Goal: Task Accomplishment & Management: Use online tool/utility

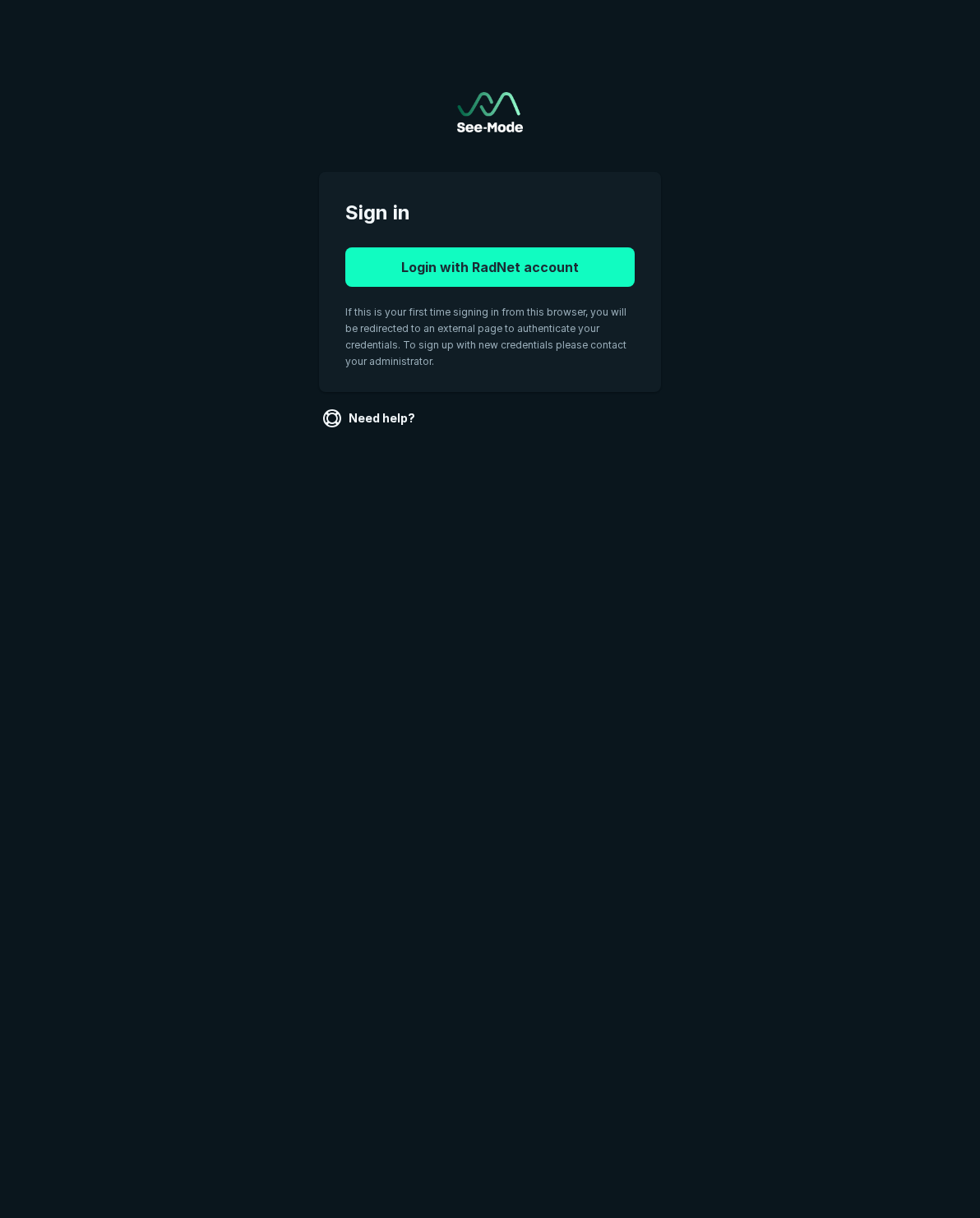
click at [499, 259] on button "Login with RadNet account" at bounding box center [489, 267] width 289 height 39
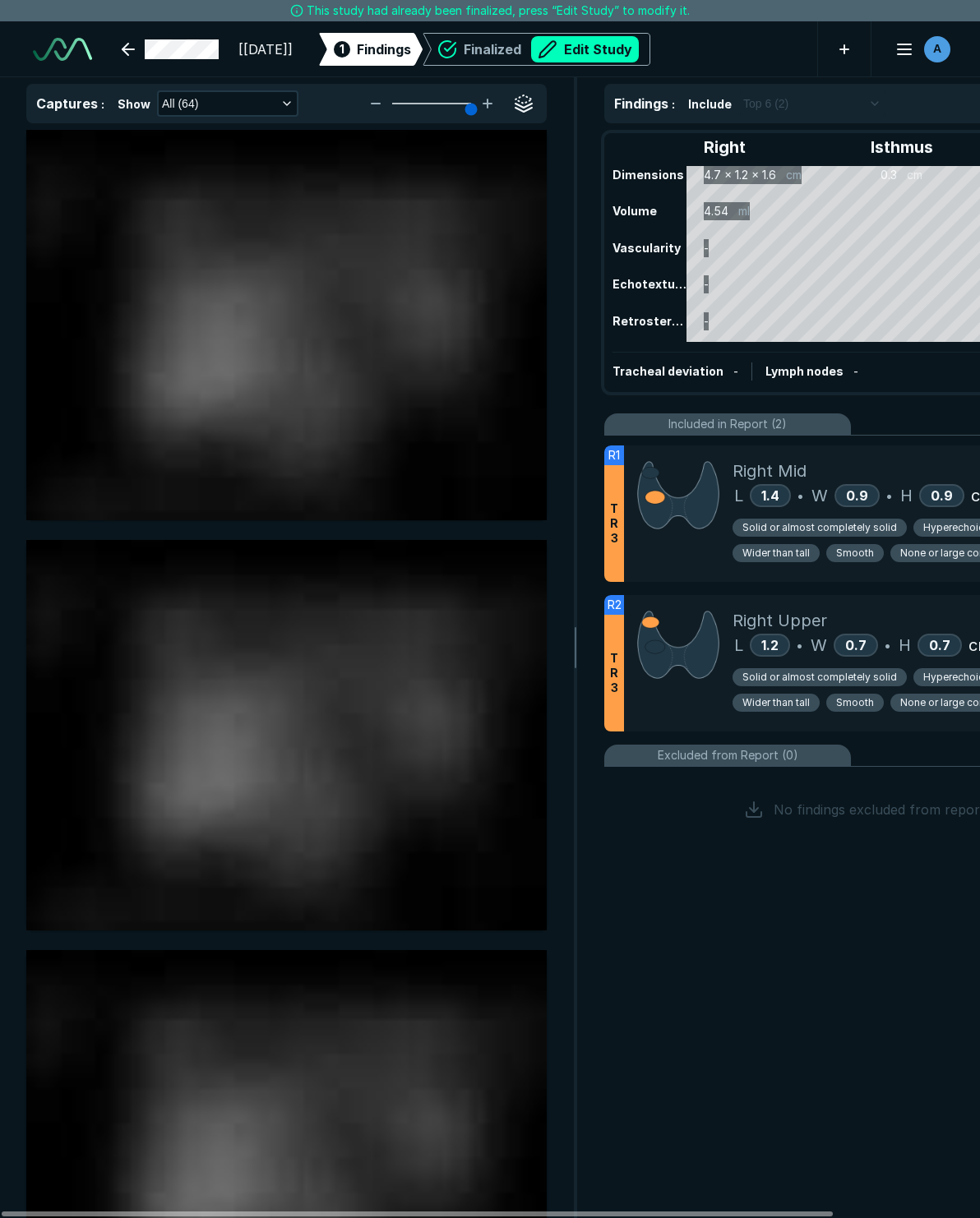
scroll to position [7212, 6521]
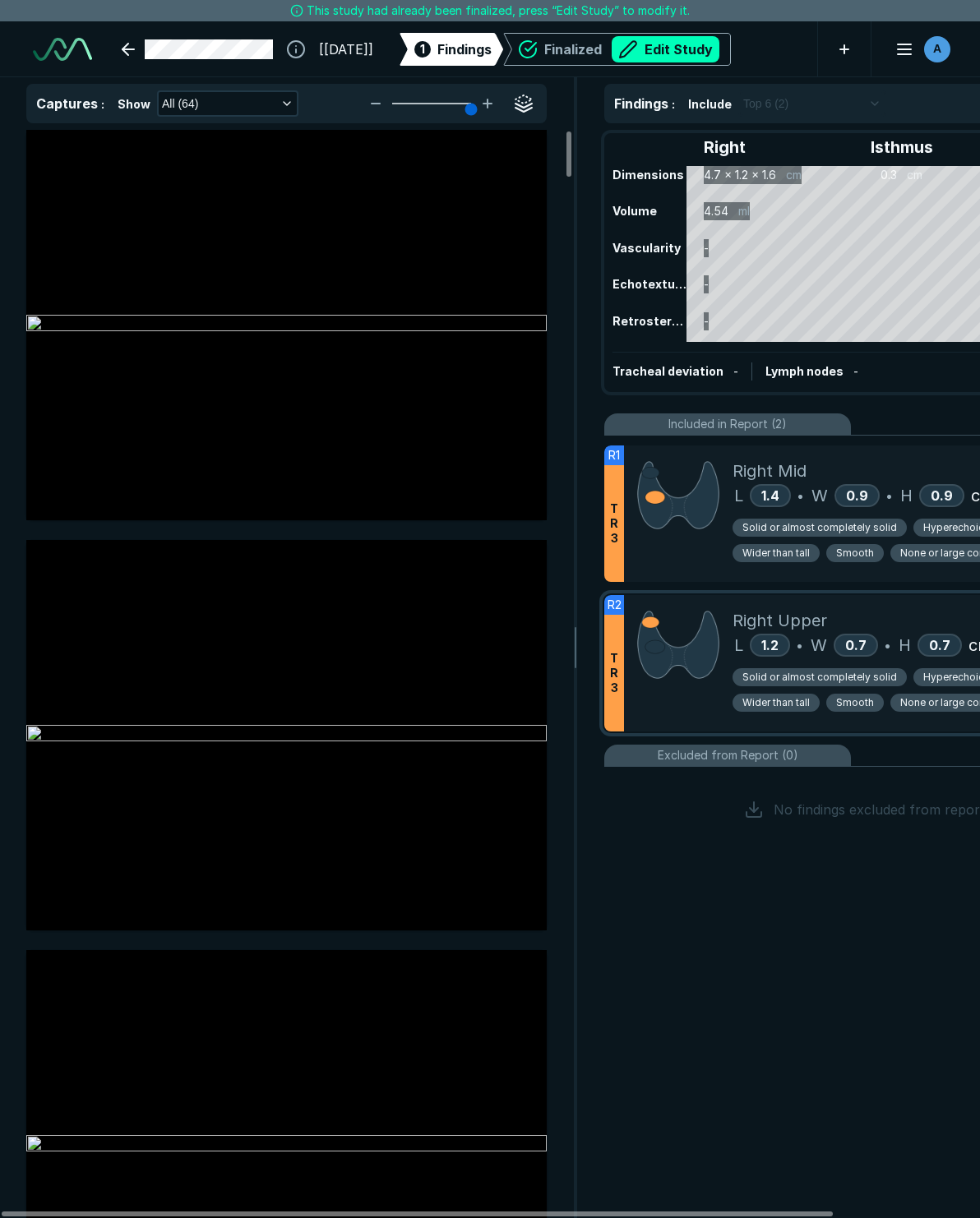
click at [612, 659] on span "T R 3" at bounding box center [613, 673] width 8 height 44
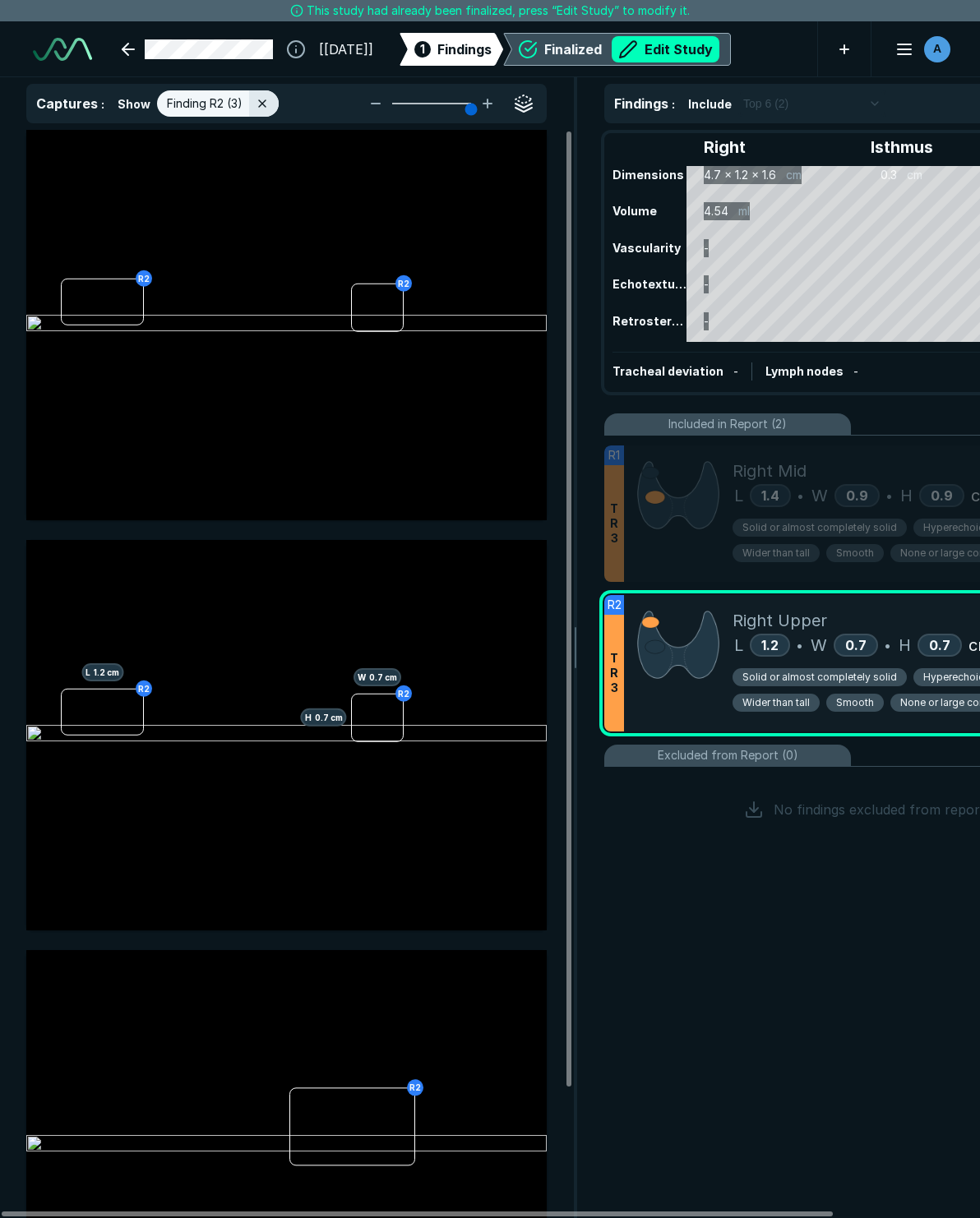
scroll to position [6830, 4427]
click at [719, 44] on button "Edit Study" at bounding box center [665, 49] width 108 height 26
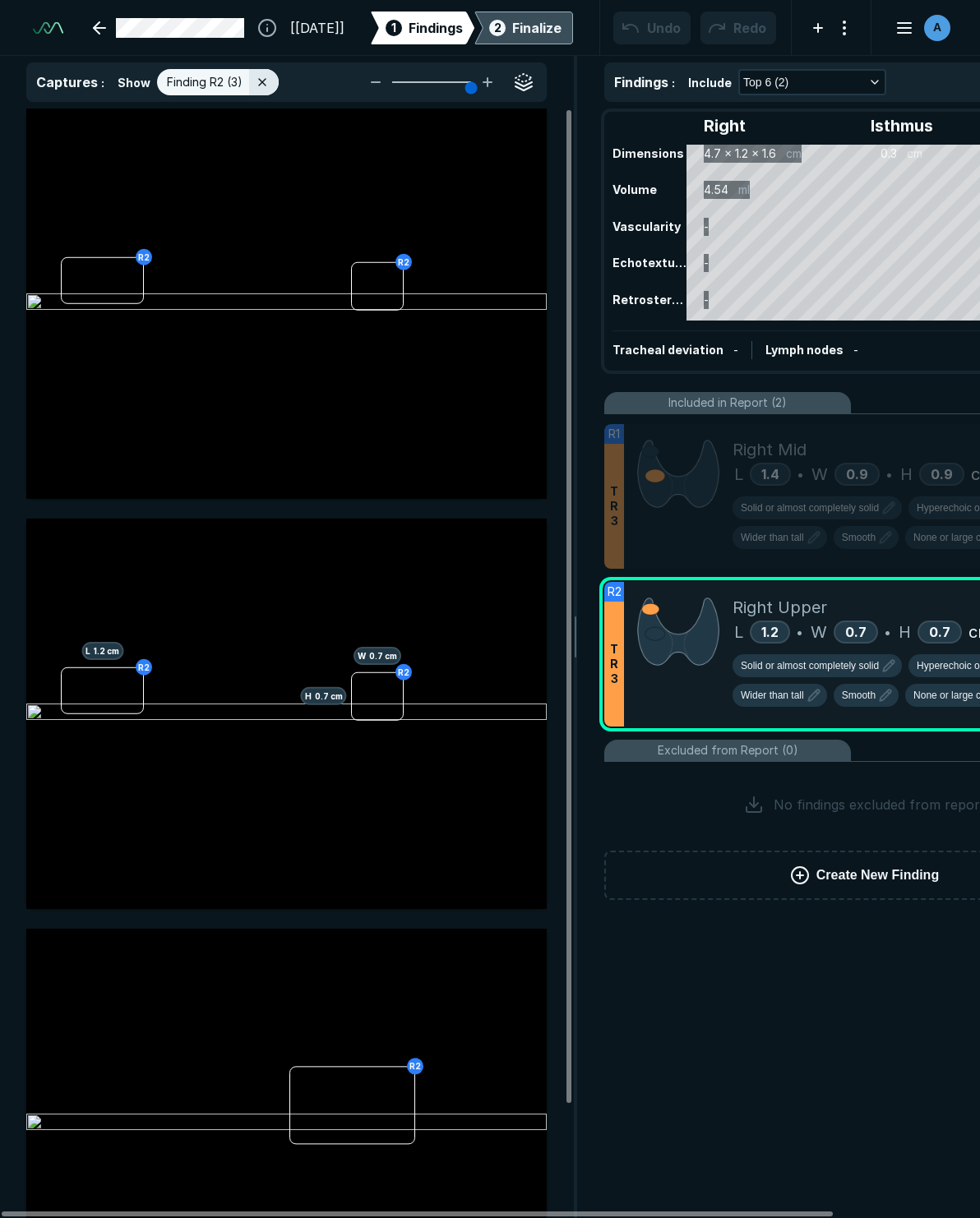
scroll to position [7308, 6521]
click at [942, 665] on span "Hyperechoic or isoechoic" at bounding box center [971, 665] width 110 height 15
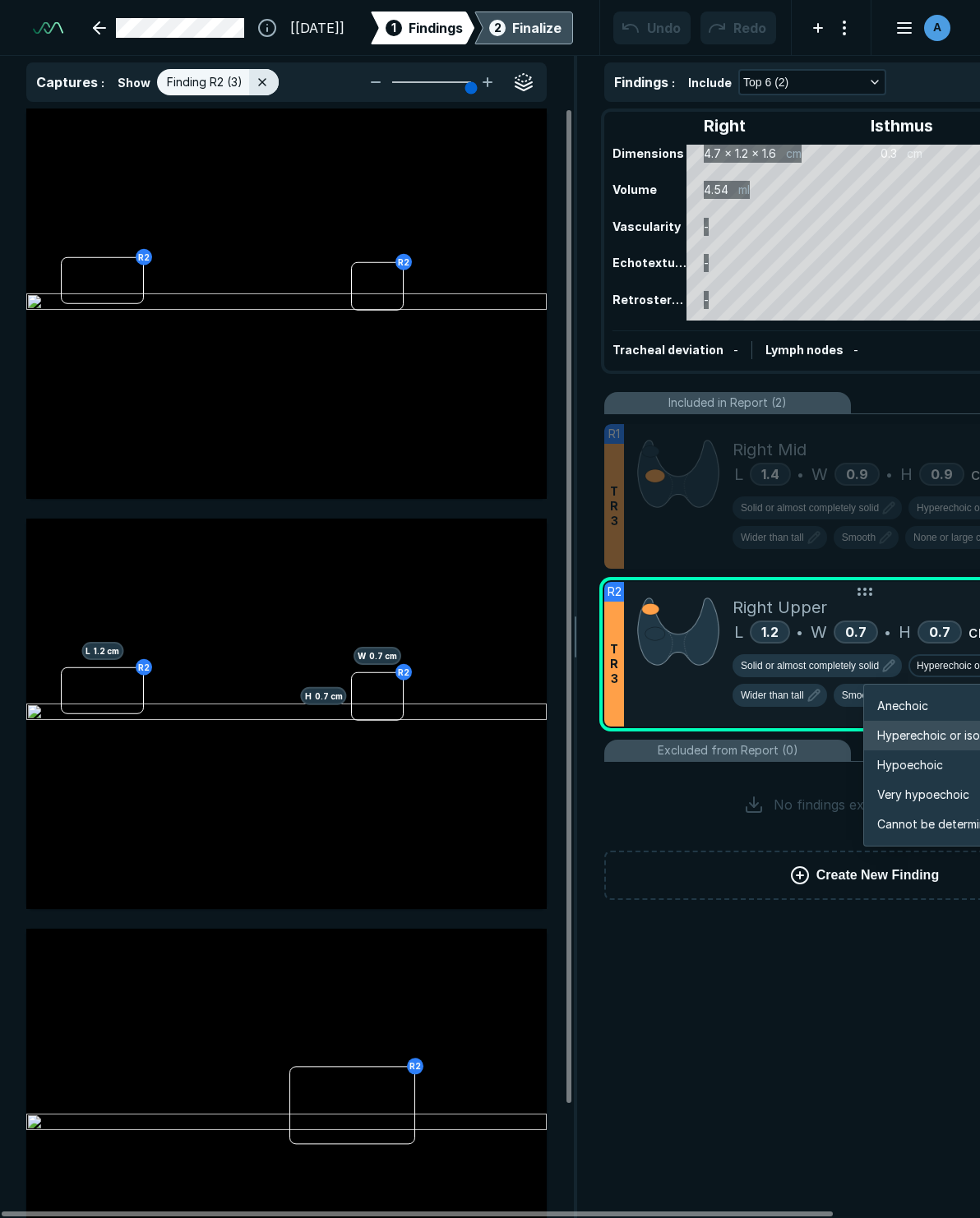
scroll to position [2743, 2945]
click at [908, 757] on span "Hypoechoic" at bounding box center [909, 765] width 65 height 18
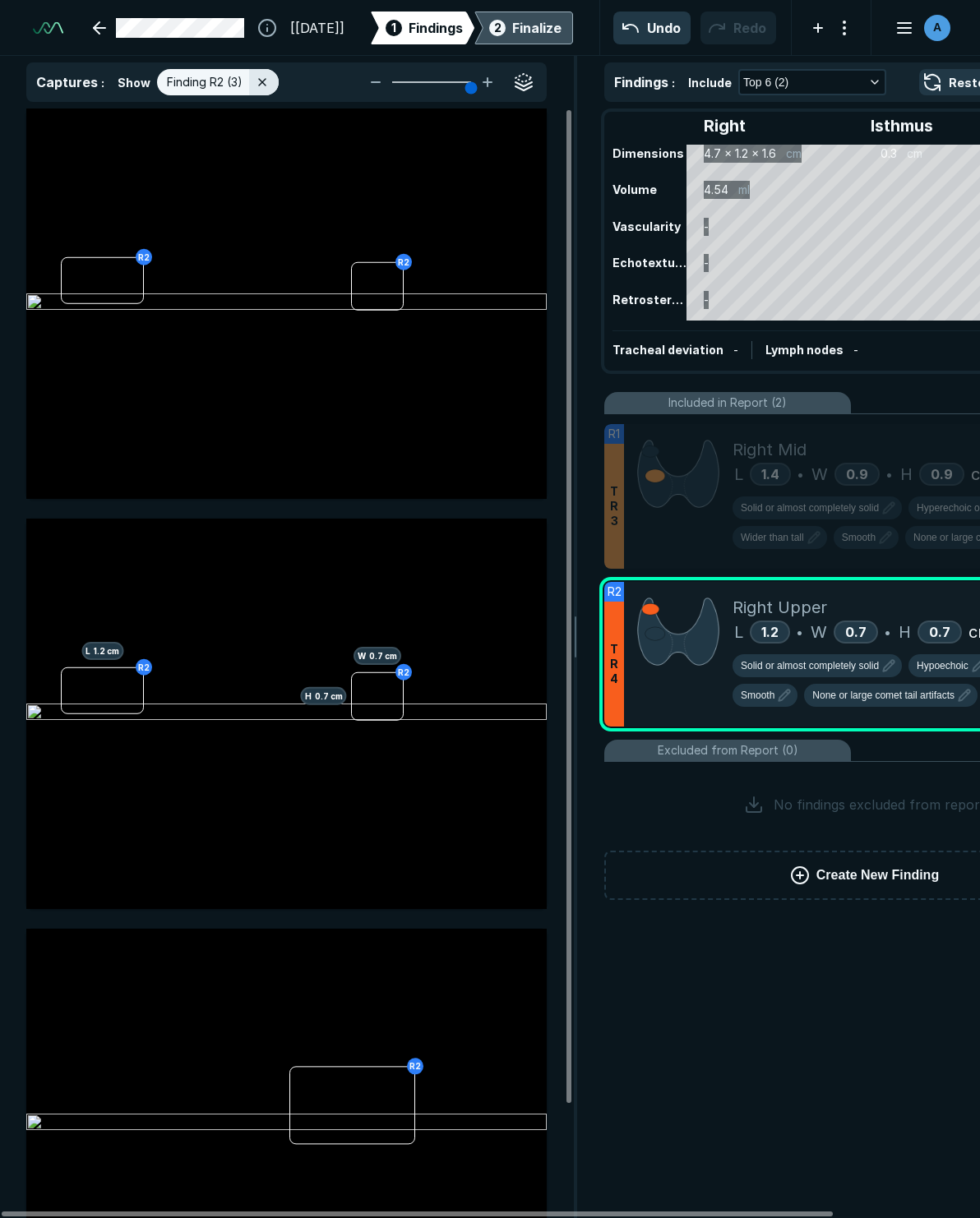
click at [517, 25] on div "Finalize" at bounding box center [536, 28] width 49 height 20
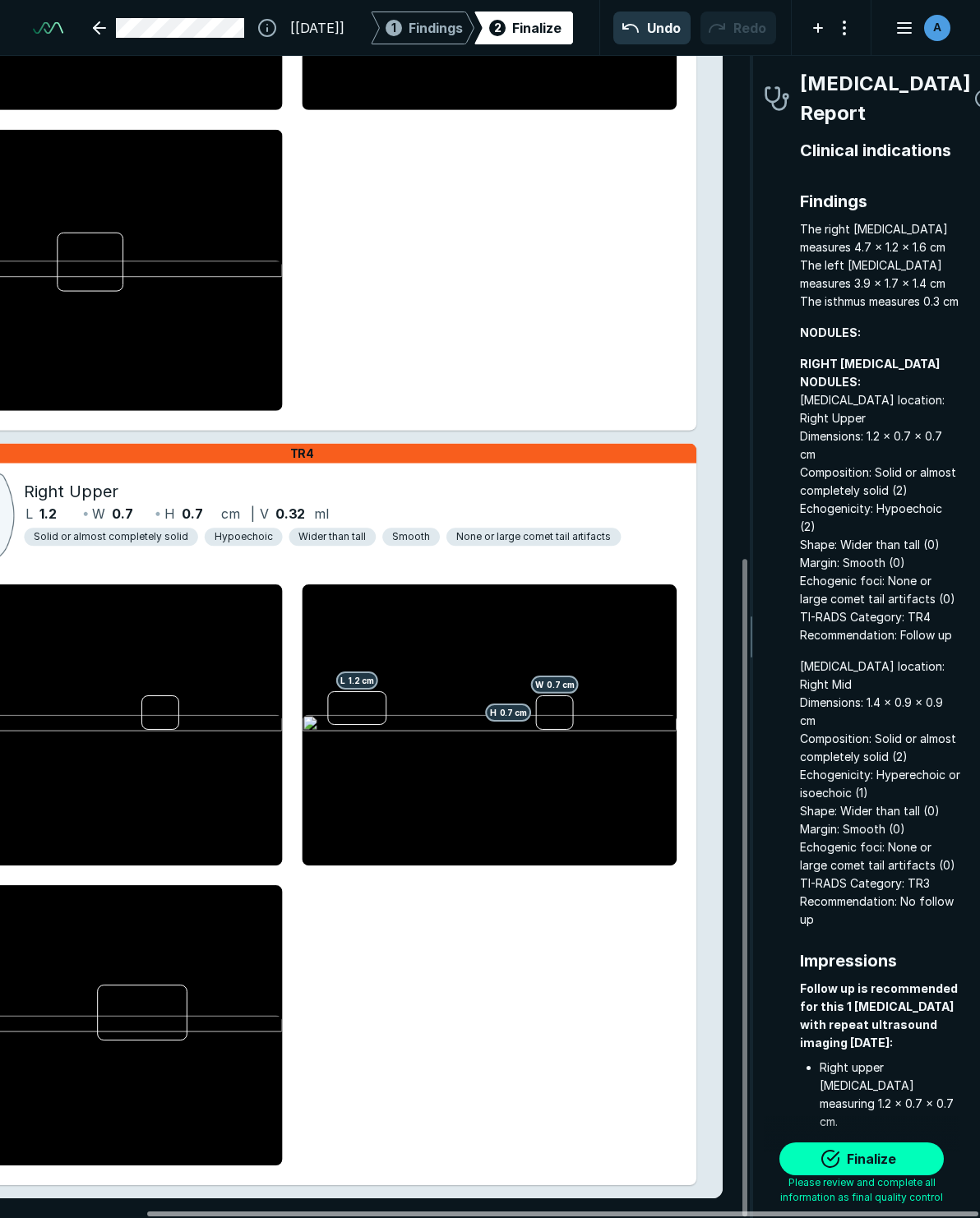
scroll to position [0, 171]
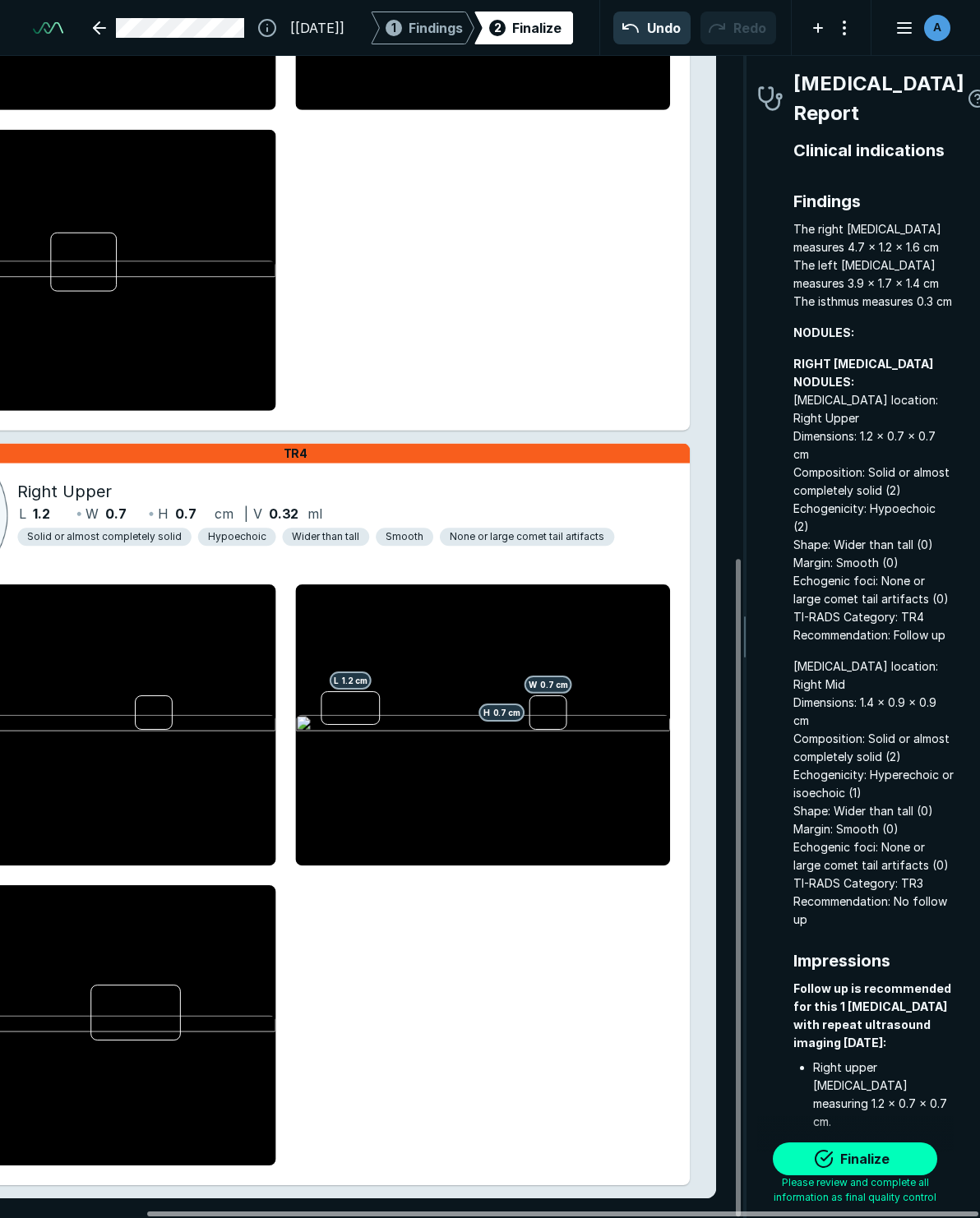
drag, startPoint x: 533, startPoint y: 1213, endPoint x: 853, endPoint y: 1231, distance: 320.5
click at [853, 1216] on div at bounding box center [563, 1213] width 831 height 5
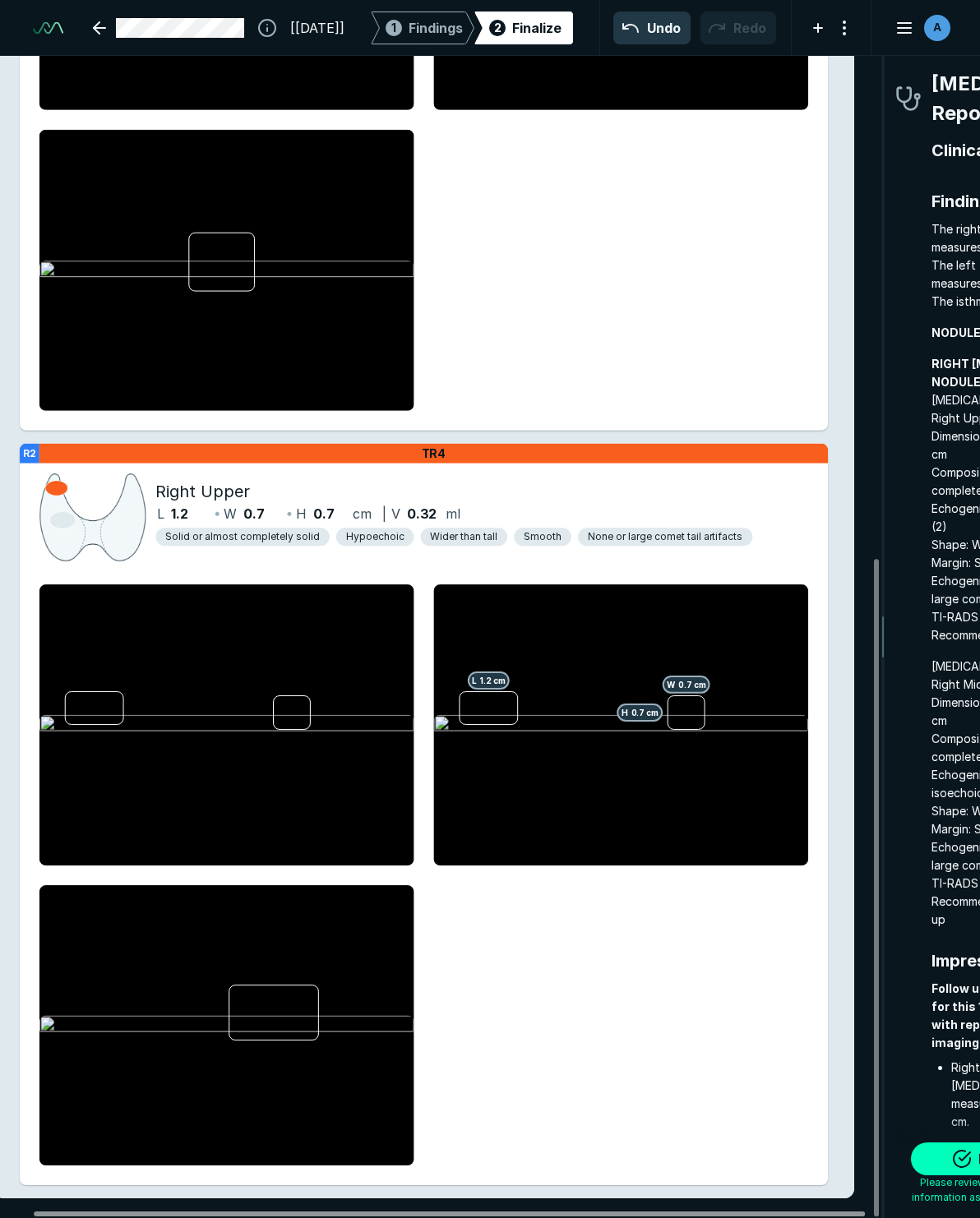
scroll to position [0, 0]
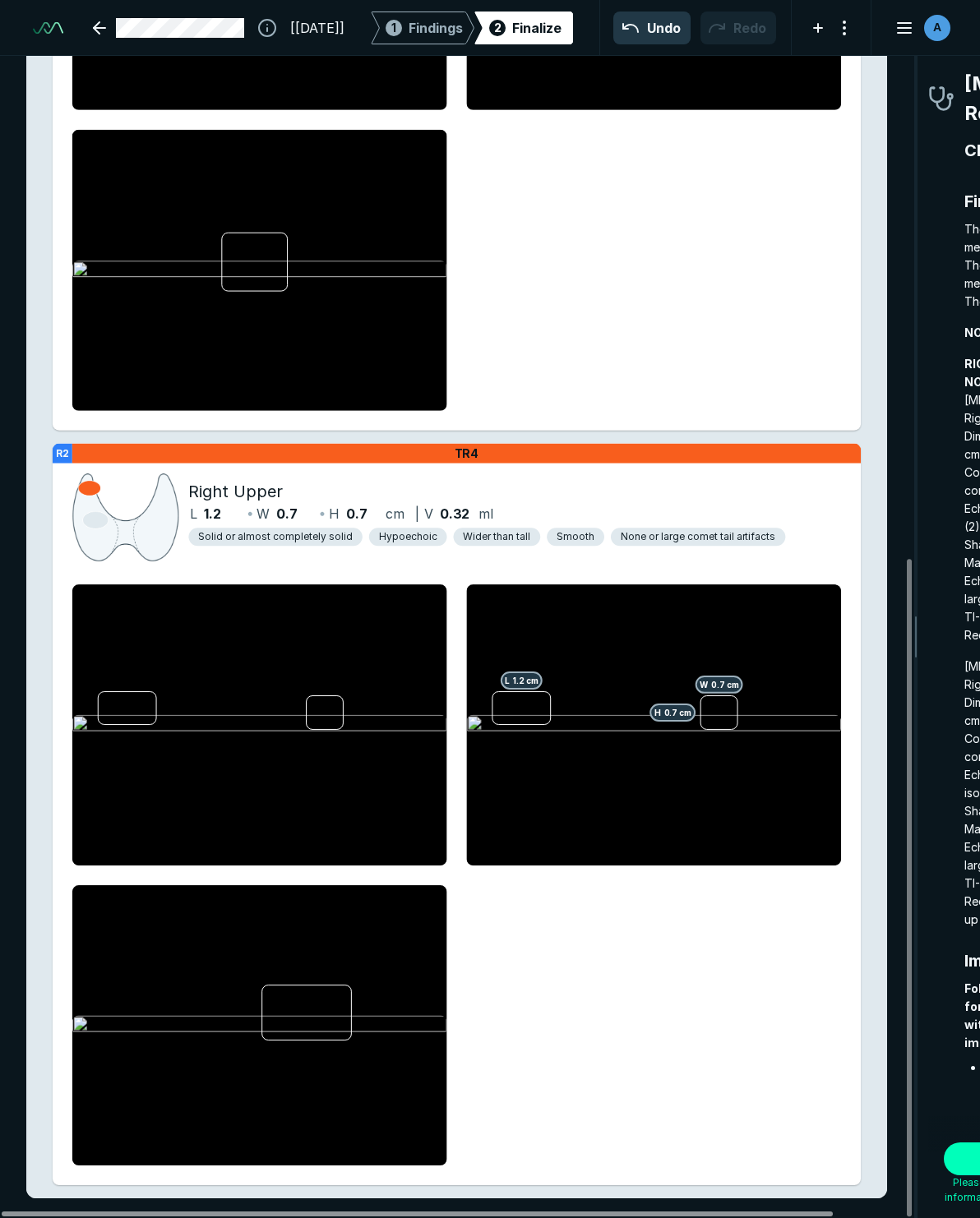
drag, startPoint x: 310, startPoint y: 1216, endPoint x: 134, endPoint y: 1193, distance: 177.5
click at [134, 1212] on div at bounding box center [417, 1213] width 831 height 5
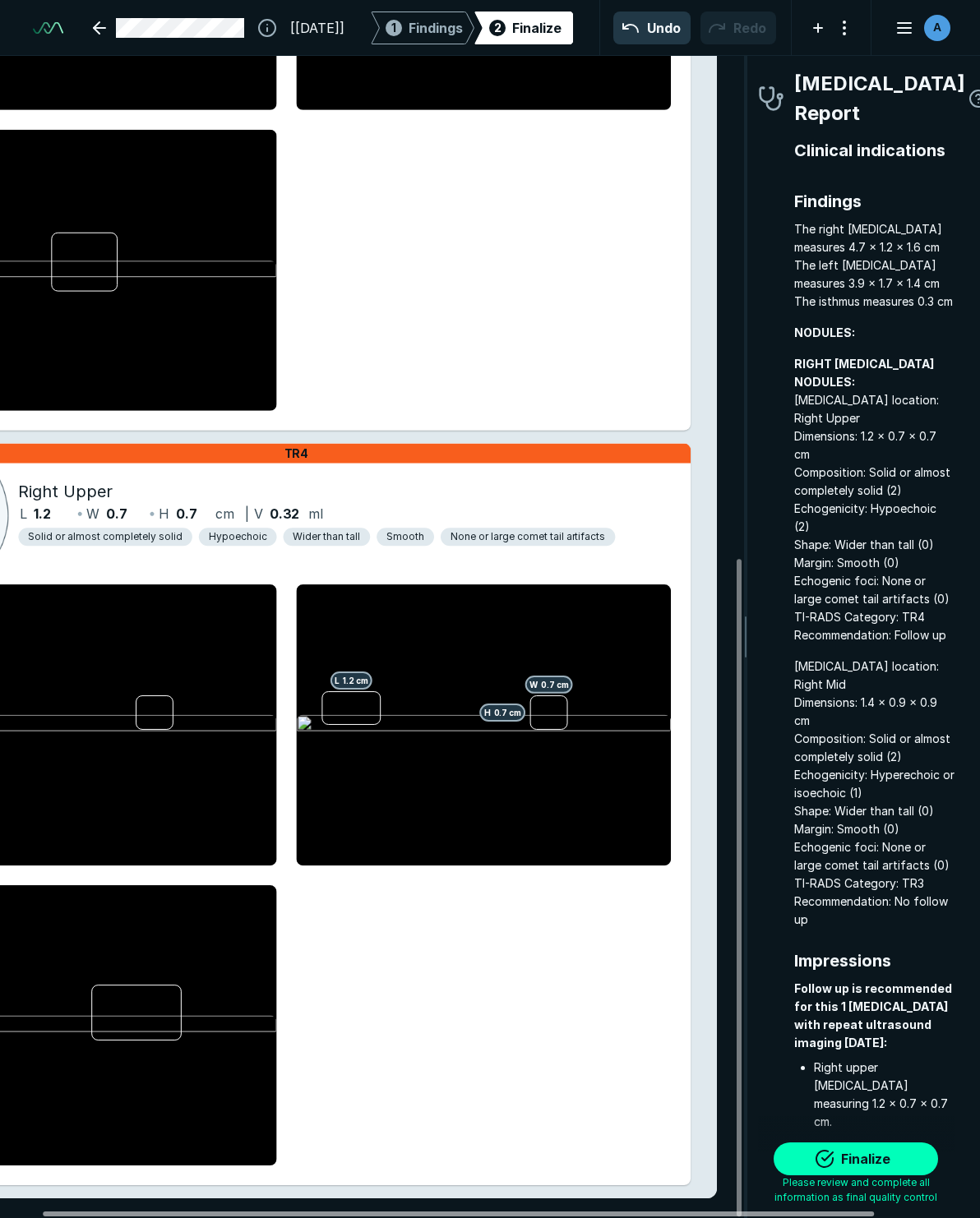
scroll to position [0, 171]
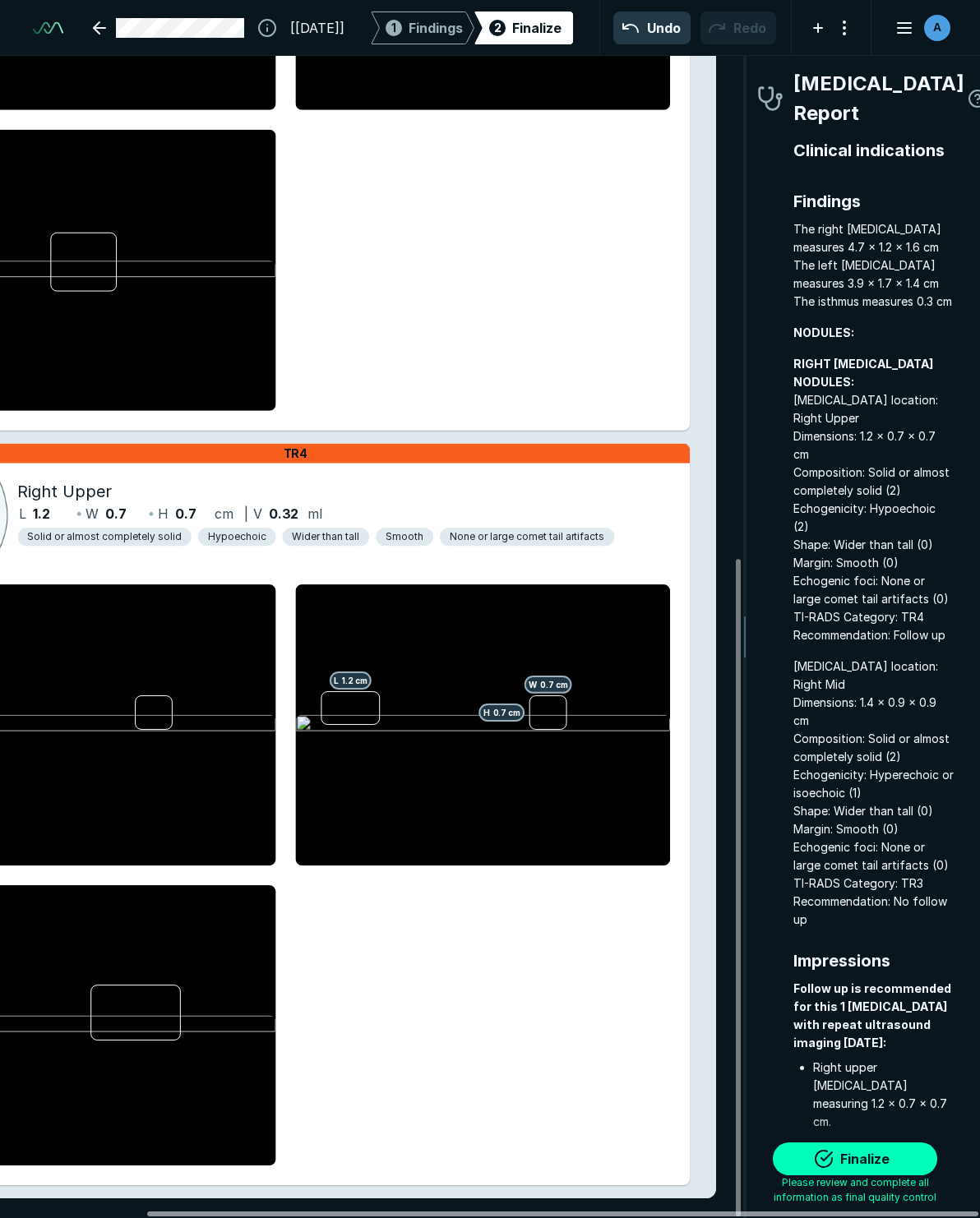
drag, startPoint x: 554, startPoint y: 1210, endPoint x: 750, endPoint y: 1212, distance: 196.0
click at [750, 1212] on div at bounding box center [563, 1213] width 831 height 5
click at [866, 1156] on button "Finalize" at bounding box center [854, 1159] width 164 height 33
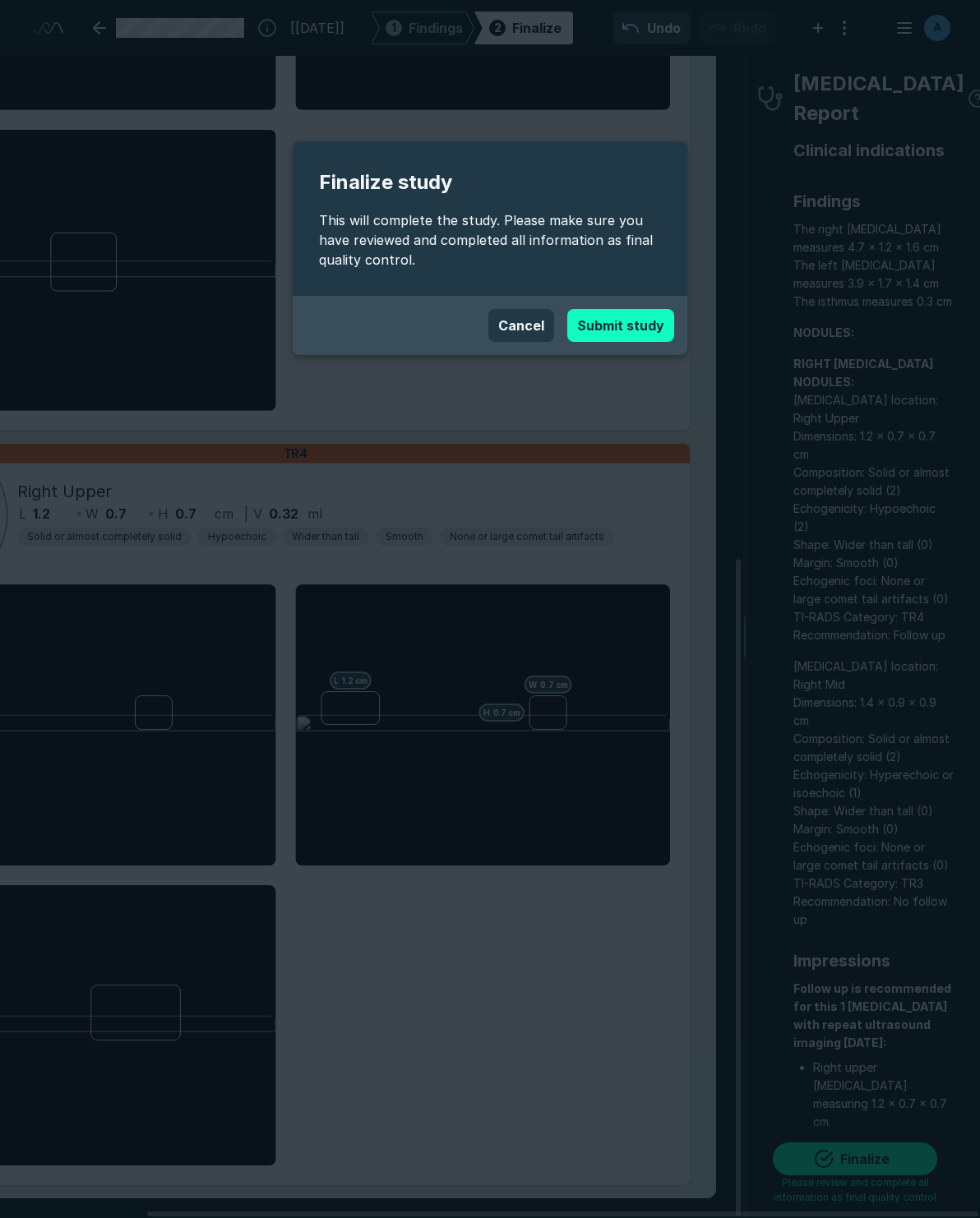
click at [637, 325] on button "Submit study" at bounding box center [621, 326] width 107 height 33
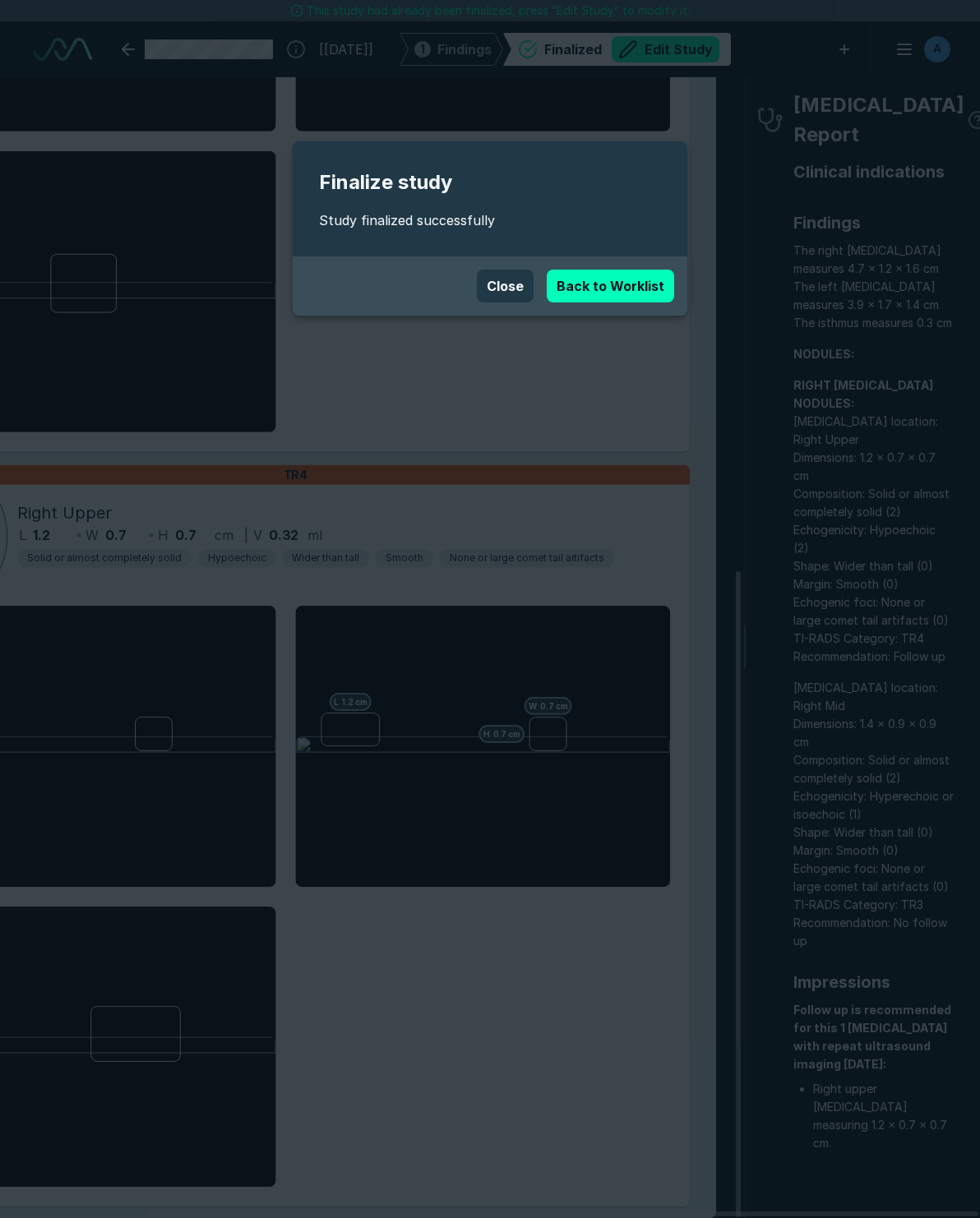
scroll to position [7212, 6521]
click at [503, 278] on button "Close" at bounding box center [505, 286] width 56 height 33
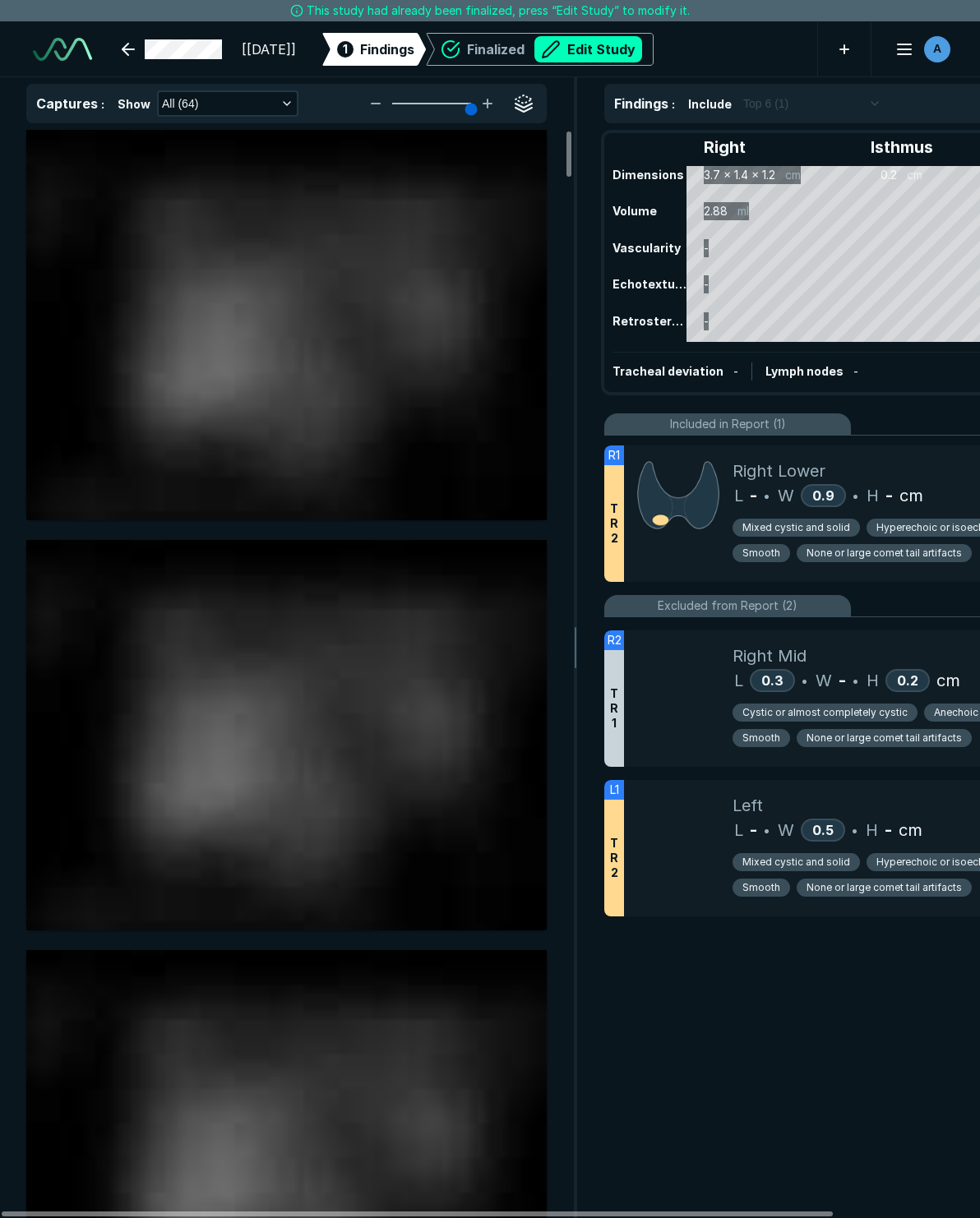
scroll to position [7212, 6521]
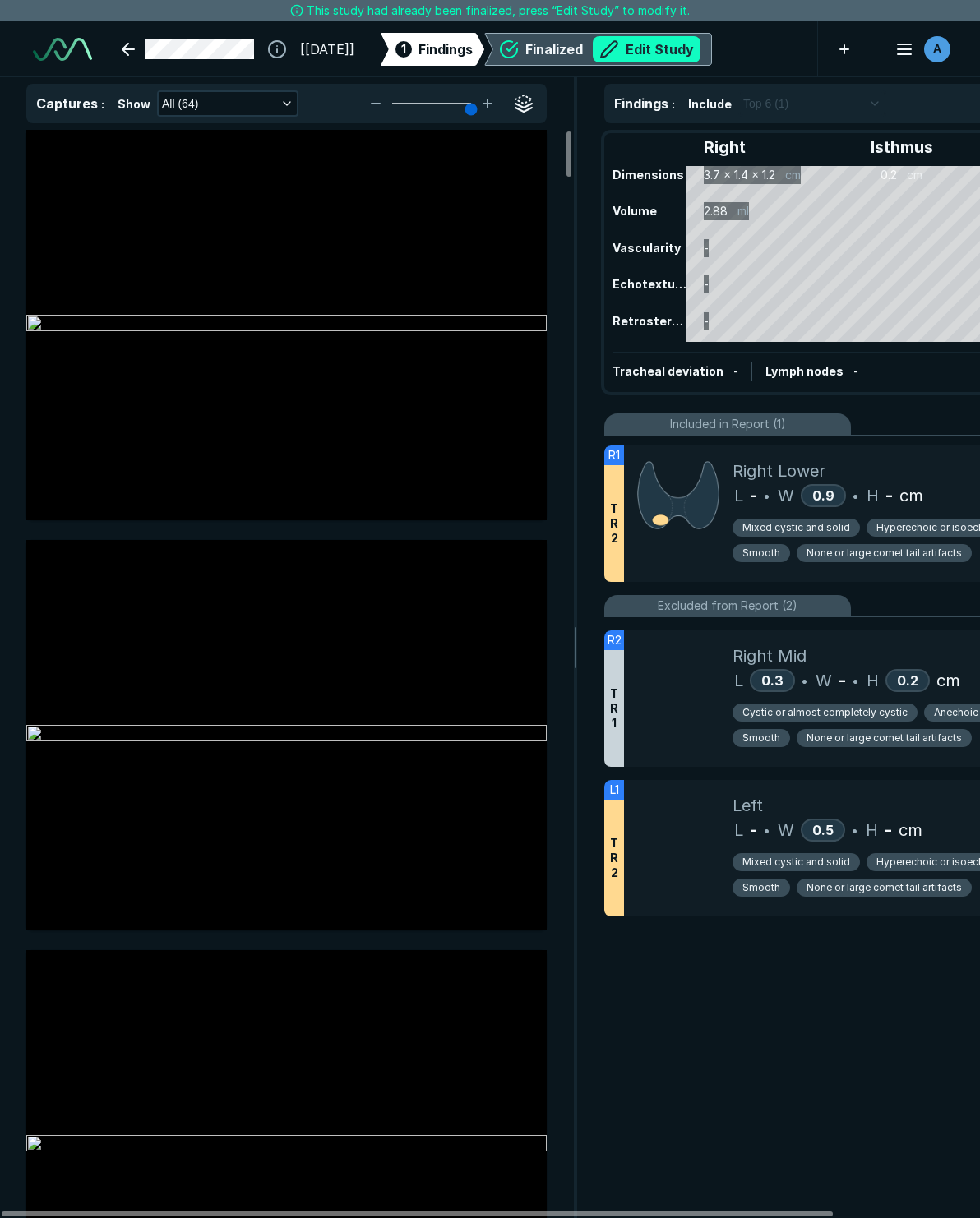
click at [695, 53] on button "Edit Study" at bounding box center [646, 49] width 108 height 26
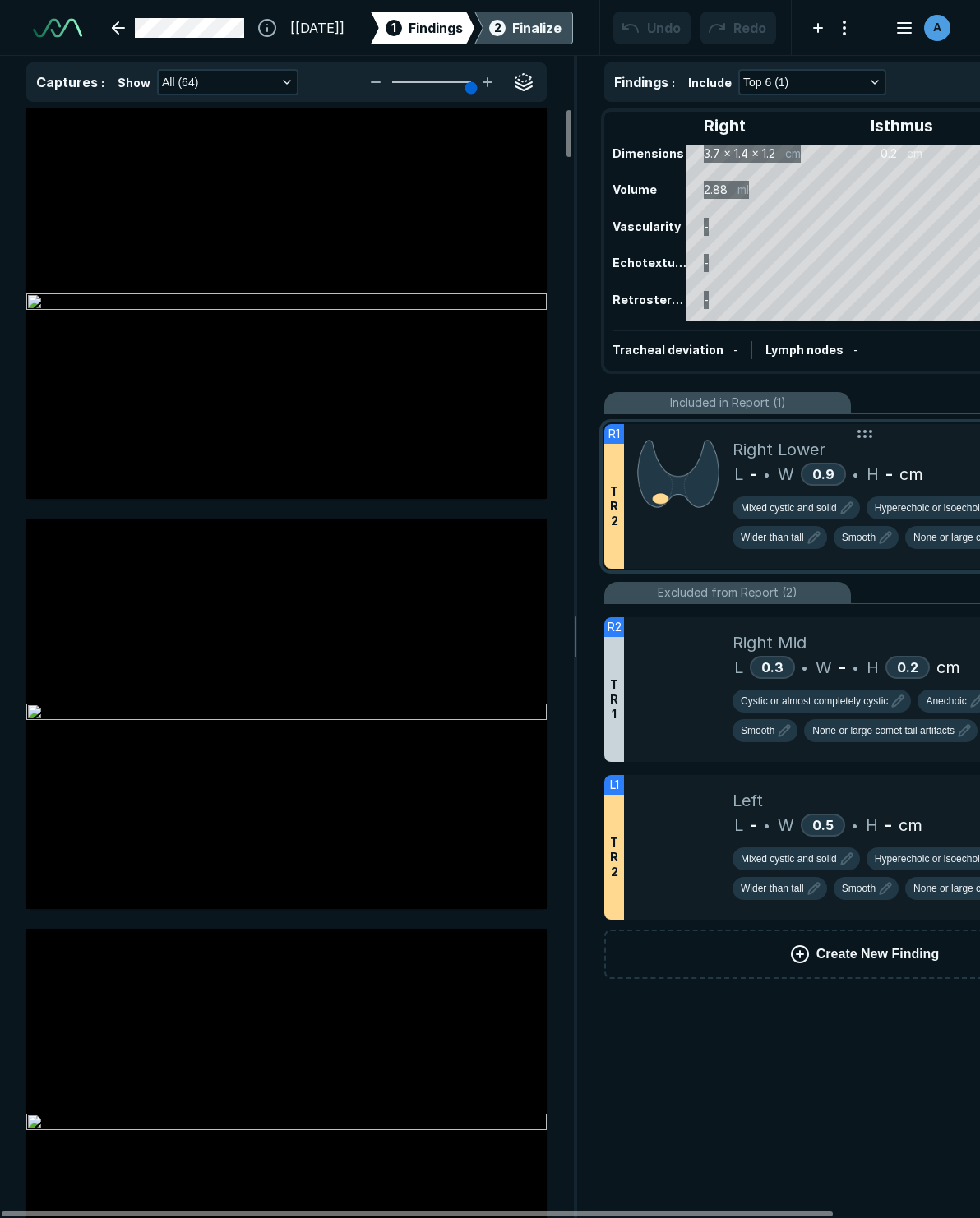
click at [710, 504] on img at bounding box center [678, 474] width 83 height 74
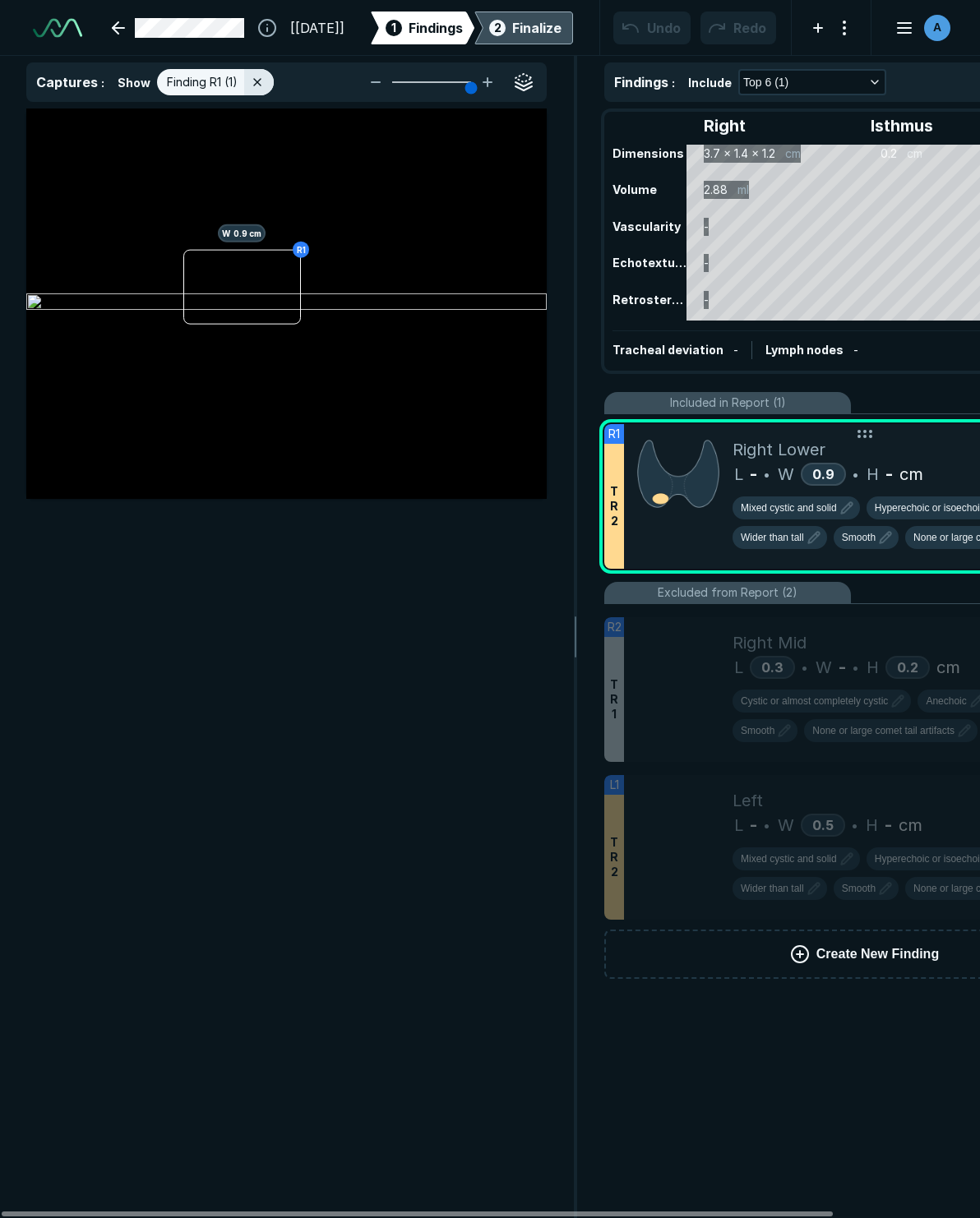
scroll to position [6926, 4427]
click at [757, 483] on span "-" at bounding box center [753, 474] width 7 height 25
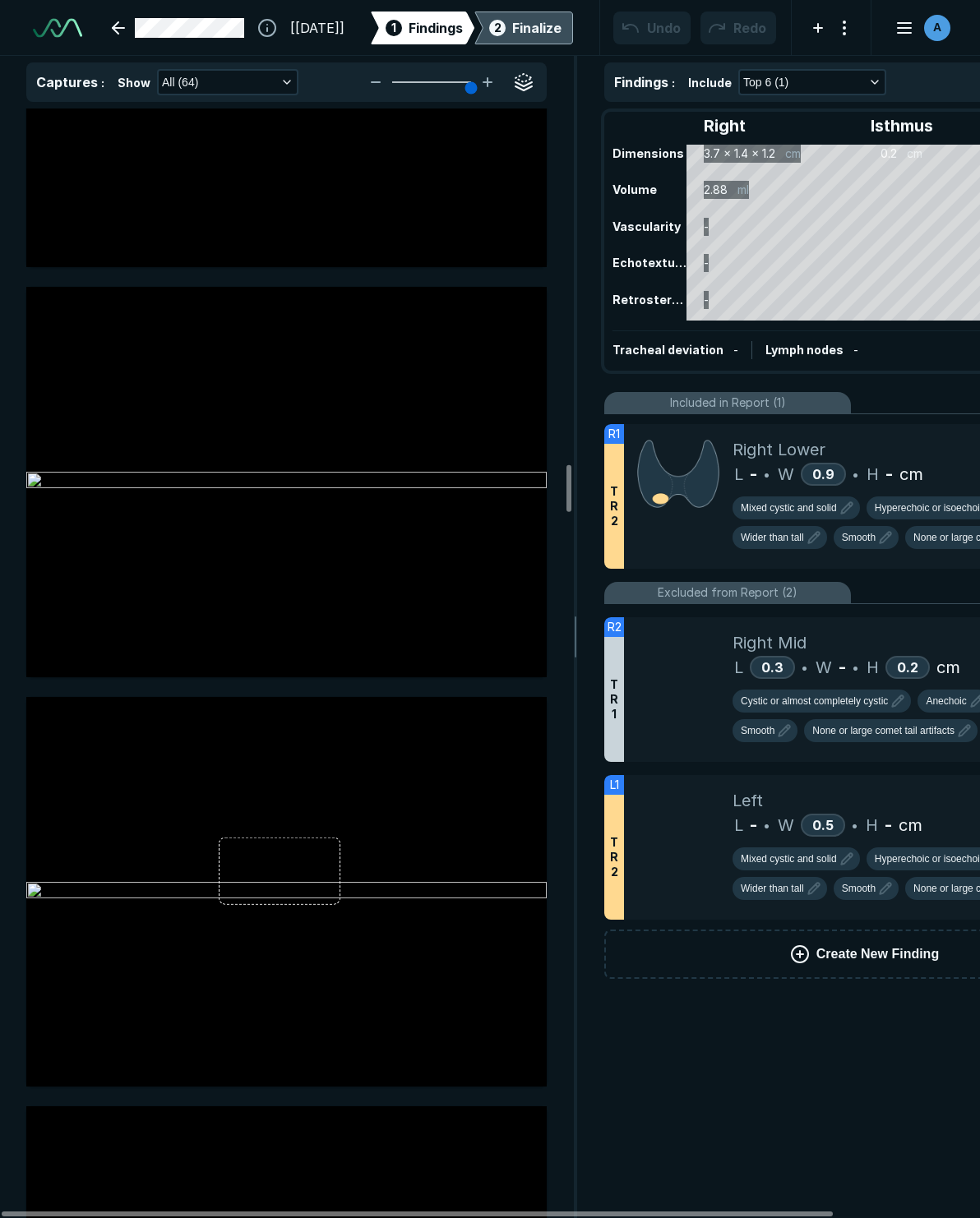
scroll to position [8467, 0]
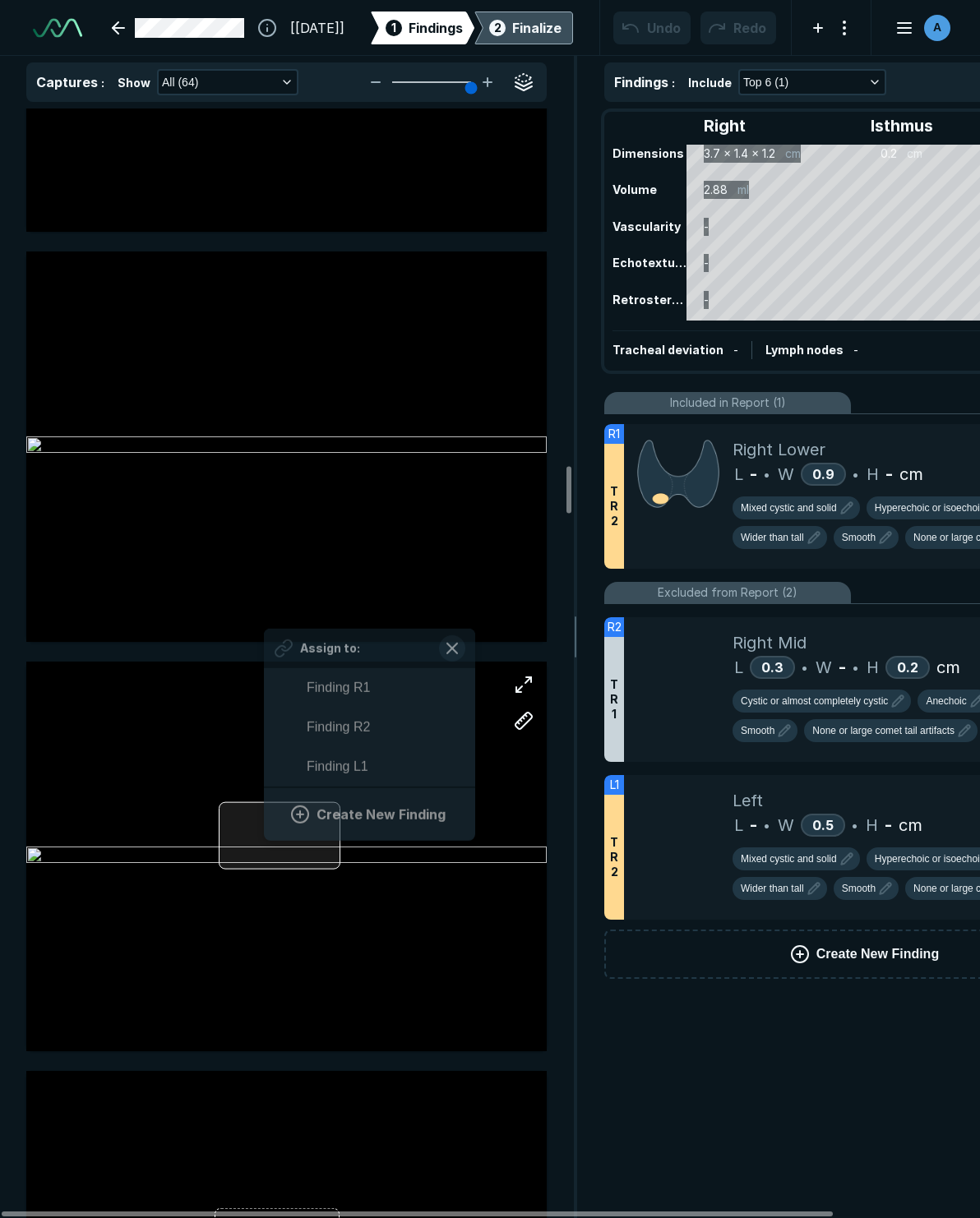
click at [265, 832] on div "Assign to: Finding R1 Finding R2 Finding L1 Create New Finding" at bounding box center [286, 857] width 520 height 390
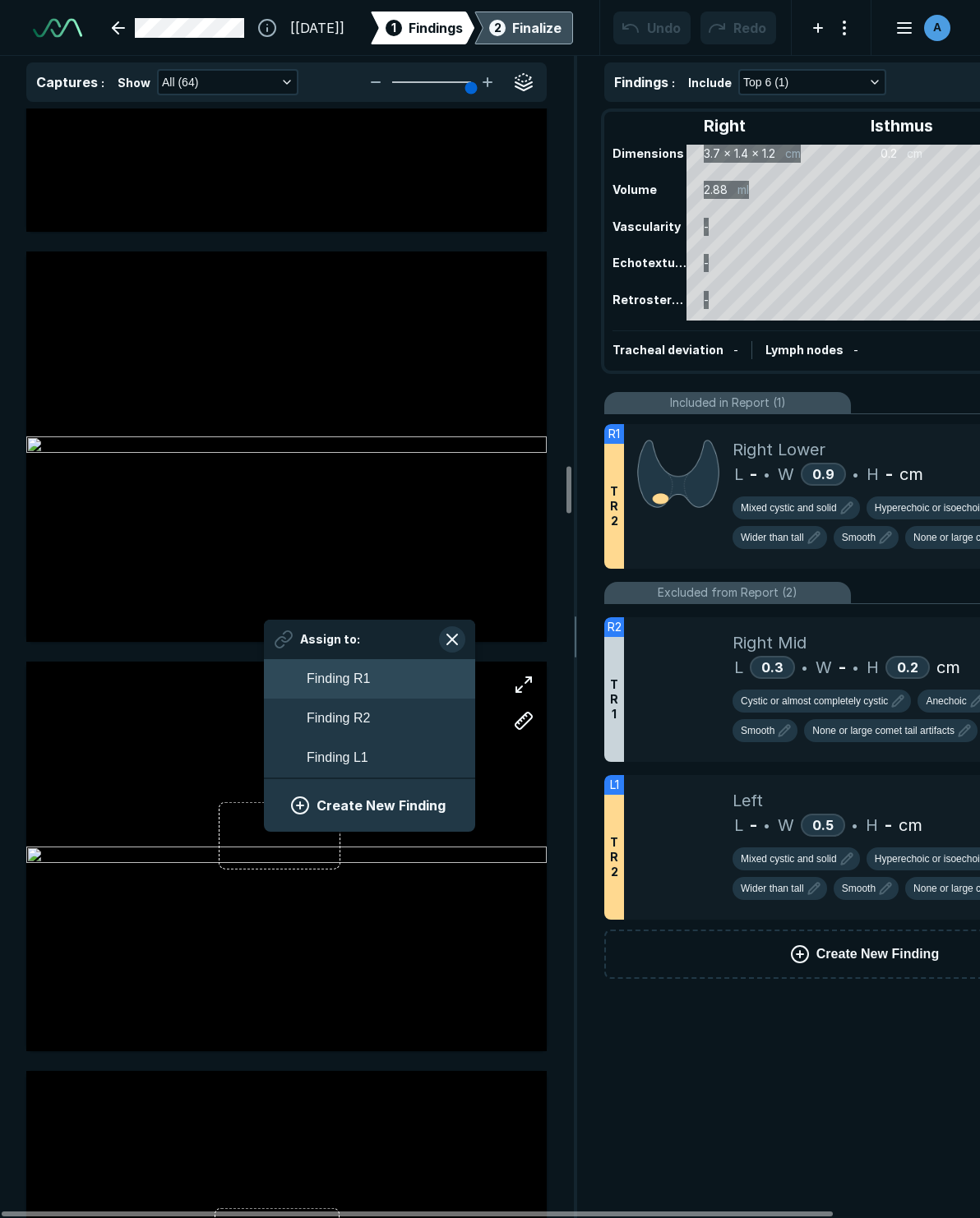
click at [347, 684] on span "Finding R1" at bounding box center [338, 679] width 64 height 20
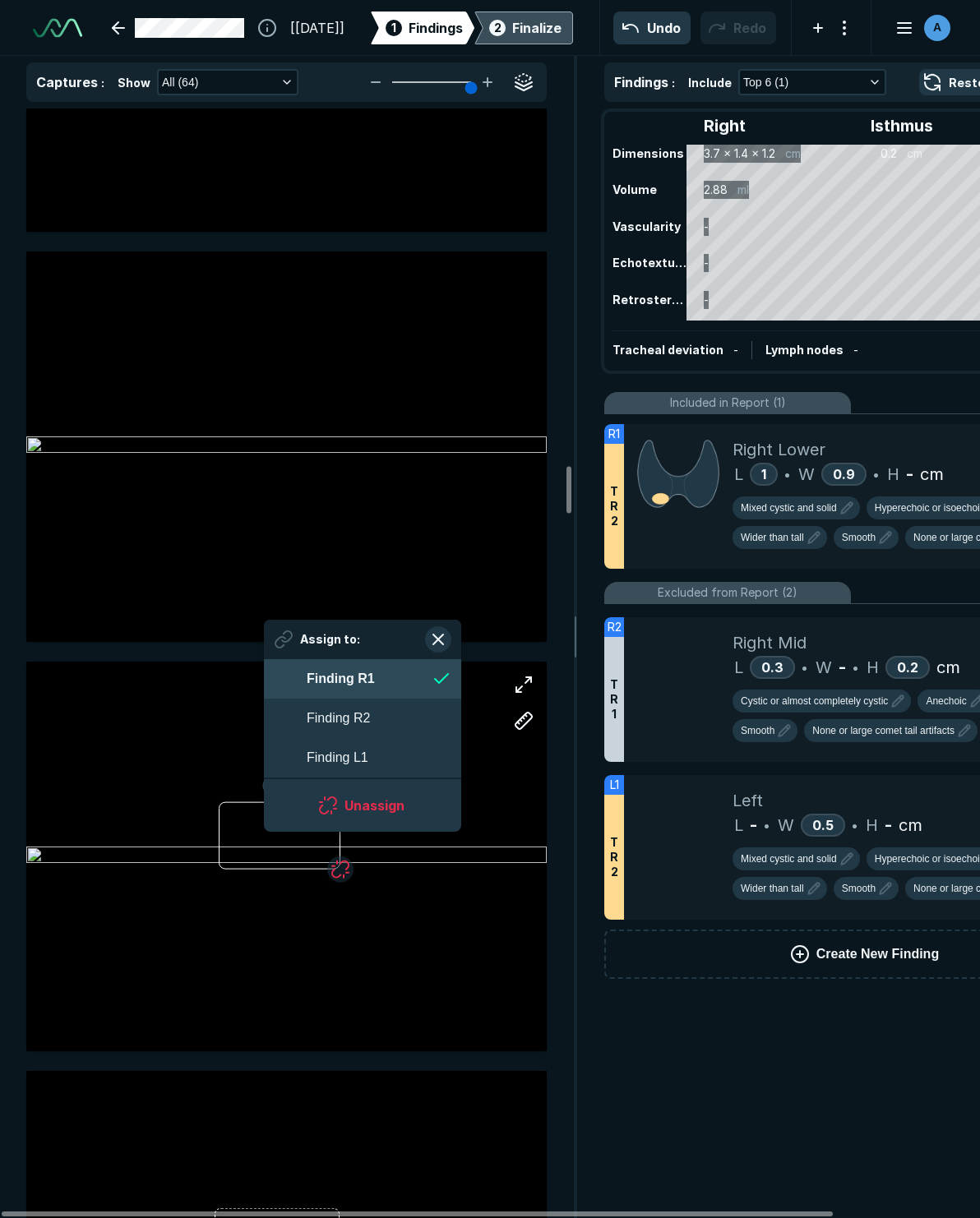
scroll to position [2610, 3000]
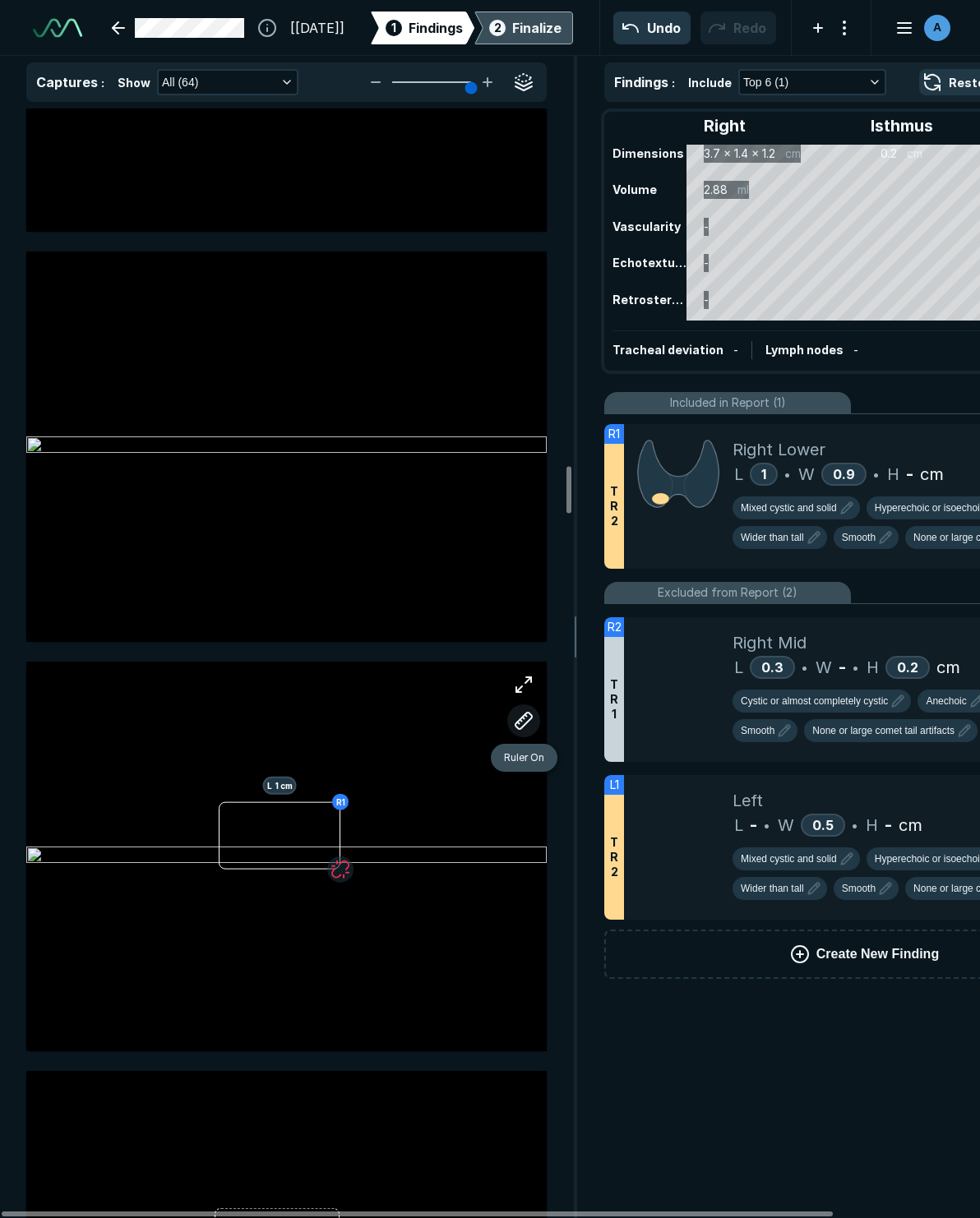
click at [520, 719] on button "button" at bounding box center [524, 721] width 33 height 33
drag, startPoint x: 221, startPoint y: 838, endPoint x: 340, endPoint y: 824, distance: 119.8
click at [340, 824] on div at bounding box center [286, 857] width 520 height 390
drag, startPoint x: 222, startPoint y: 841, endPoint x: 265, endPoint y: 850, distance: 43.9
click at [222, 841] on div at bounding box center [222, 840] width 13 height 13
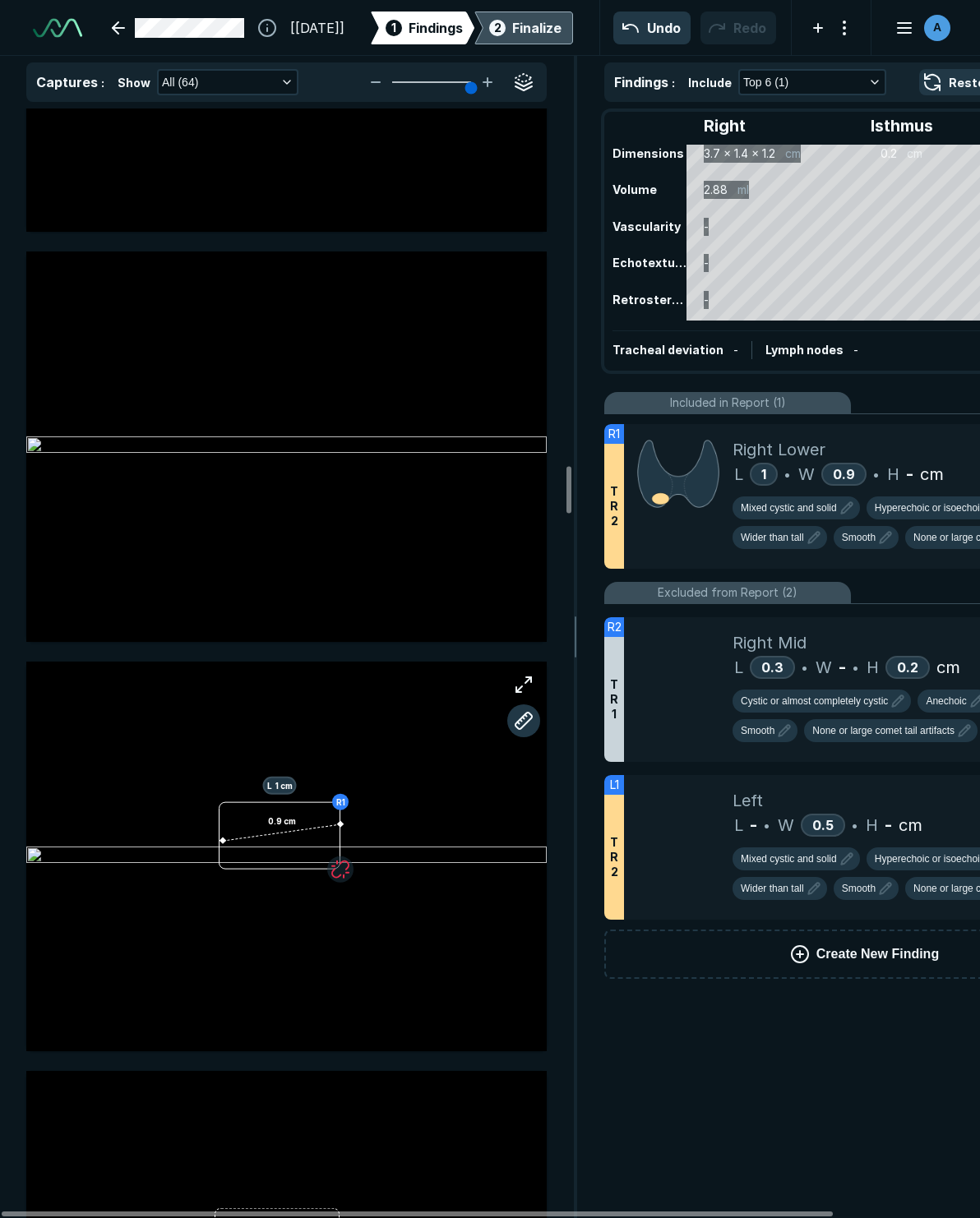
drag, startPoint x: 284, startPoint y: 867, endPoint x: 274, endPoint y: 819, distance: 49.0
click at [274, 819] on div "0.9 cm" at bounding box center [286, 857] width 520 height 390
click at [290, 866] on div at bounding box center [289, 865] width 13 height 13
drag, startPoint x: 274, startPoint y: 816, endPoint x: 271, endPoint y: 804, distance: 12.4
click at [271, 804] on div at bounding box center [271, 804] width 13 height 13
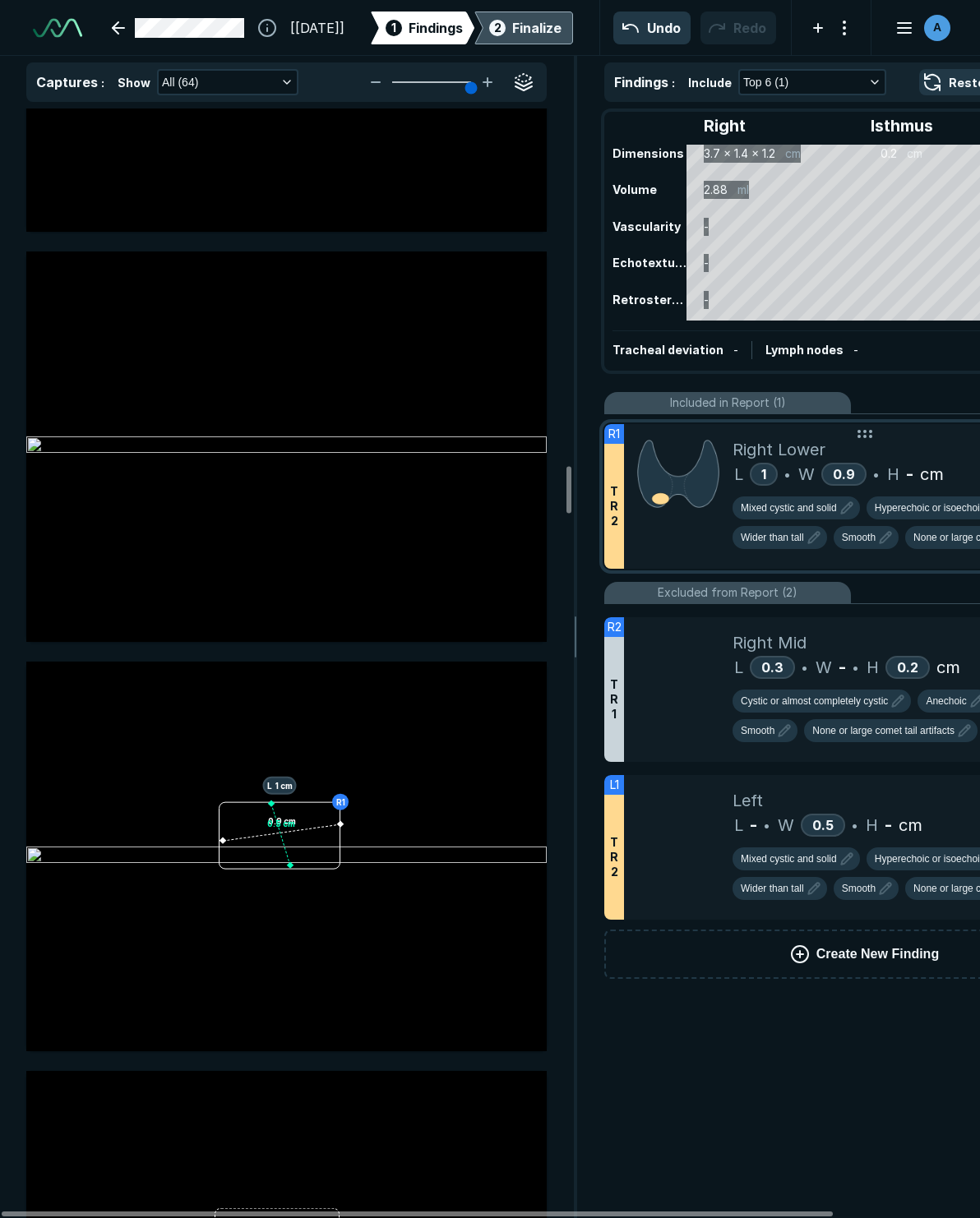
click at [897, 479] on span "H" at bounding box center [893, 474] width 13 height 25
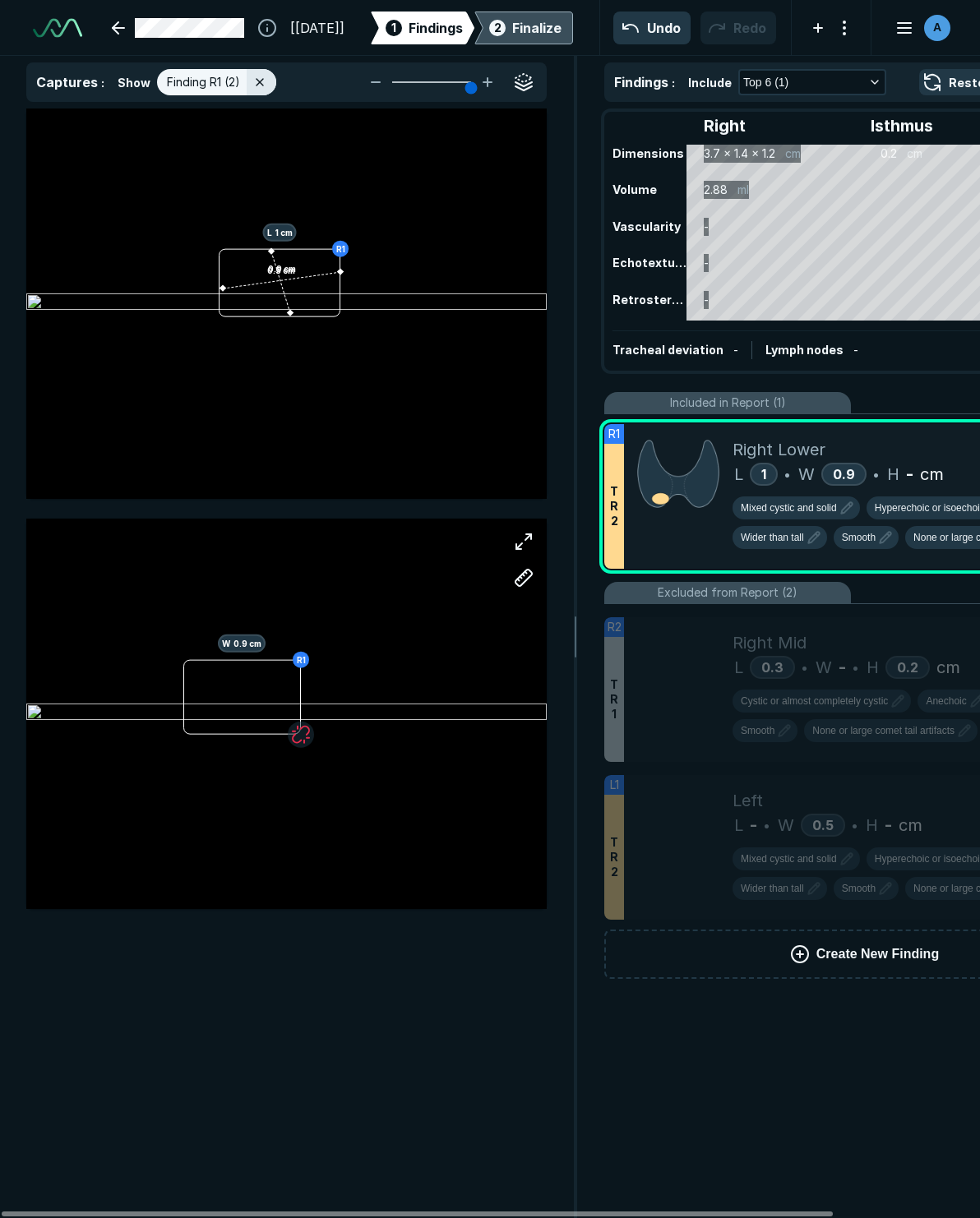
scroll to position [6926, 4427]
click at [511, 580] on button "button" at bounding box center [524, 578] width 33 height 33
drag, startPoint x: 227, startPoint y: 669, endPoint x: 252, endPoint y: 713, distance: 50.6
click at [252, 713] on div at bounding box center [286, 713] width 520 height 390
click at [254, 724] on div at bounding box center [254, 724] width 13 height 13
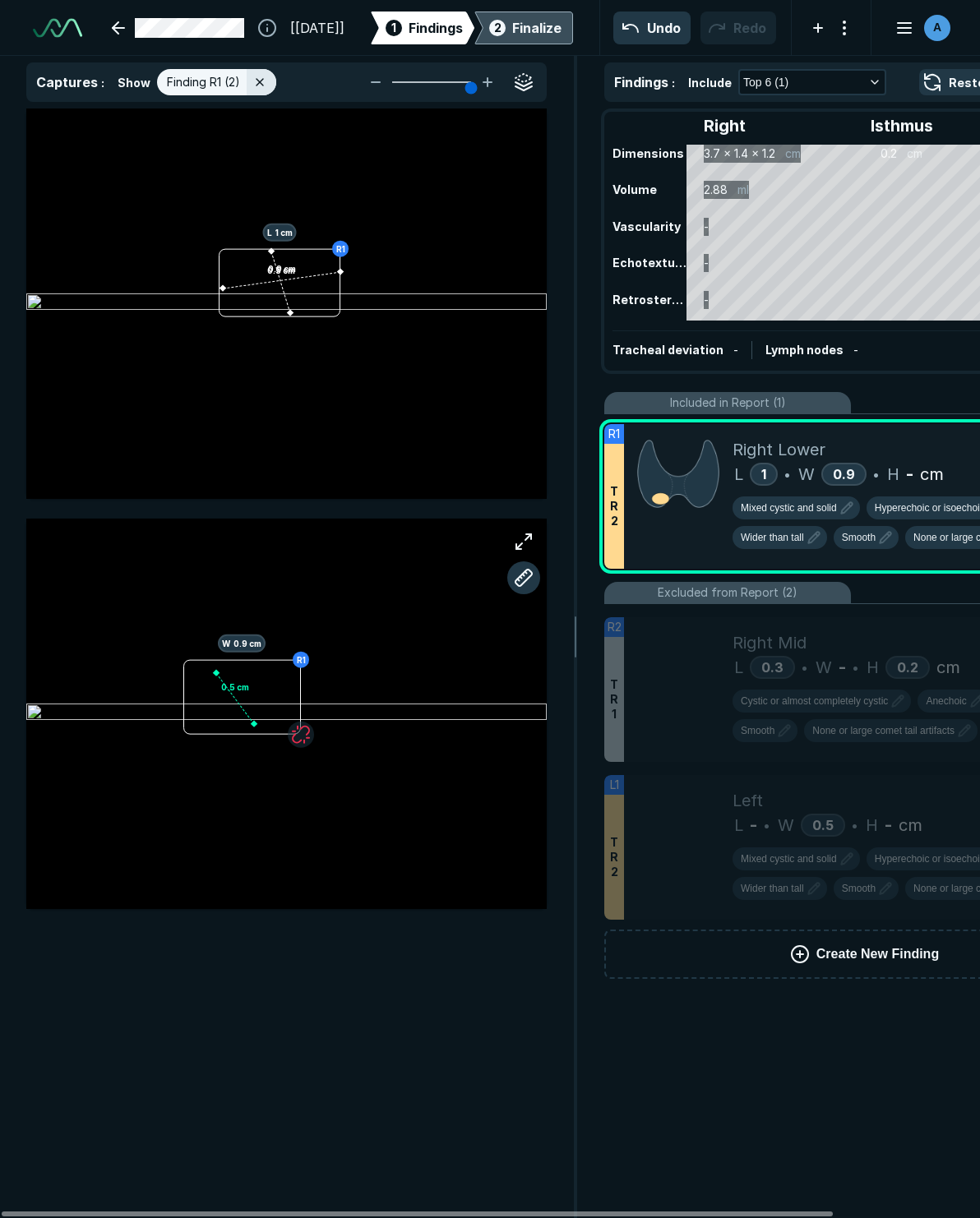
drag, startPoint x: 253, startPoint y: 711, endPoint x: 216, endPoint y: 673, distance: 53.0
click at [216, 673] on div at bounding box center [216, 673] width 13 height 13
click at [256, 727] on div at bounding box center [254, 724] width 13 height 13
drag, startPoint x: 249, startPoint y: 723, endPoint x: 256, endPoint y: 731, distance: 10.6
click at [256, 731] on div at bounding box center [255, 731] width 13 height 13
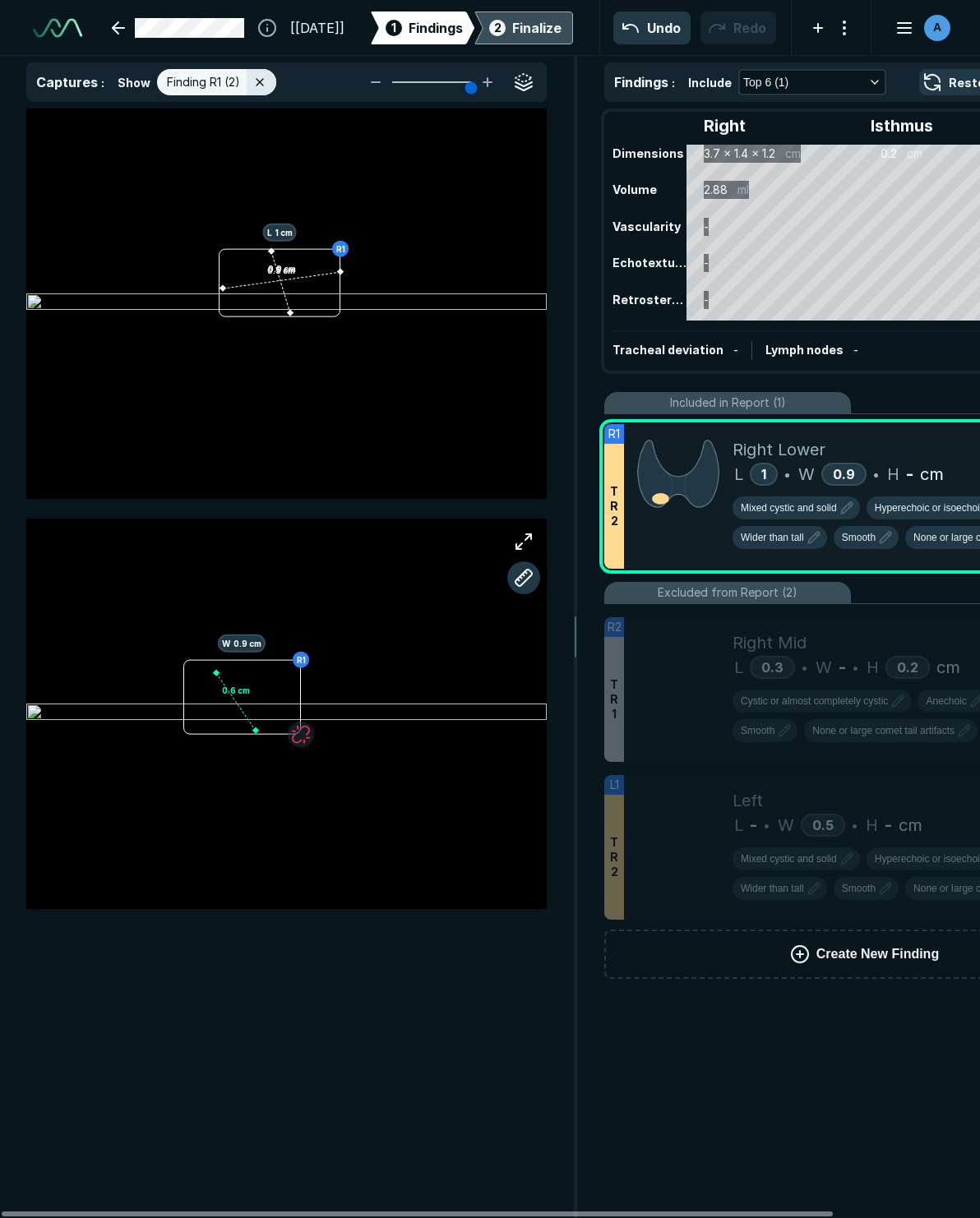
click at [236, 636] on div "0.6 cm" at bounding box center [286, 713] width 520 height 390
click at [233, 653] on div "0.6 cm" at bounding box center [286, 713] width 520 height 390
drag, startPoint x: 236, startPoint y: 656, endPoint x: 223, endPoint y: 662, distance: 14.3
click at [223, 662] on div "0.6 cm 0 cm" at bounding box center [286, 713] width 520 height 390
drag, startPoint x: 239, startPoint y: 651, endPoint x: 525, endPoint y: 578, distance: 295.2
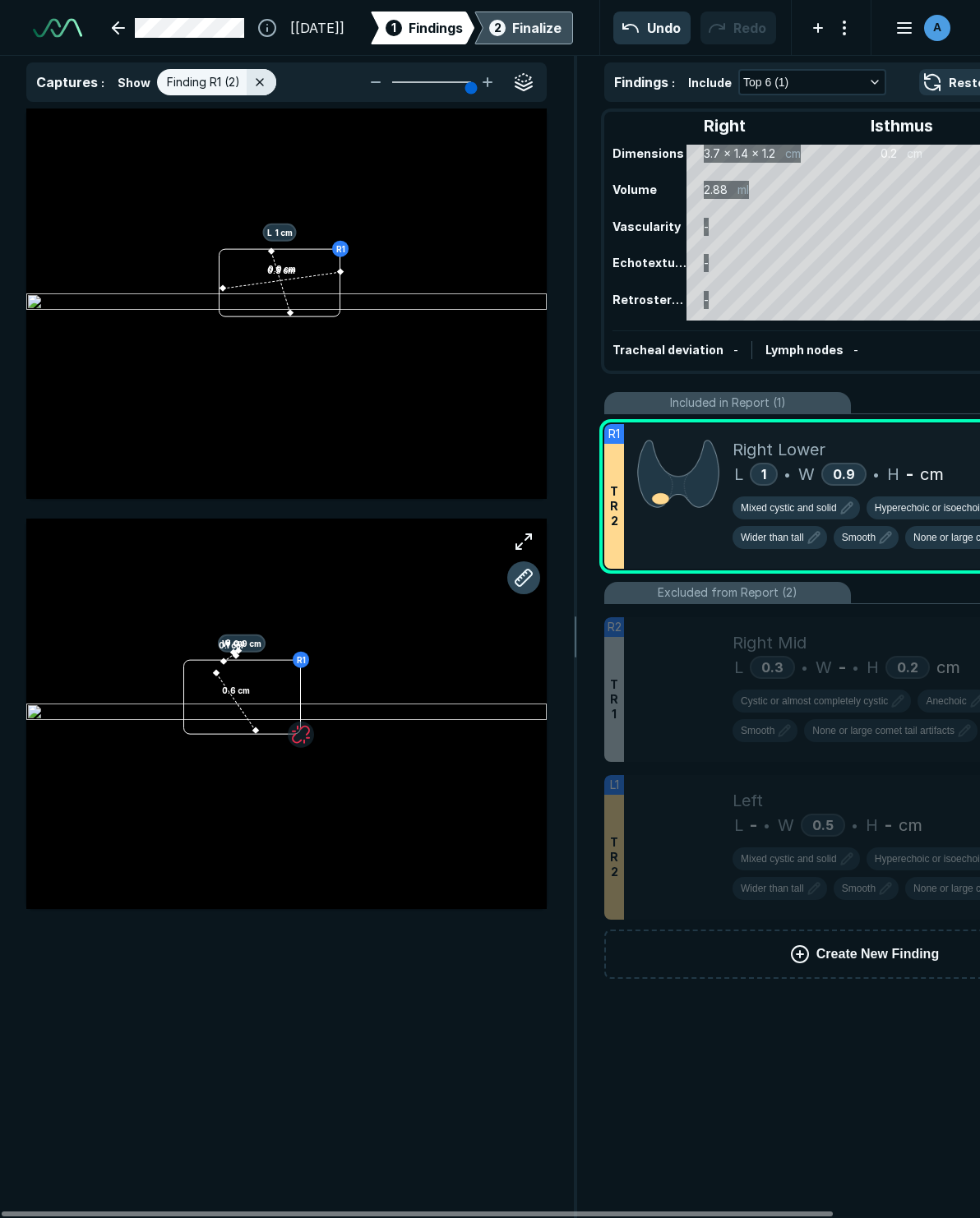
click at [525, 578] on button "button" at bounding box center [524, 578] width 33 height 33
drag, startPoint x: 238, startPoint y: 640, endPoint x: 234, endPoint y: 649, distance: 9.8
click at [234, 649] on span "W 0.9 cm" at bounding box center [241, 643] width 48 height 18
click at [231, 654] on div "R1 W 0.9 cm 0.6 cm 0 cm 0.1 cm" at bounding box center [286, 713] width 520 height 390
drag, startPoint x: 239, startPoint y: 647, endPoint x: 228, endPoint y: 653, distance: 12.5
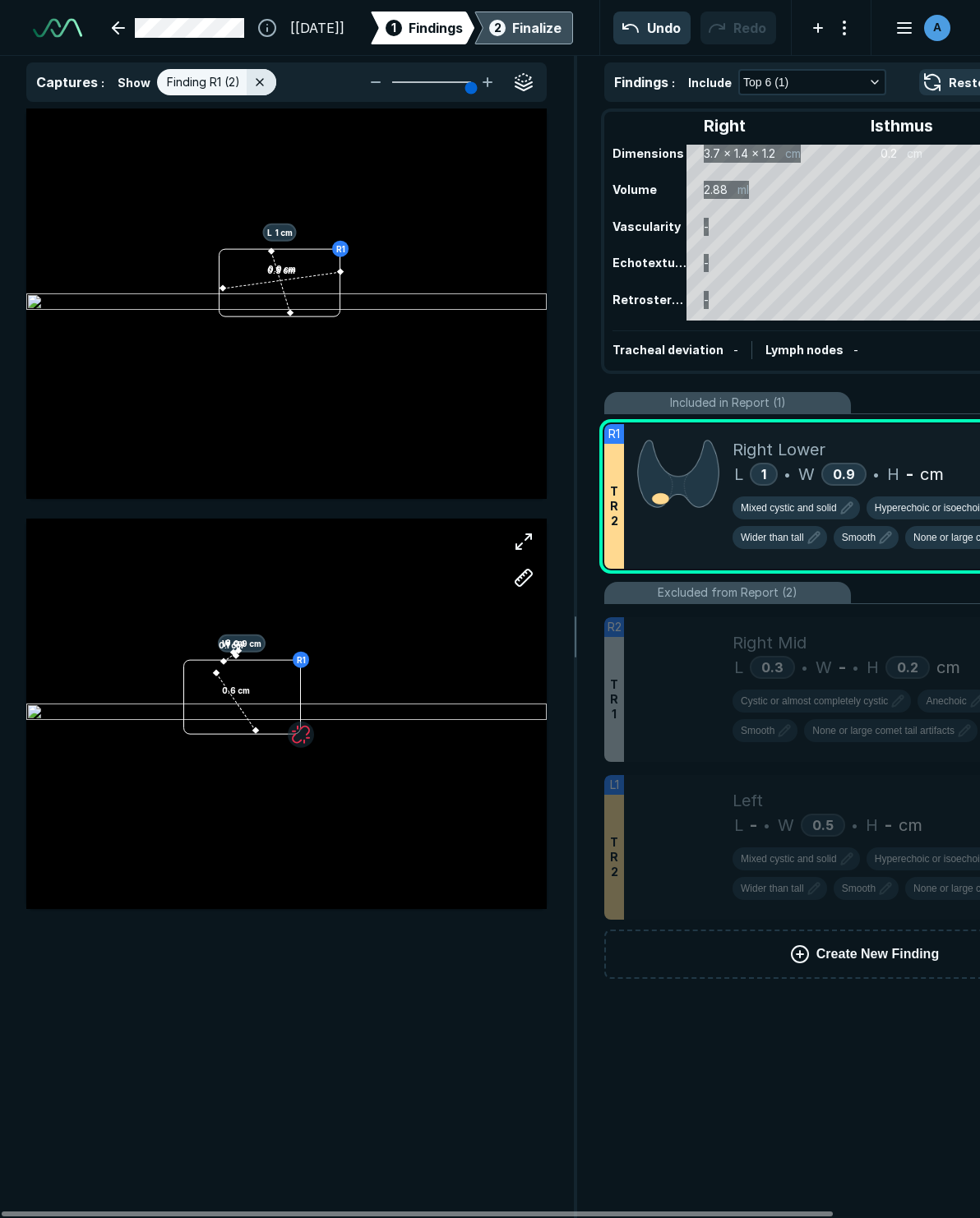
click at [228, 653] on div "R1 W 0.9 cm 0.6 cm 0 cm 0.1 cm" at bounding box center [286, 713] width 520 height 390
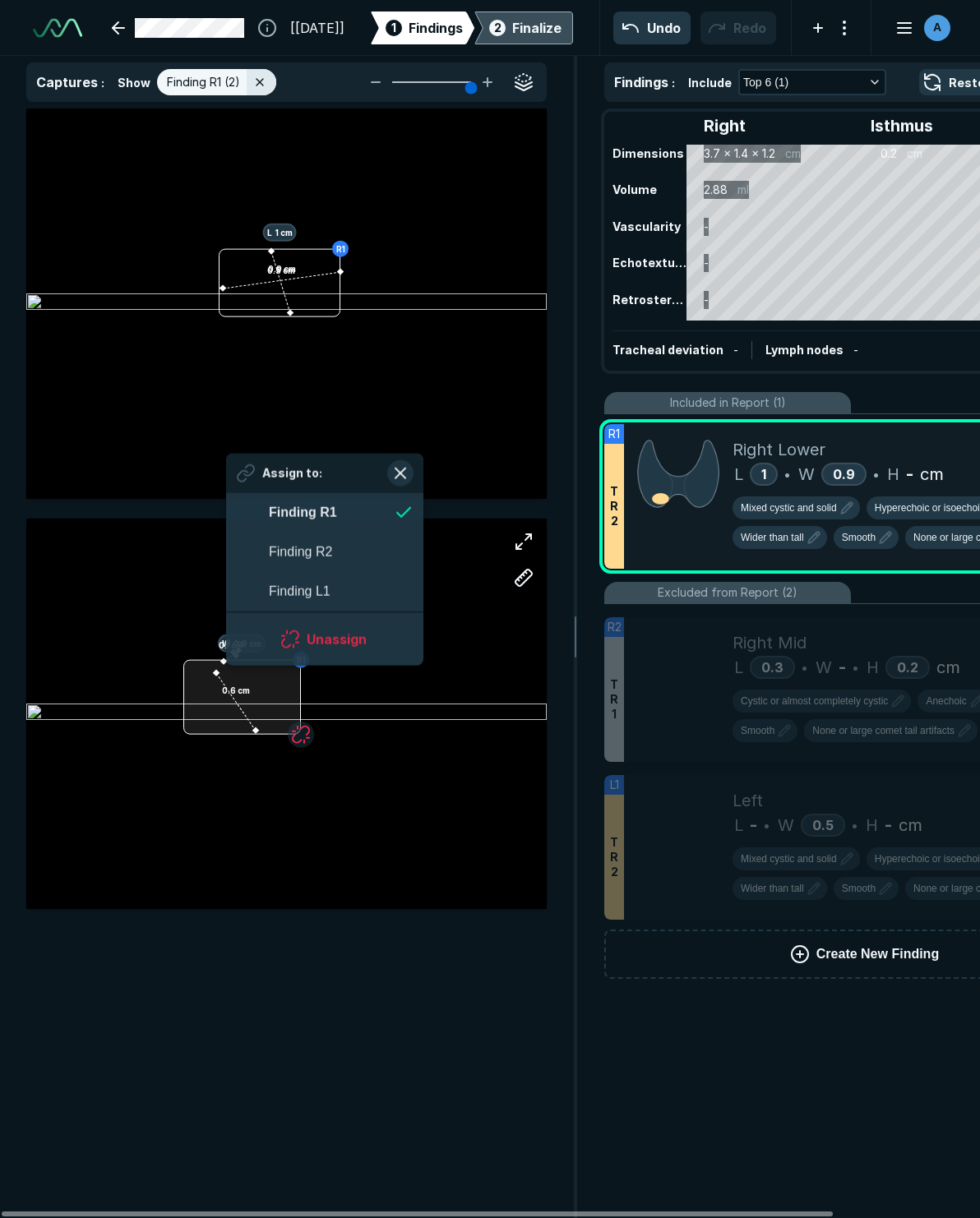
click at [227, 665] on div at bounding box center [242, 697] width 118 height 74
click at [428, 732] on div "R1 W 0.9 cm 0.6 cm 0 cm 0.1 cm" at bounding box center [286, 713] width 520 height 390
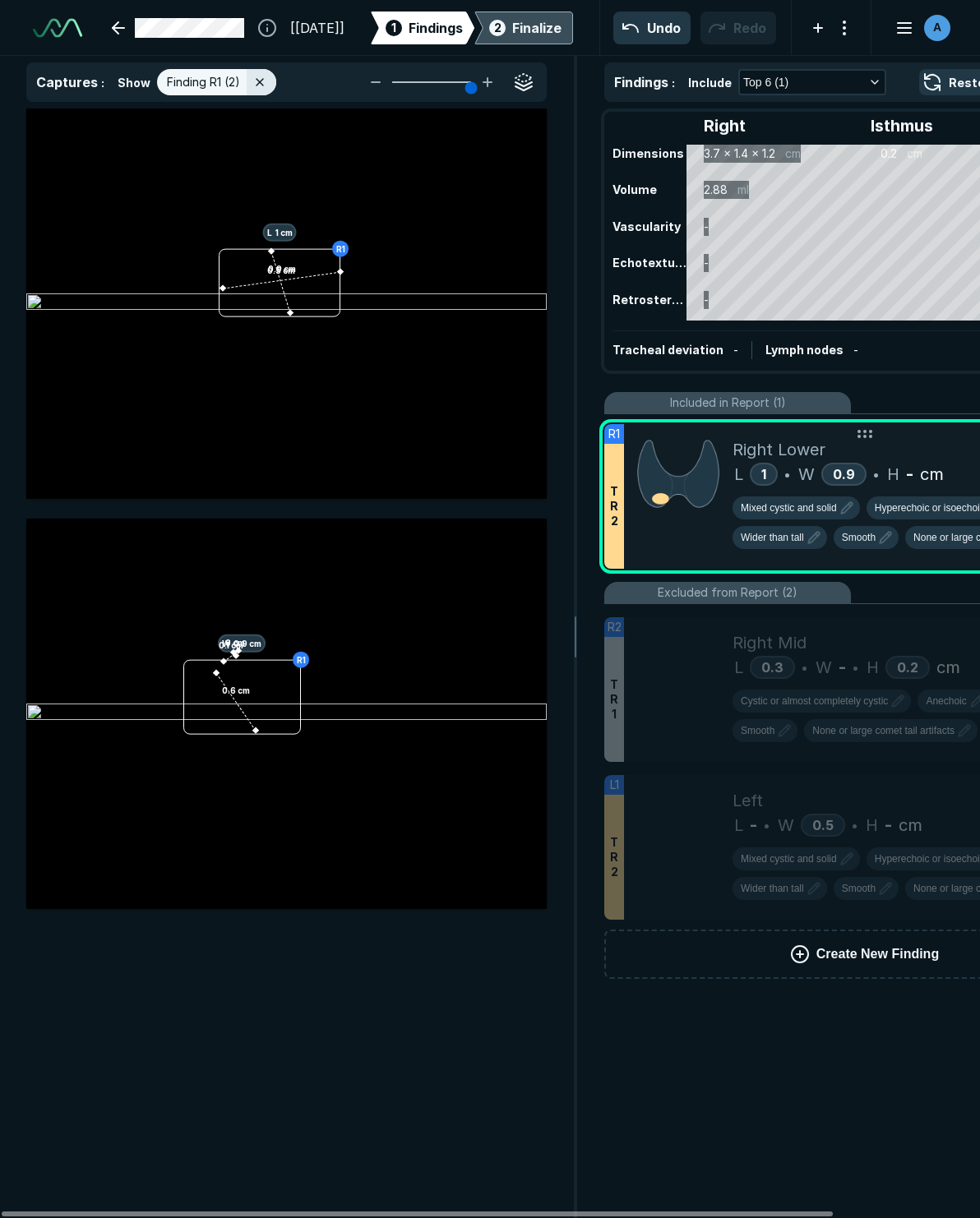
click at [893, 481] on span "H" at bounding box center [893, 474] width 13 height 25
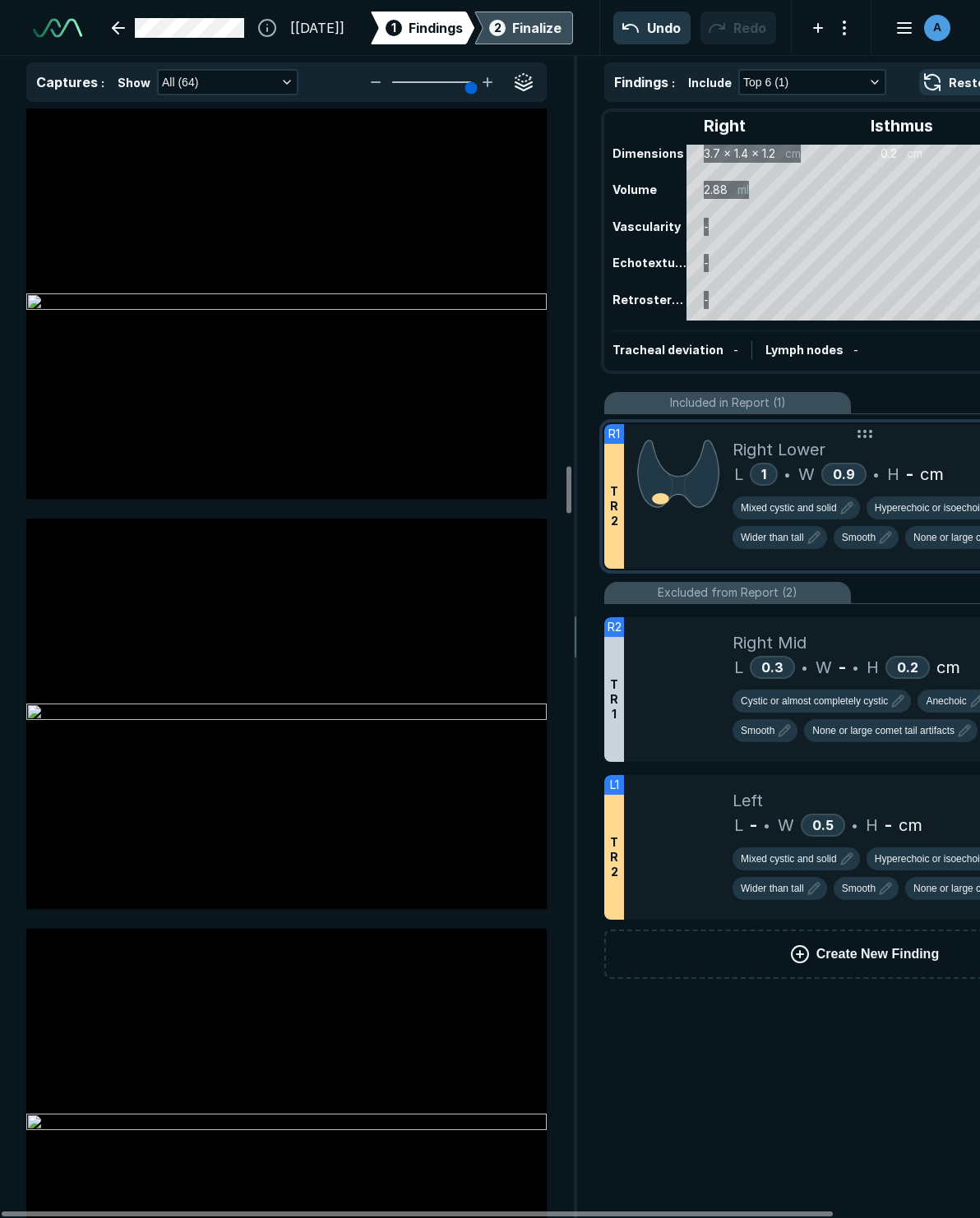
scroll to position [8467, 0]
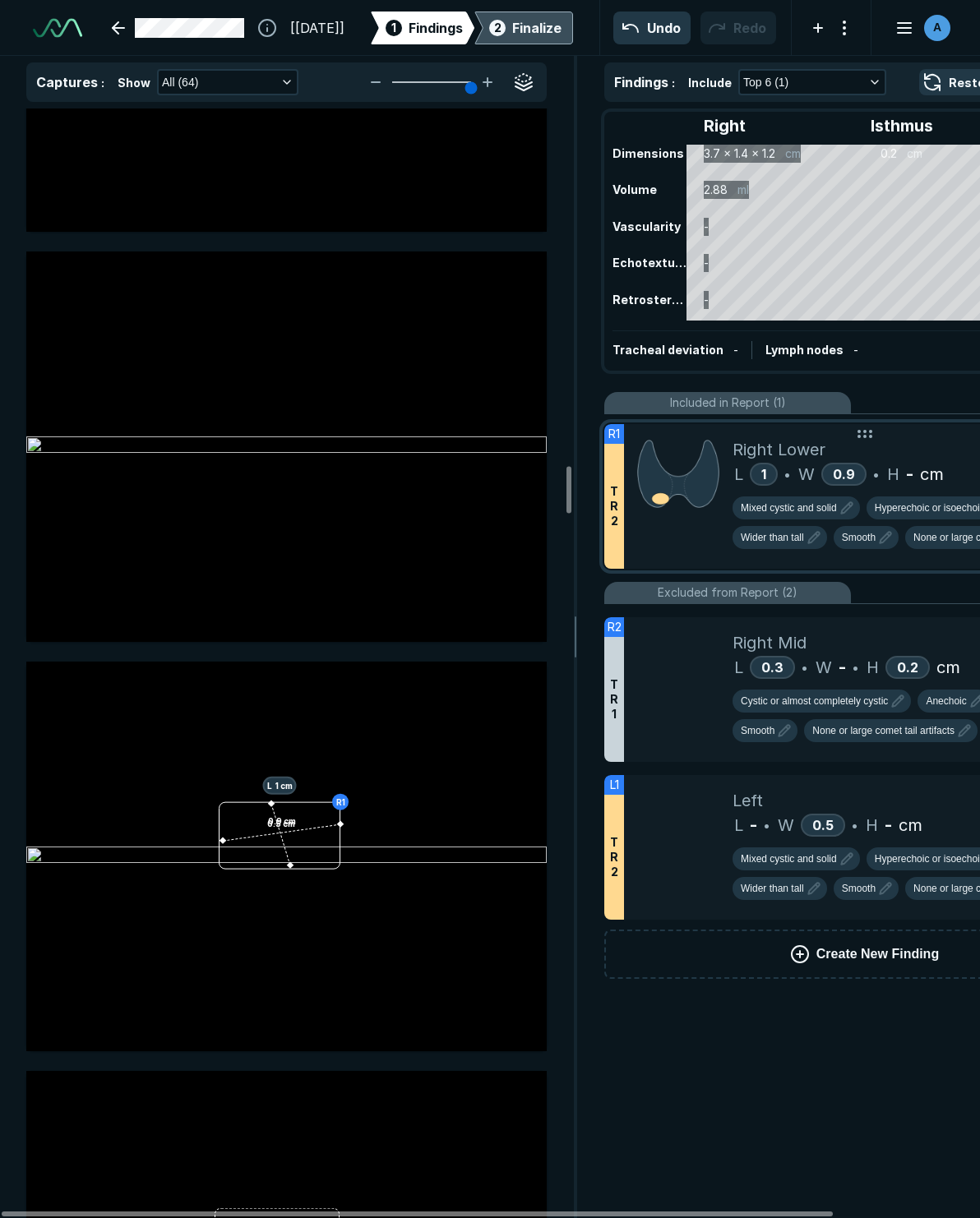
click at [916, 482] on div "H - cm" at bounding box center [915, 474] width 56 height 25
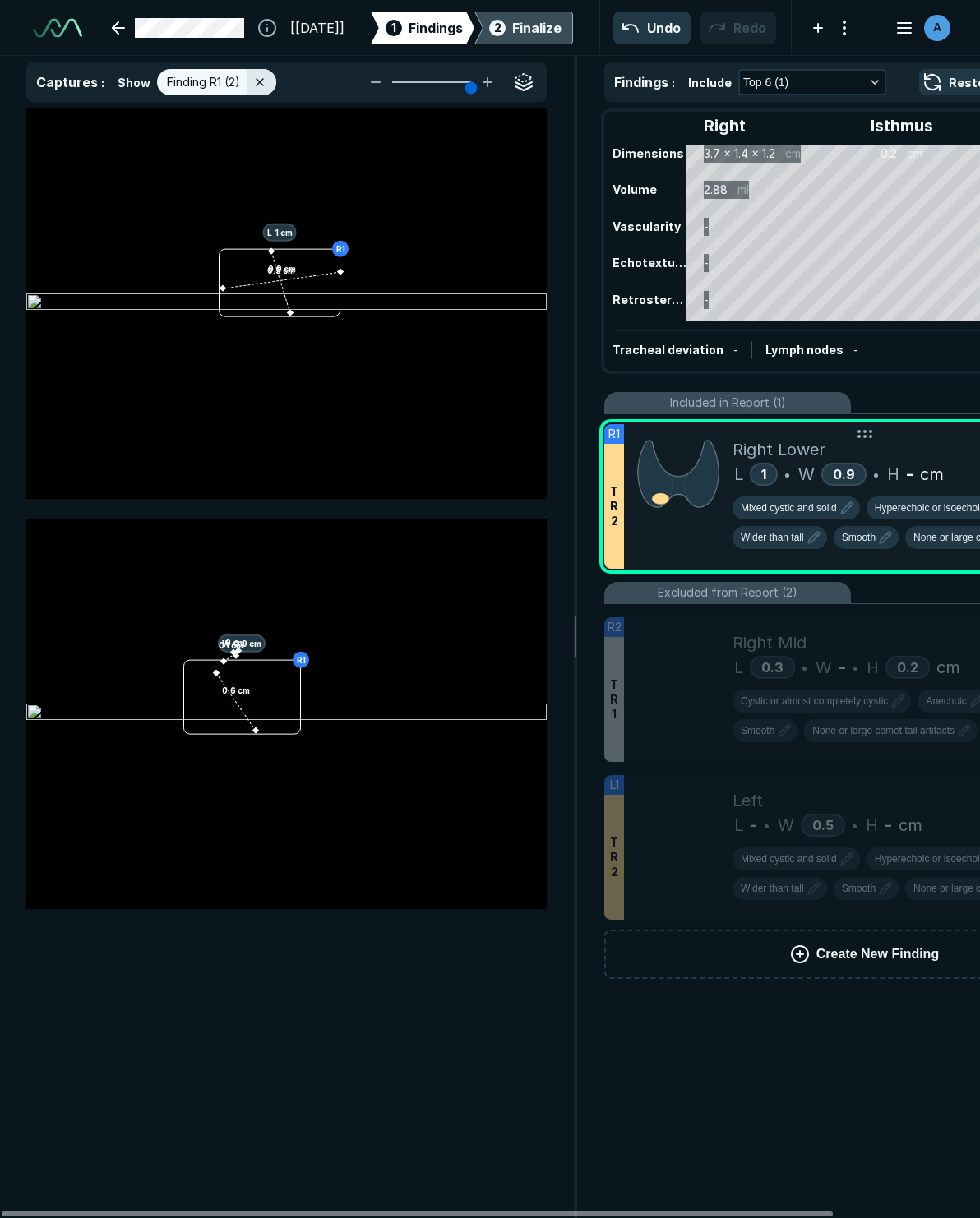
scroll to position [6926, 4427]
click at [899, 476] on span "H" at bounding box center [893, 474] width 13 height 25
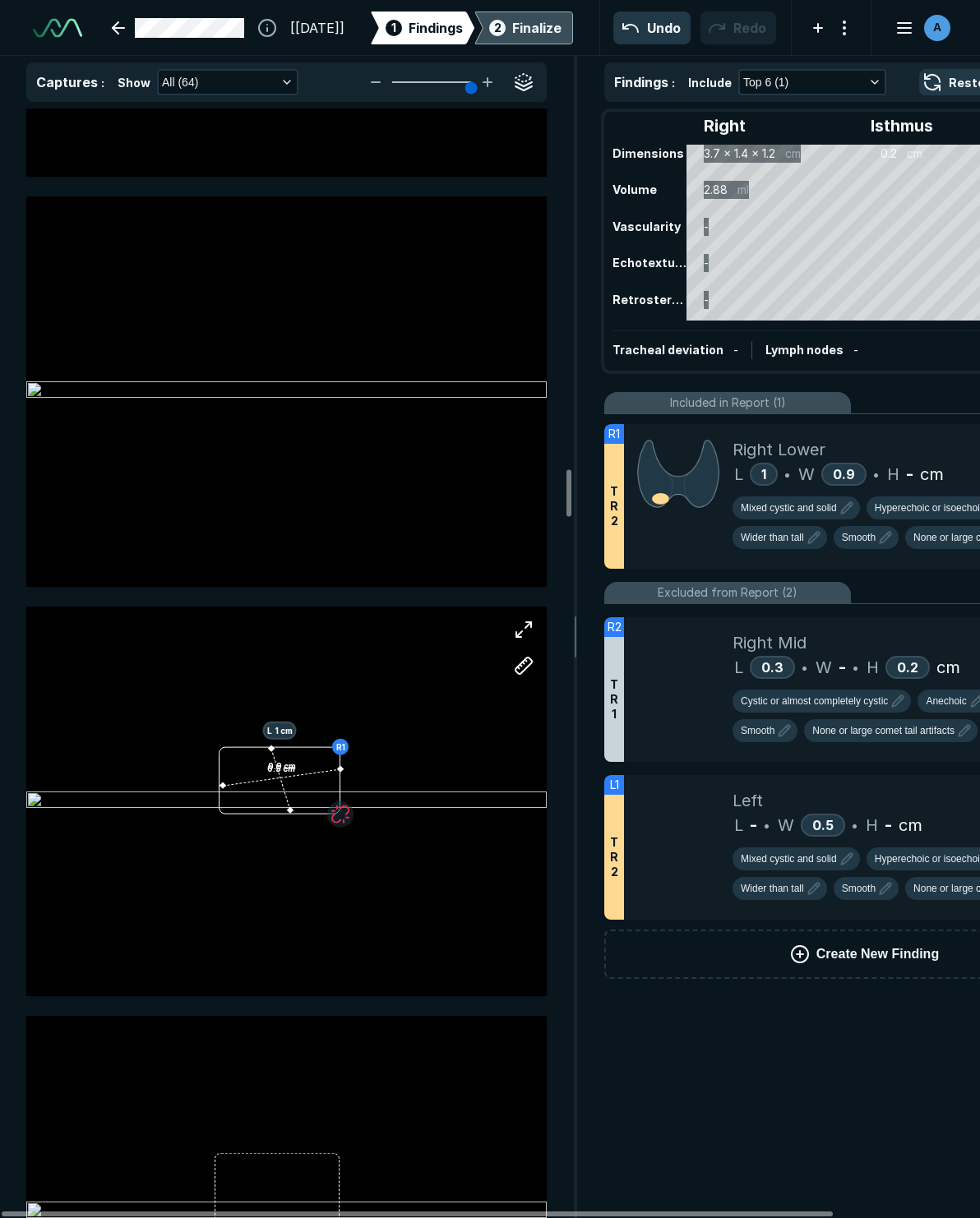
scroll to position [8549, 0]
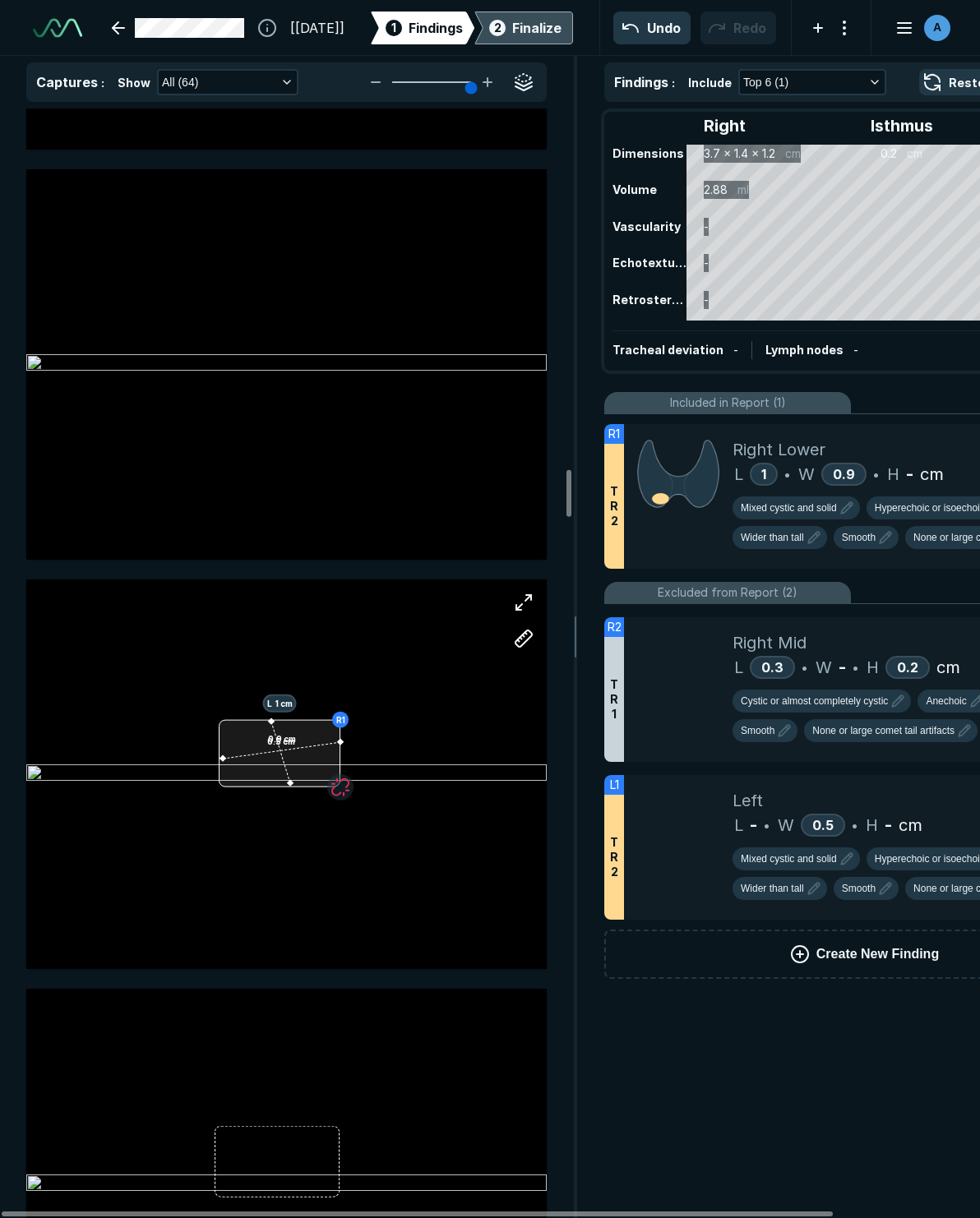
click at [272, 738] on div "R1 L 1 cm 0.9 cm 0.5 cm" at bounding box center [286, 775] width 520 height 390
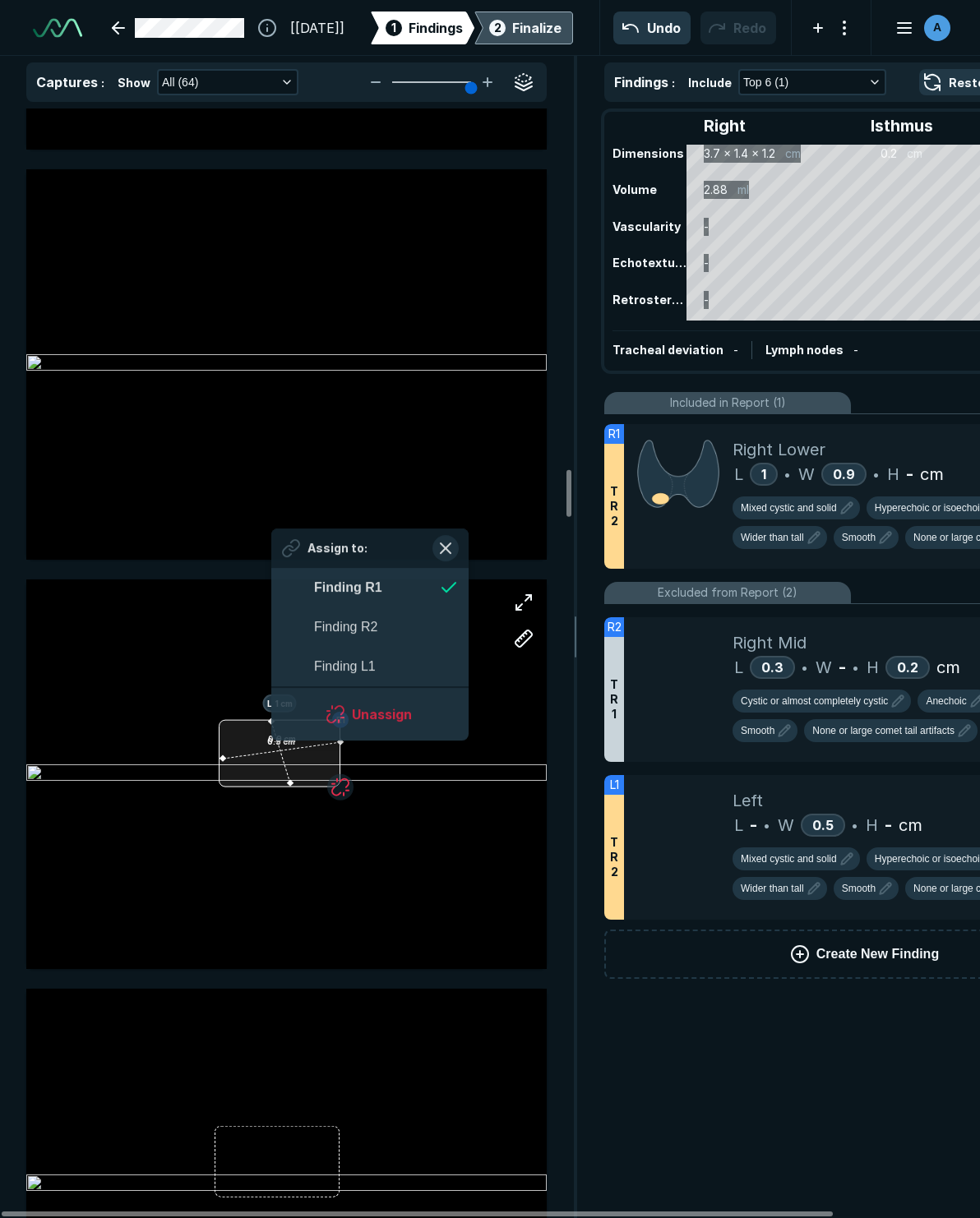
scroll to position [2610, 3000]
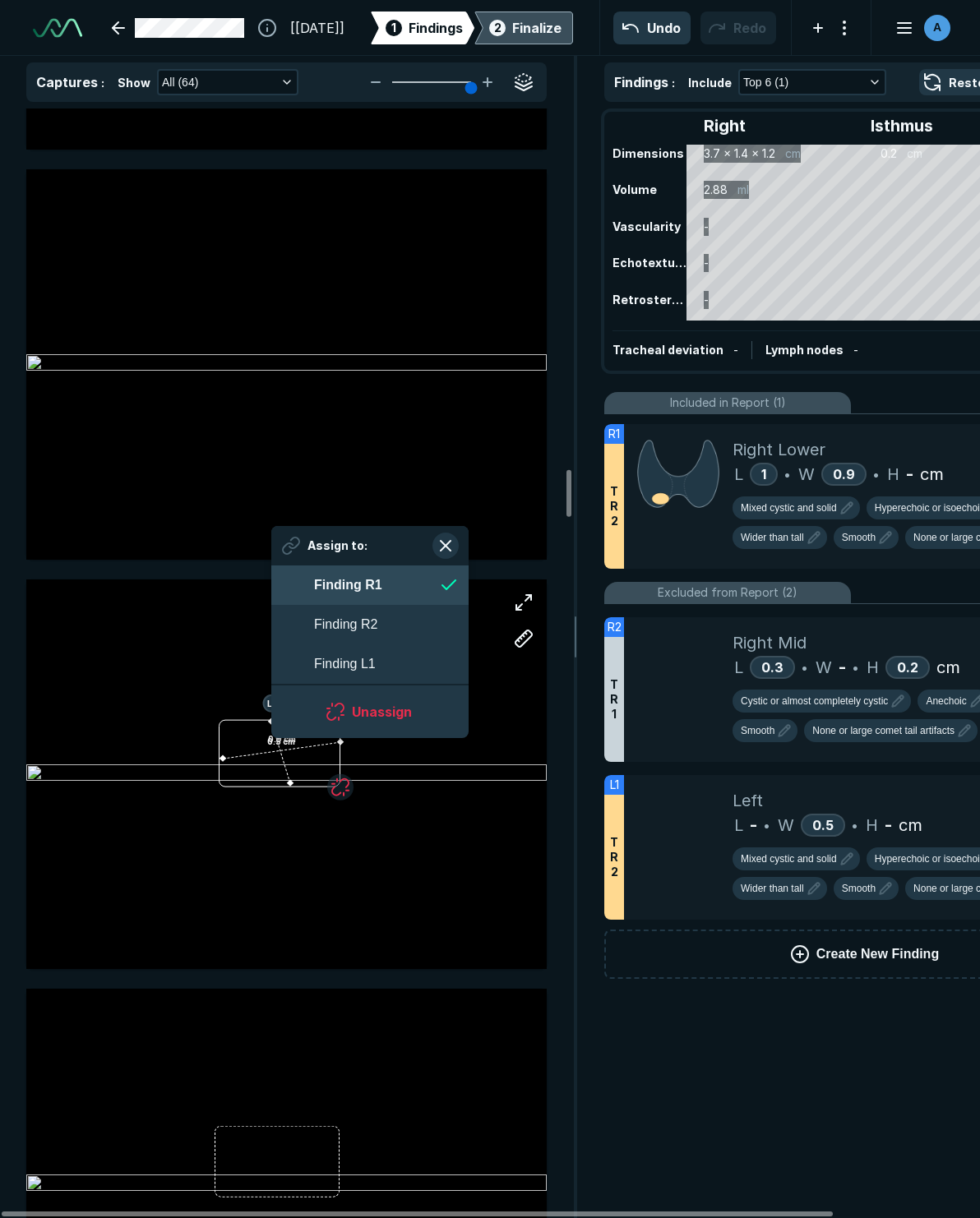
click at [381, 587] on strong "Finding R1" at bounding box center [348, 584] width 68 height 14
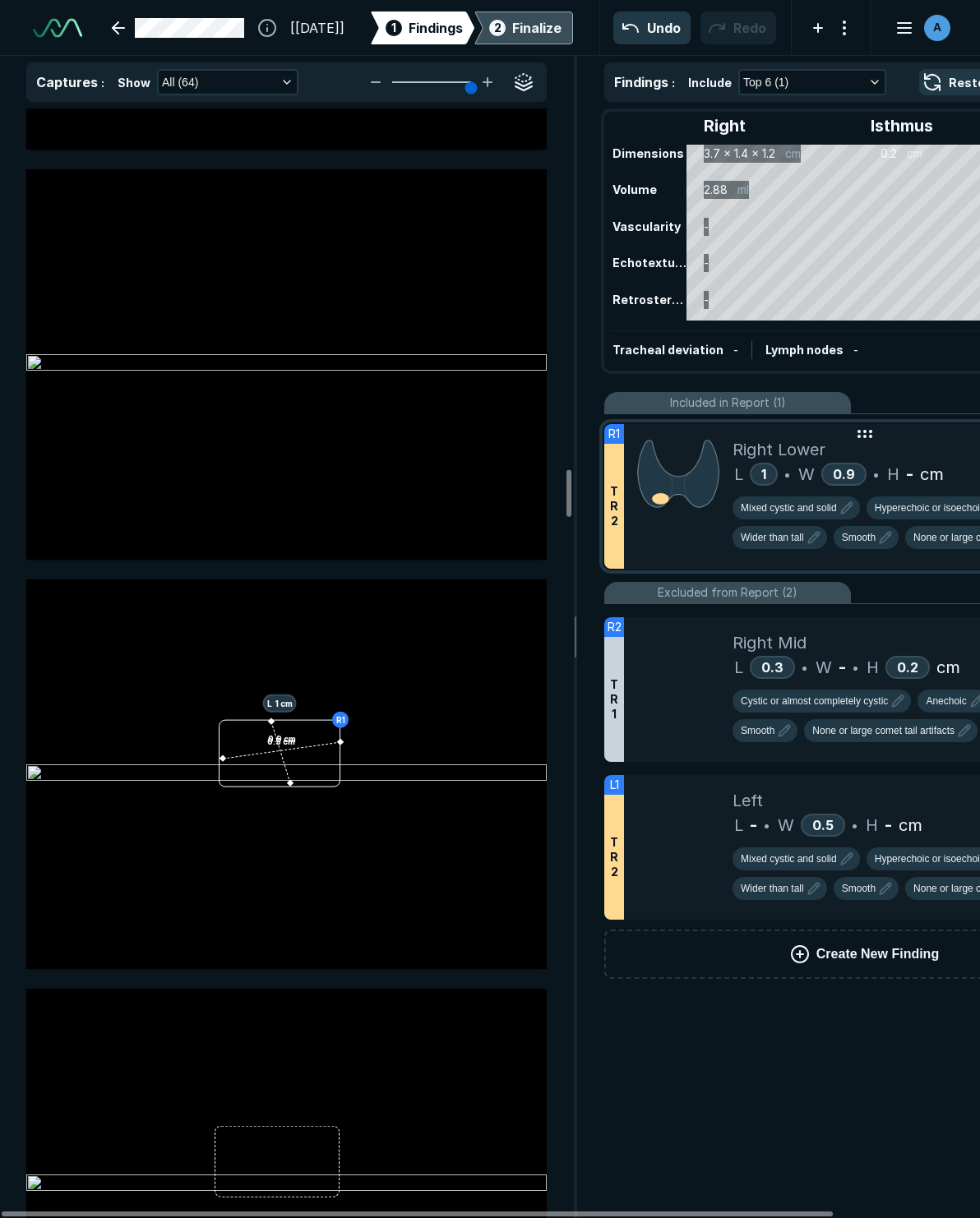
click at [867, 437] on icon at bounding box center [865, 434] width 20 height 20
click at [867, 438] on icon at bounding box center [865, 434] width 20 height 20
click at [897, 486] on span "H" at bounding box center [893, 474] width 13 height 25
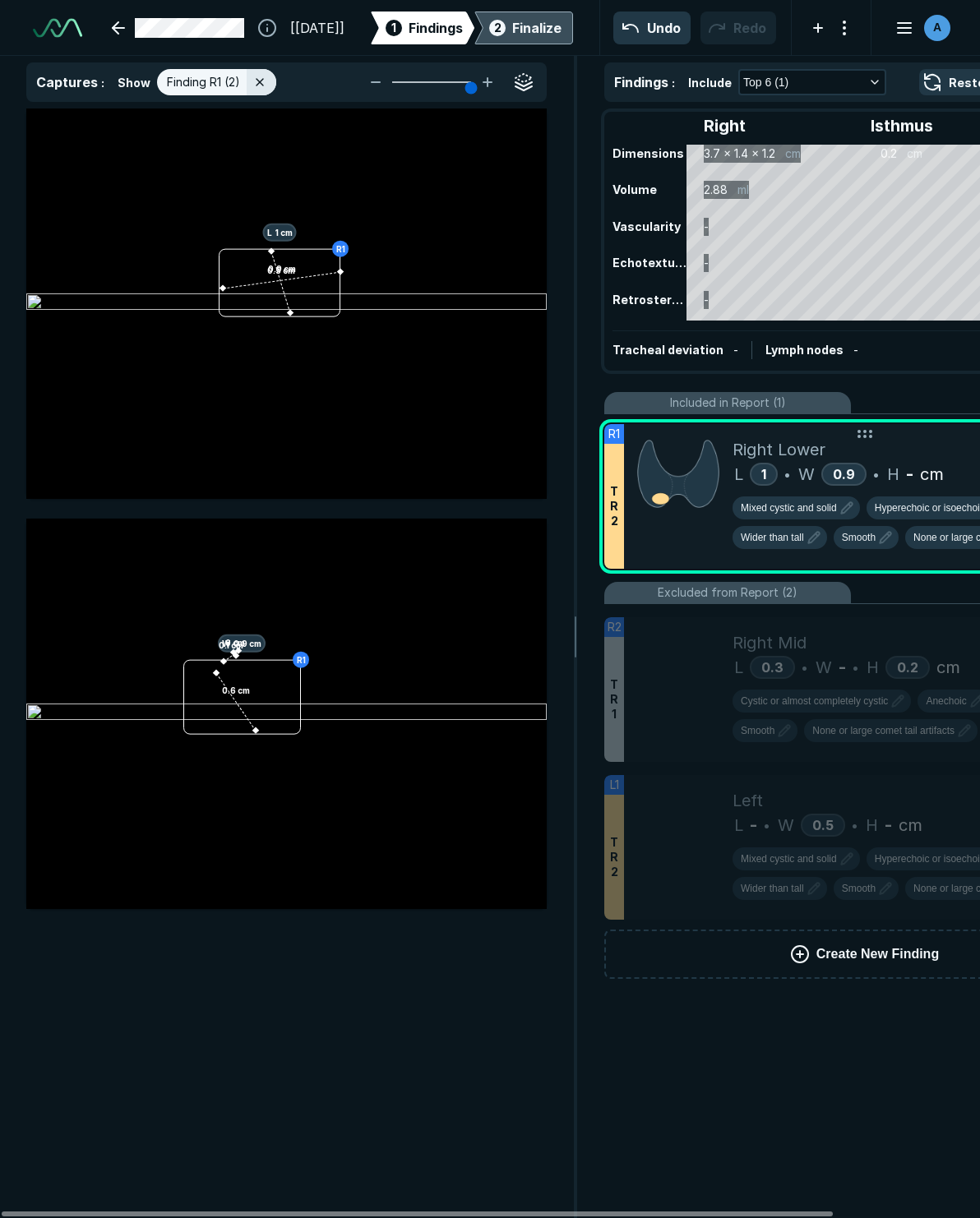
scroll to position [6926, 4427]
click at [904, 483] on div "H - cm" at bounding box center [915, 474] width 56 height 25
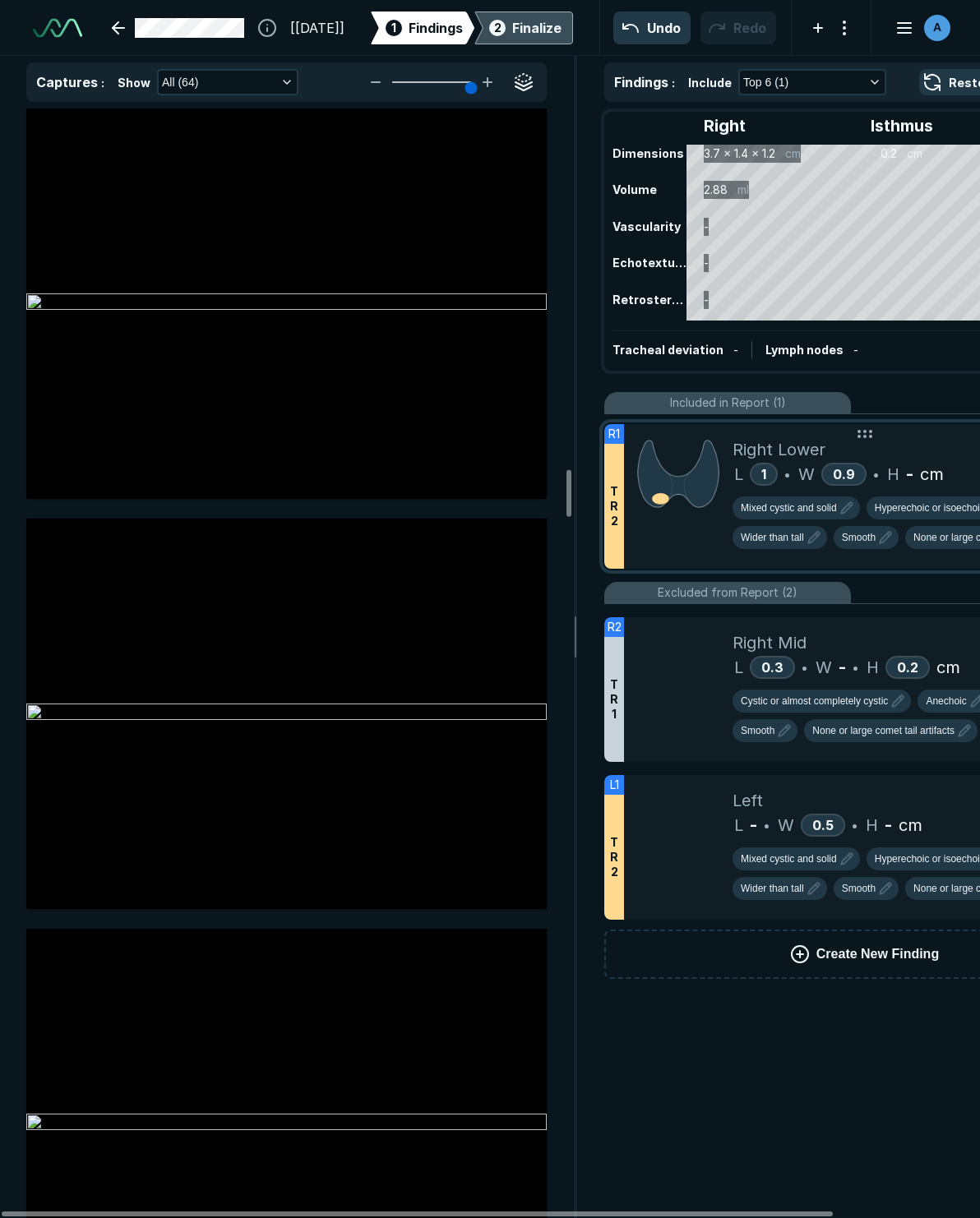
scroll to position [8549, 0]
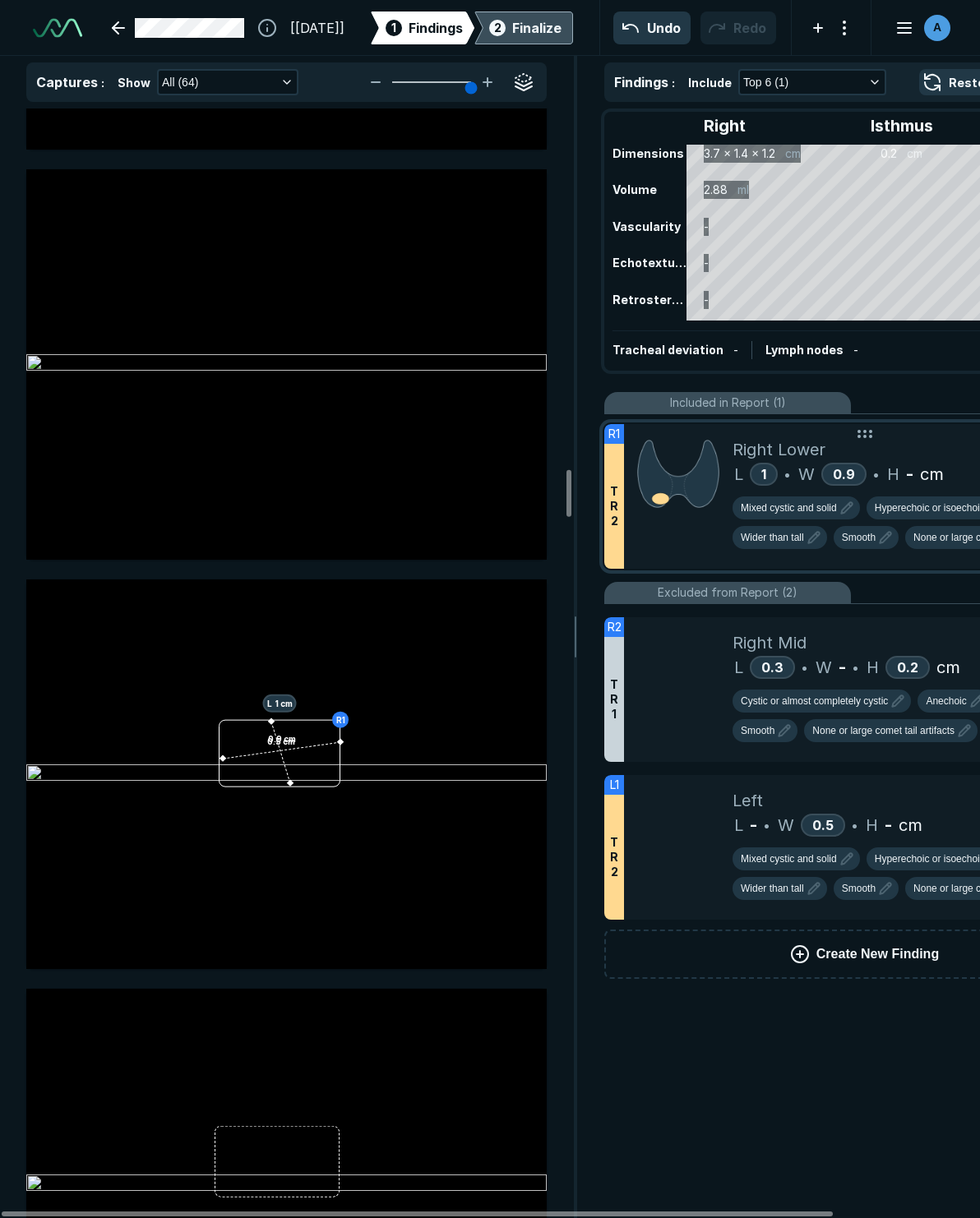
click at [904, 483] on div "H - cm" at bounding box center [915, 474] width 56 height 25
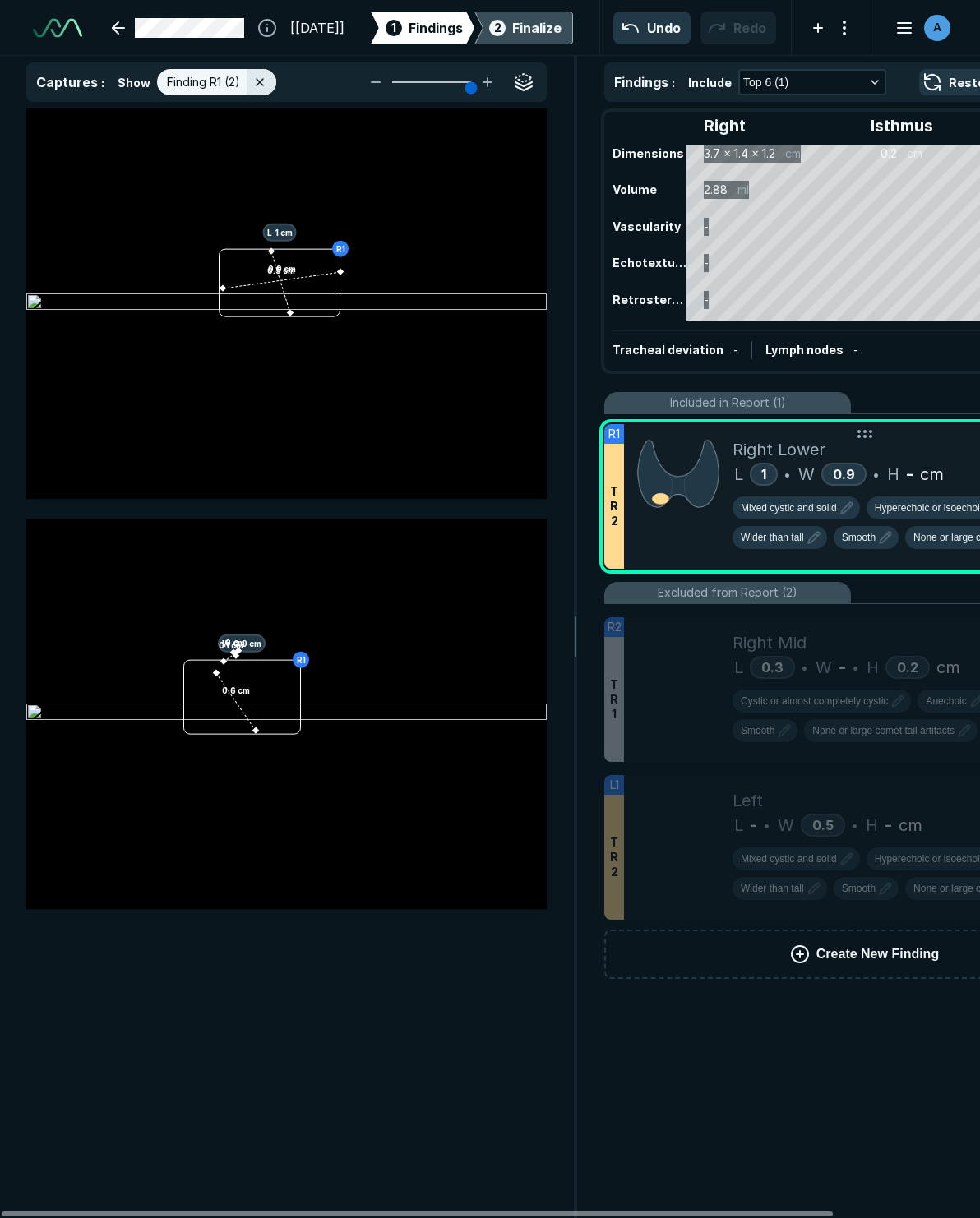
scroll to position [6926, 4427]
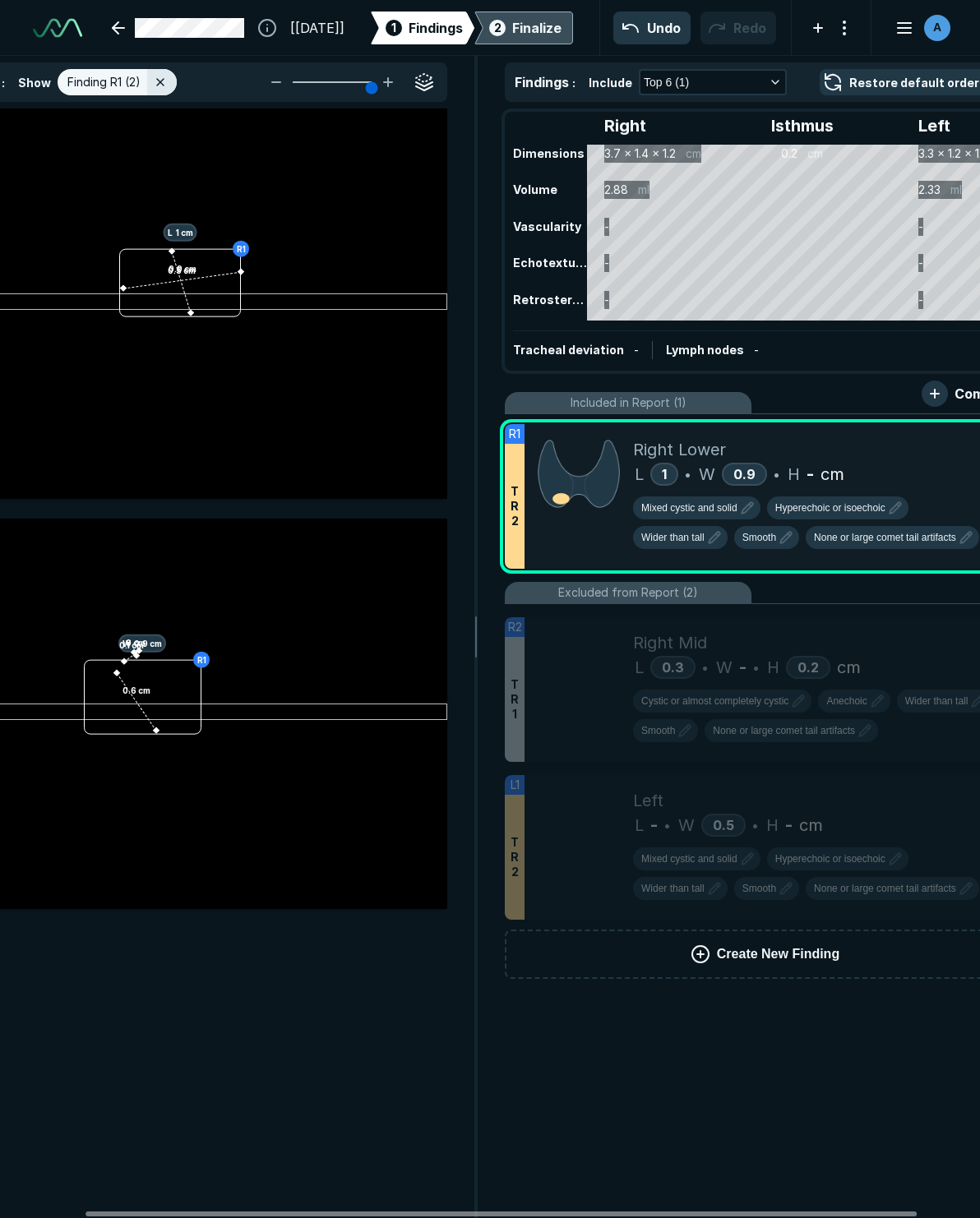
drag, startPoint x: 453, startPoint y: 1215, endPoint x: 538, endPoint y: 1204, distance: 85.7
click at [538, 1212] on div at bounding box center [501, 1213] width 831 height 5
click at [978, 445] on icon at bounding box center [975, 441] width 20 height 20
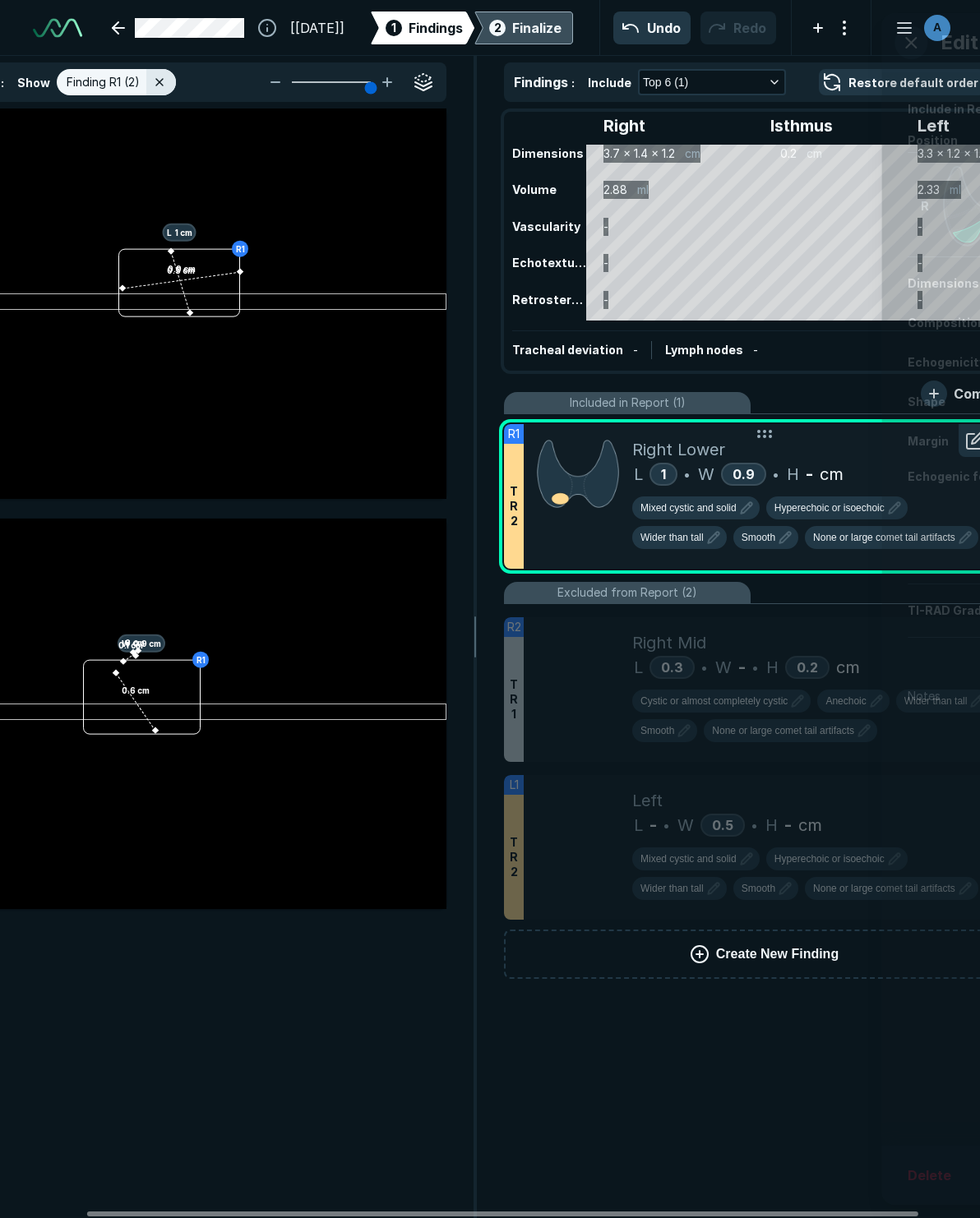
scroll to position [6645, 4216]
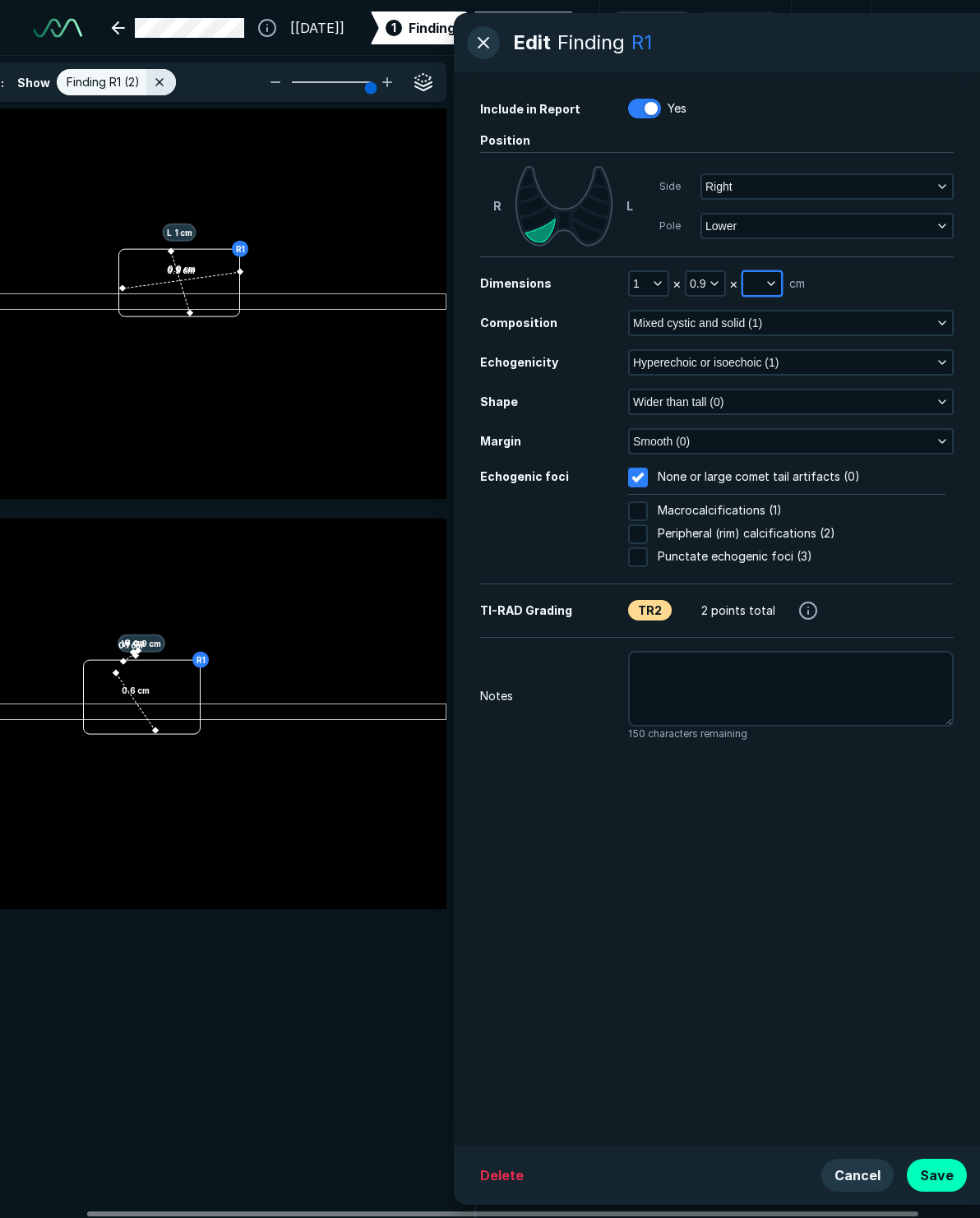
click at [745, 283] on button "button" at bounding box center [762, 283] width 38 height 23
click at [765, 362] on input "text" at bounding box center [783, 359] width 64 height 23
type input "0.6"
click at [794, 398] on button "Done" at bounding box center [783, 395] width 67 height 26
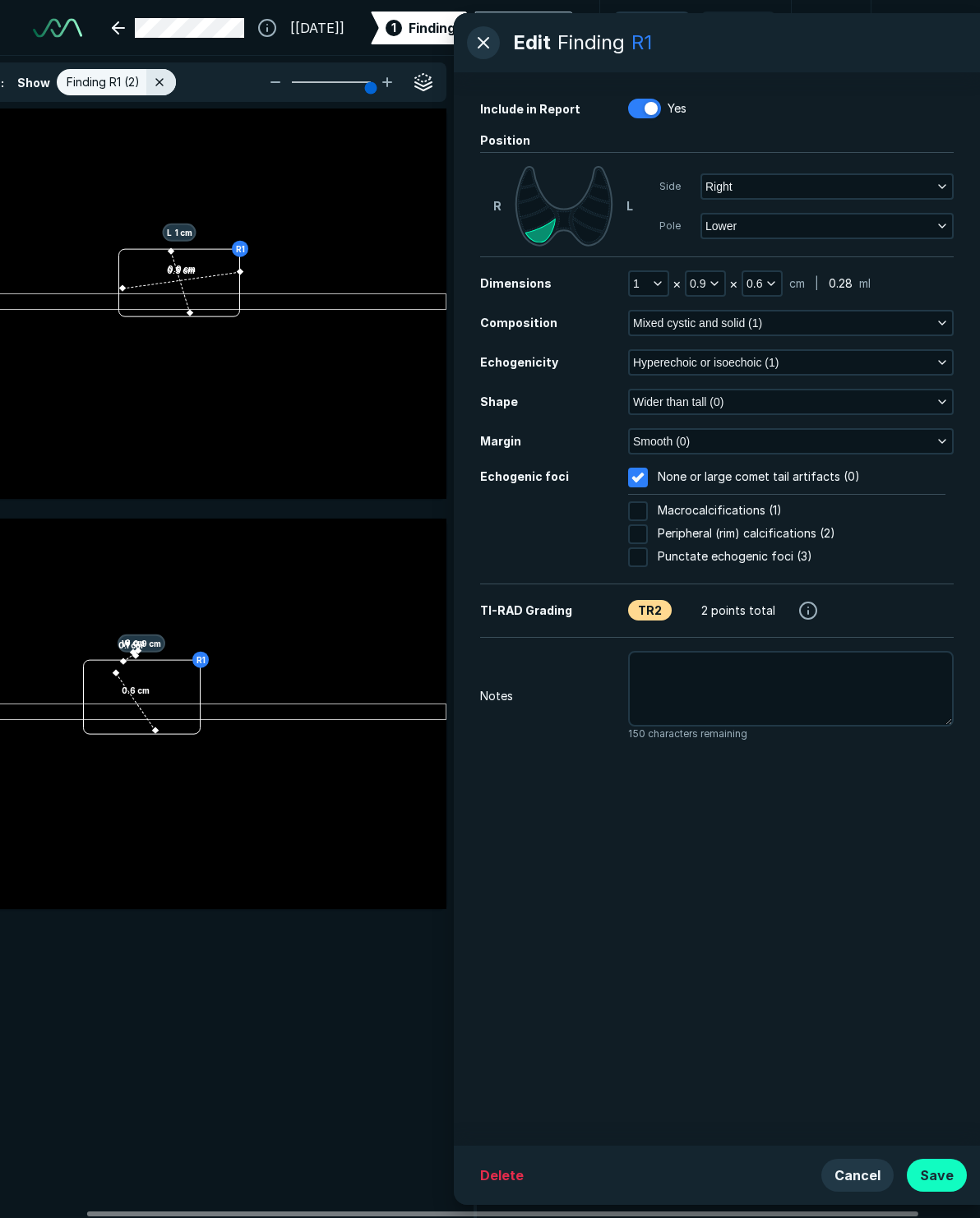
click at [945, 1185] on button "Save" at bounding box center [936, 1175] width 60 height 33
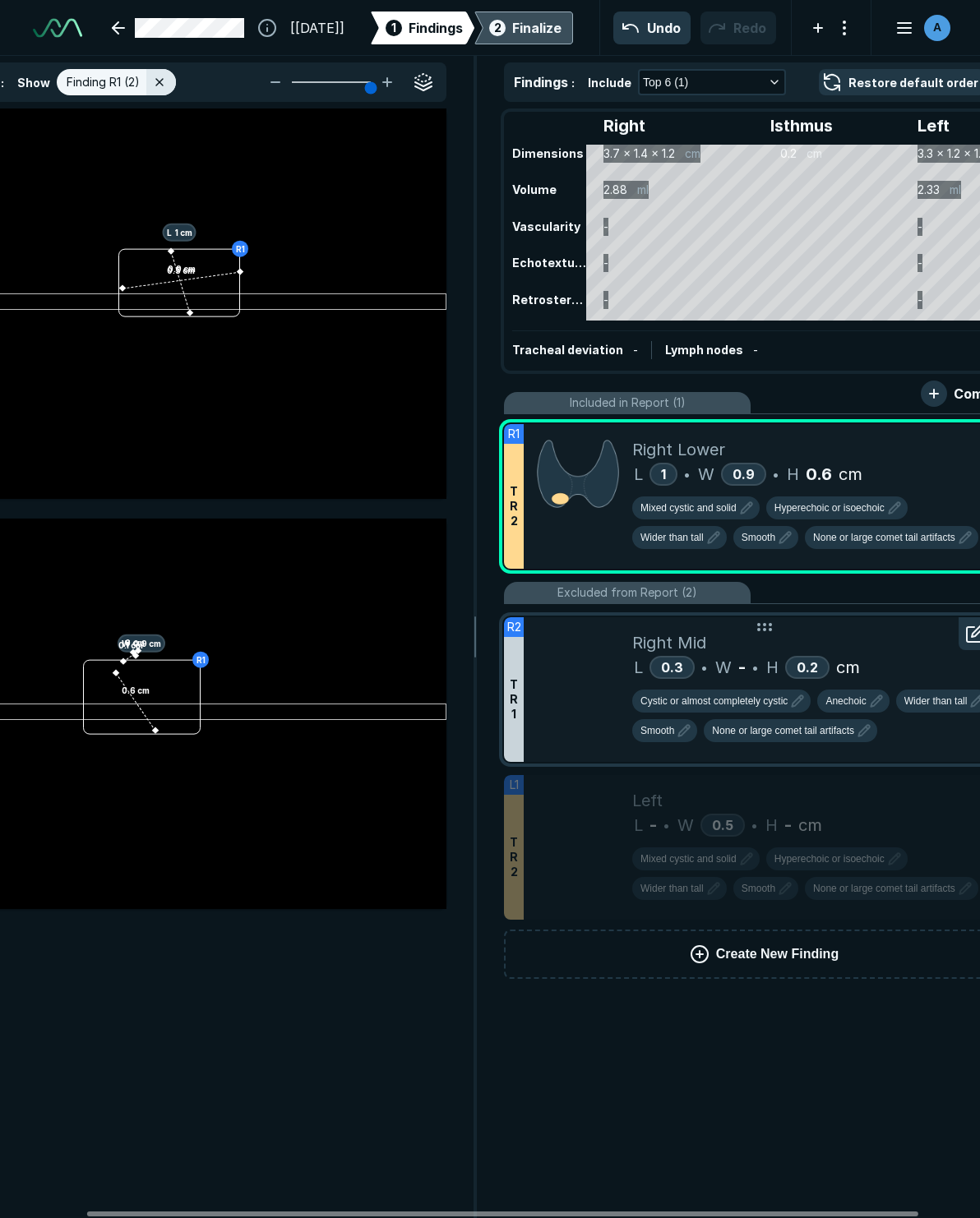
click at [972, 642] on icon at bounding box center [974, 634] width 15 height 15
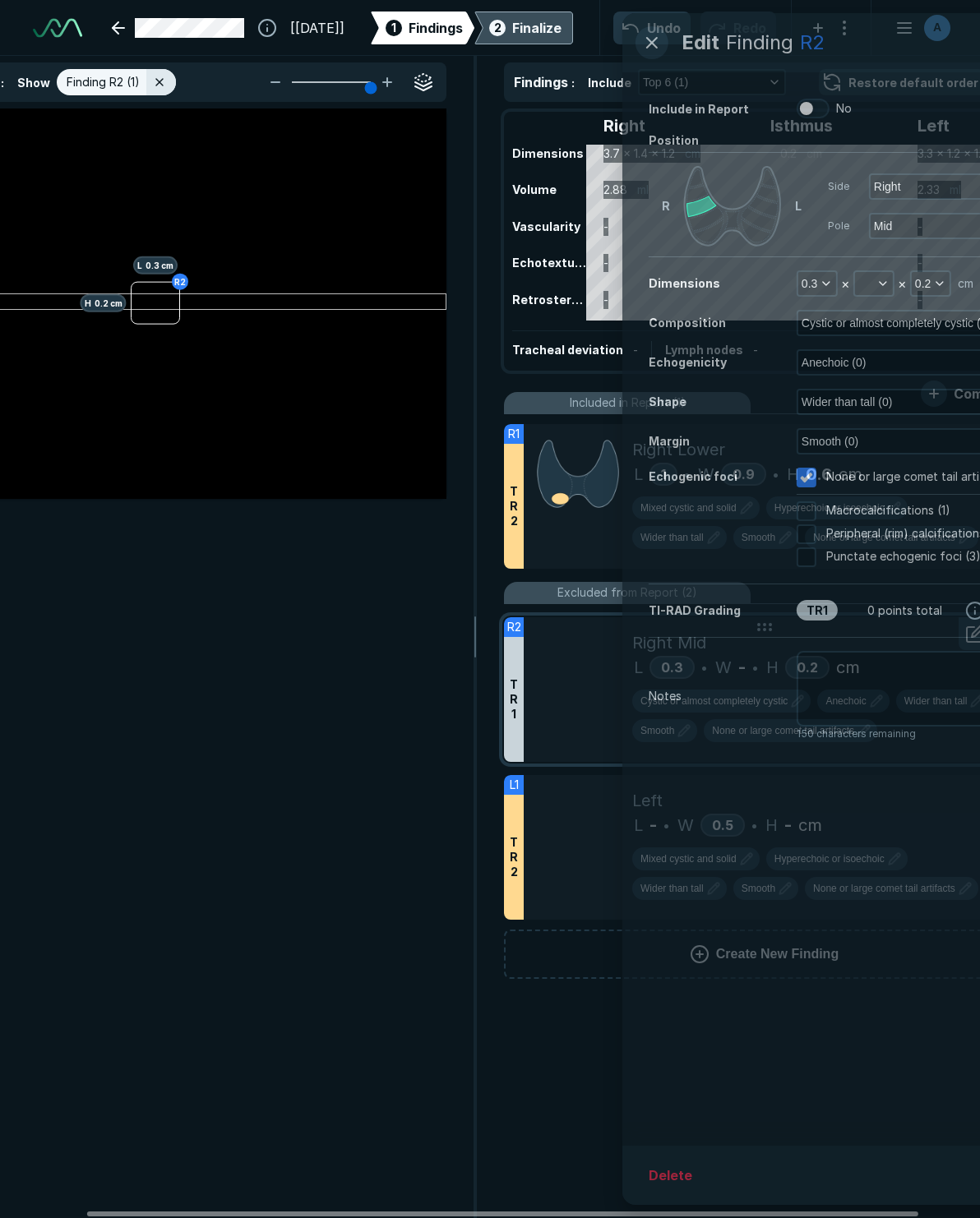
scroll to position [6645, 4216]
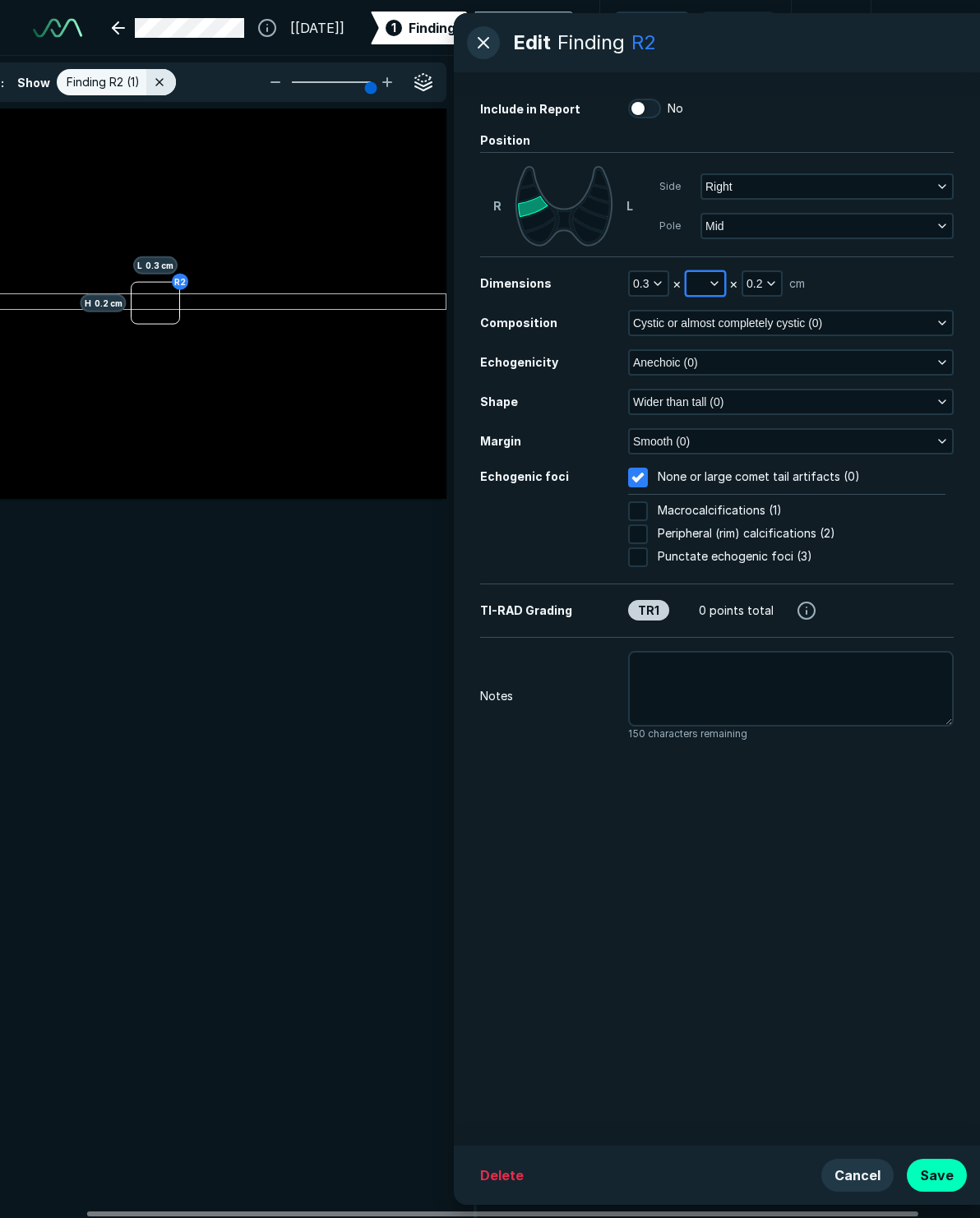
click at [703, 282] on button "button" at bounding box center [705, 283] width 38 height 23
click at [719, 356] on input "text" at bounding box center [727, 359] width 64 height 23
type input "0.3"
click at [727, 401] on button "Done" at bounding box center [727, 395] width 67 height 26
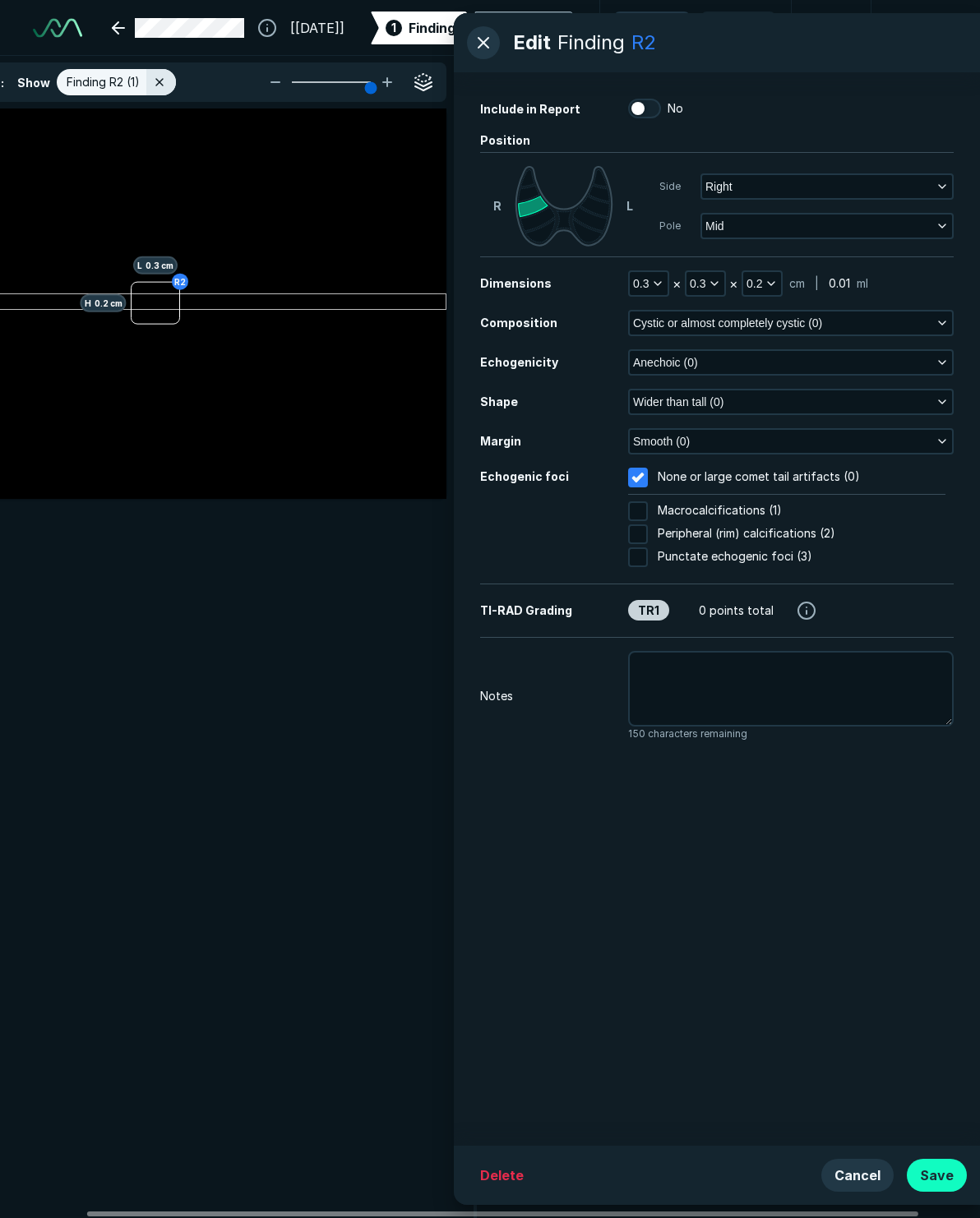
click at [926, 1165] on button "Save" at bounding box center [936, 1175] width 60 height 33
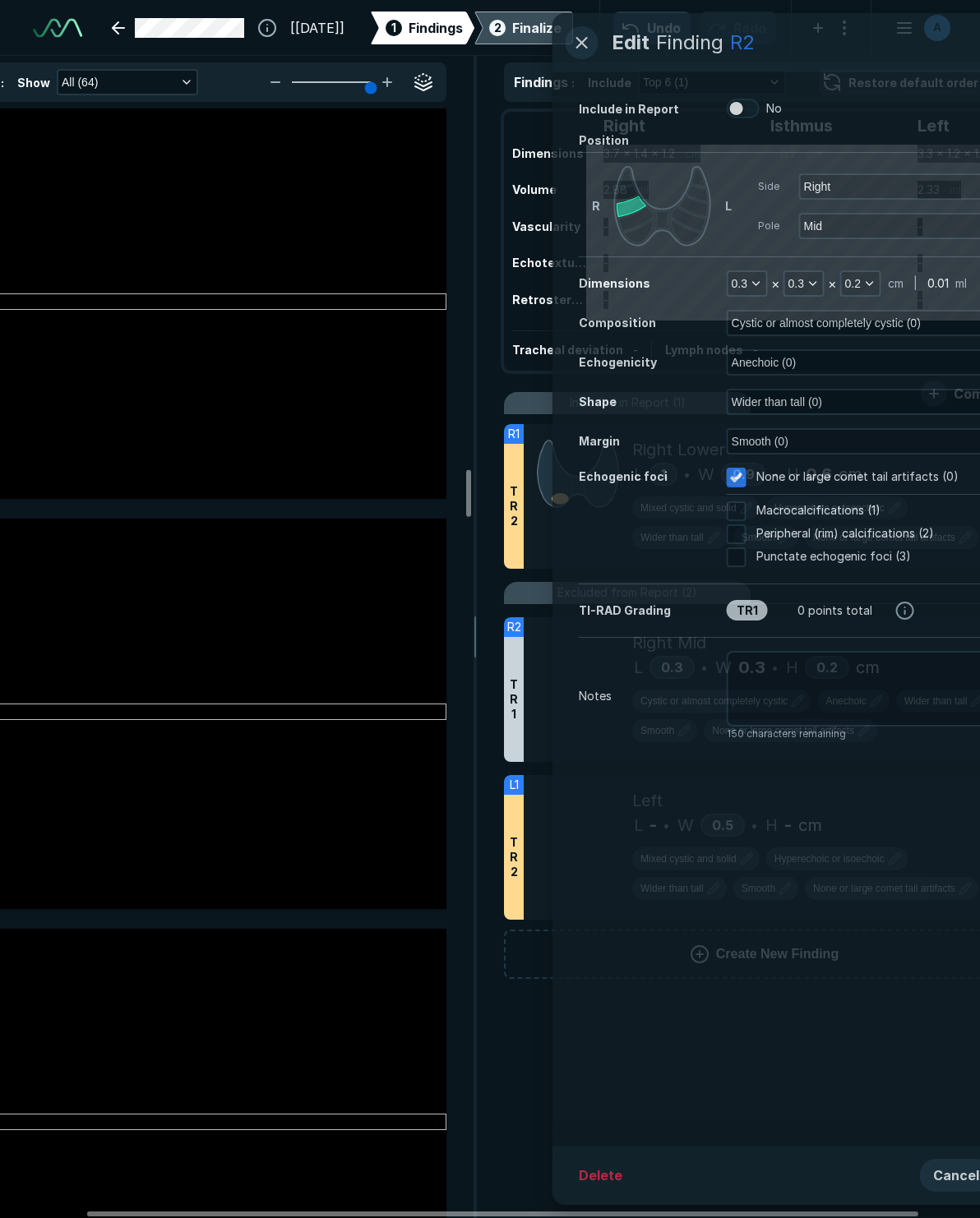
scroll to position [8549, 0]
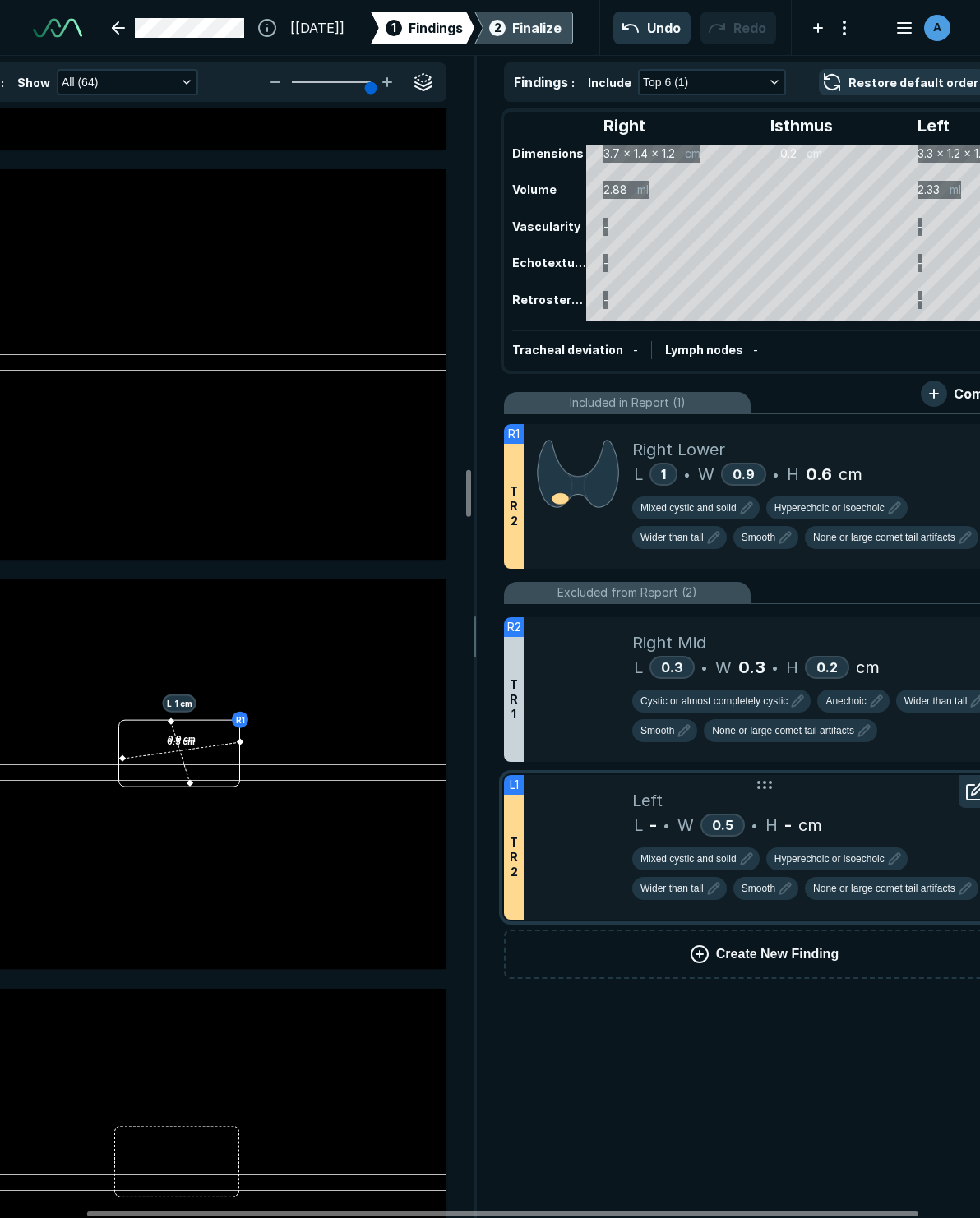
click at [969, 797] on icon at bounding box center [975, 791] width 20 height 20
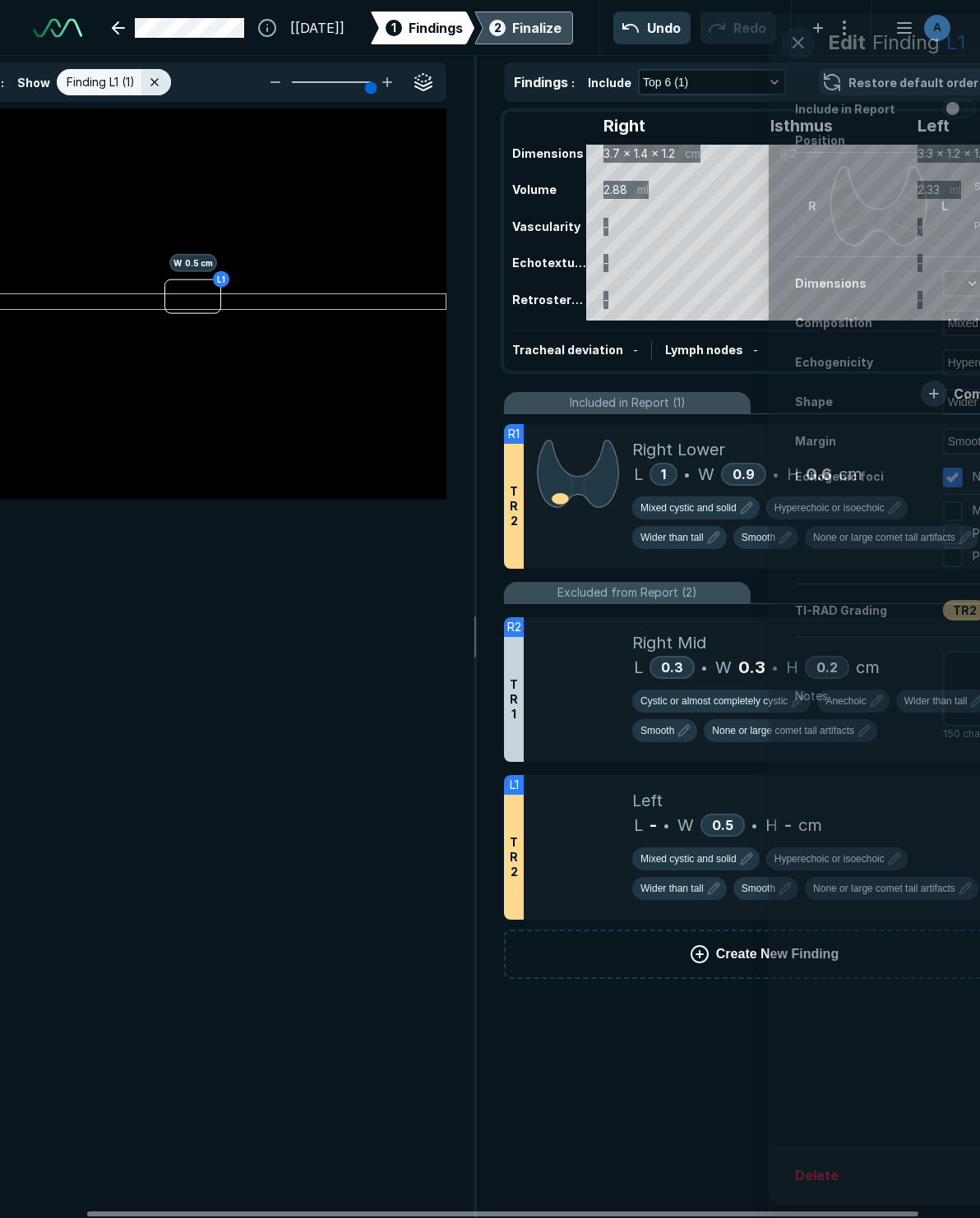
scroll to position [6926, 4427]
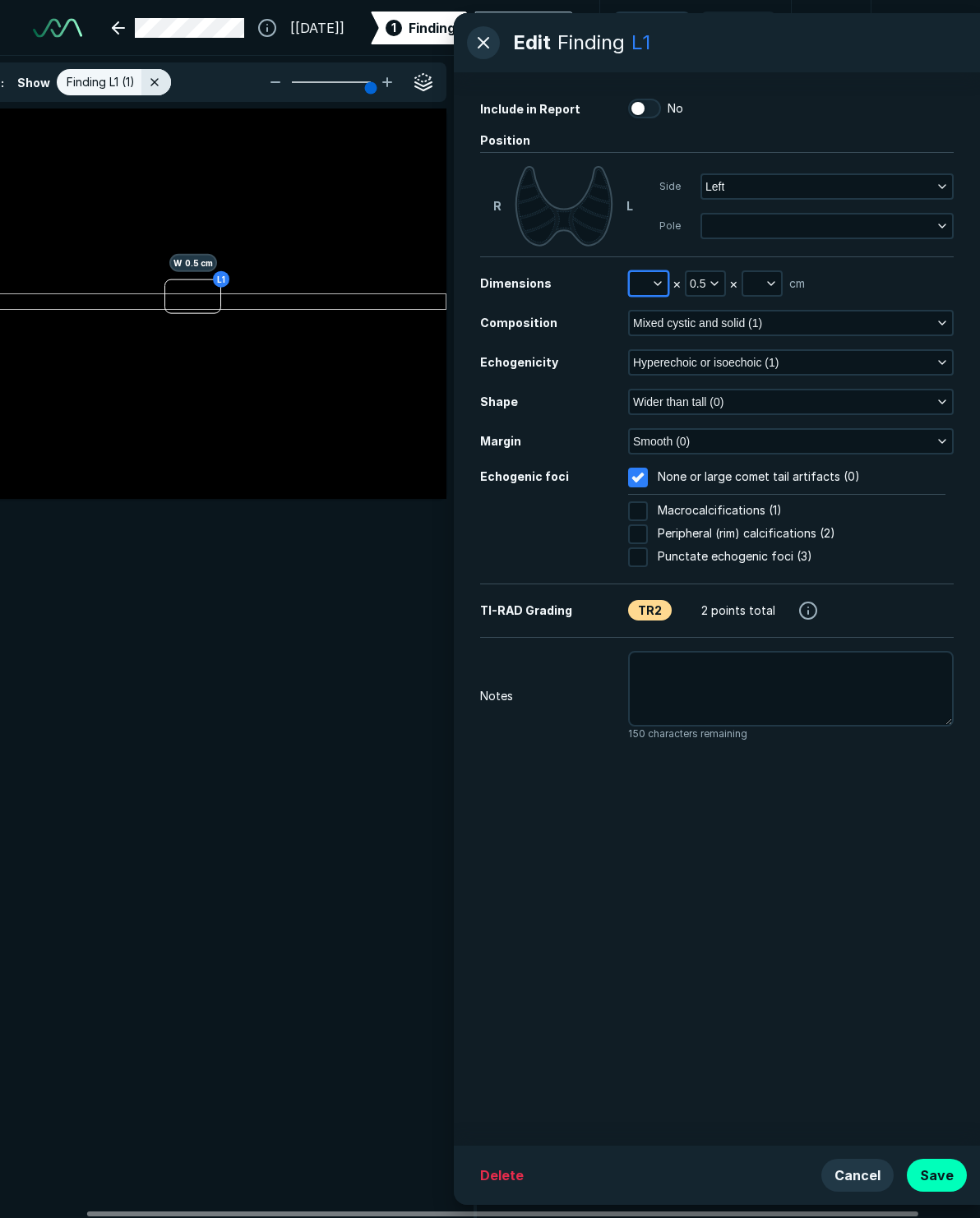
click at [640, 280] on button "button" at bounding box center [649, 283] width 38 height 23
click at [676, 352] on input "text" at bounding box center [671, 359] width 64 height 23
type input "0.5"
click at [749, 286] on button "button" at bounding box center [762, 283] width 38 height 23
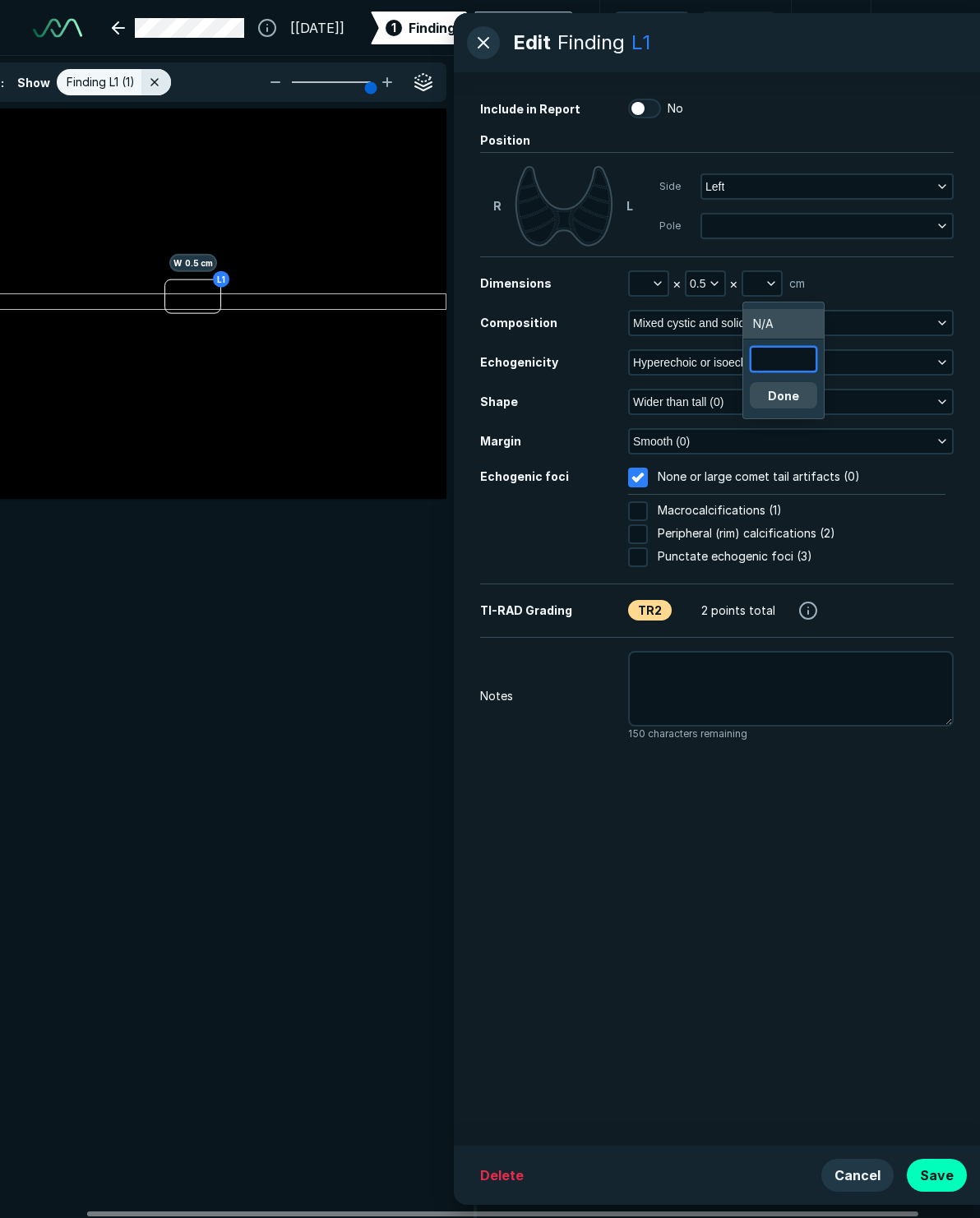
click at [755, 366] on input "text" at bounding box center [783, 359] width 64 height 23
type input "0.3"
click at [783, 393] on button "Done" at bounding box center [783, 395] width 67 height 26
click at [936, 1191] on button "Save" at bounding box center [936, 1175] width 60 height 33
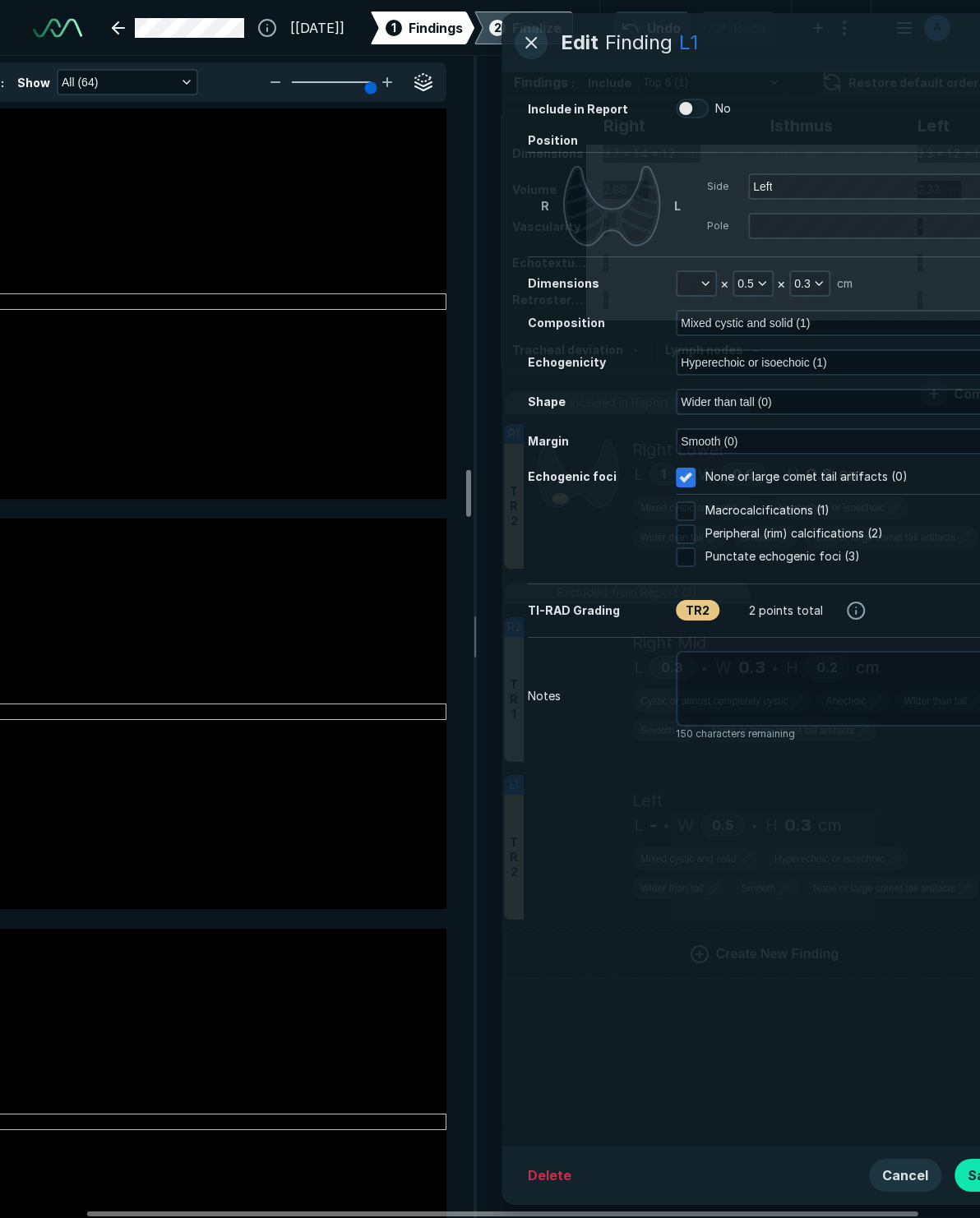
scroll to position [8549, 0]
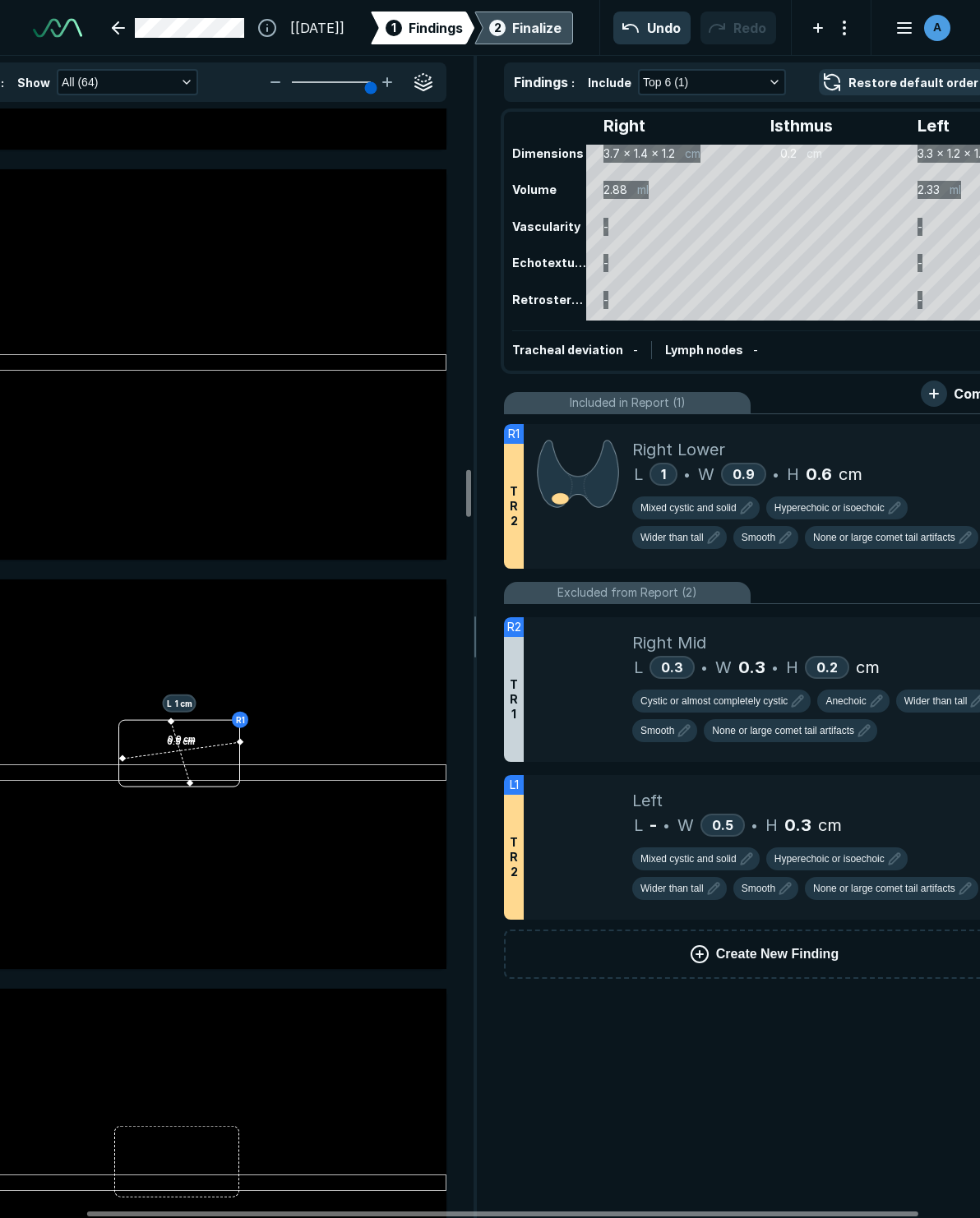
click at [521, 28] on div "Finalize" at bounding box center [536, 28] width 49 height 20
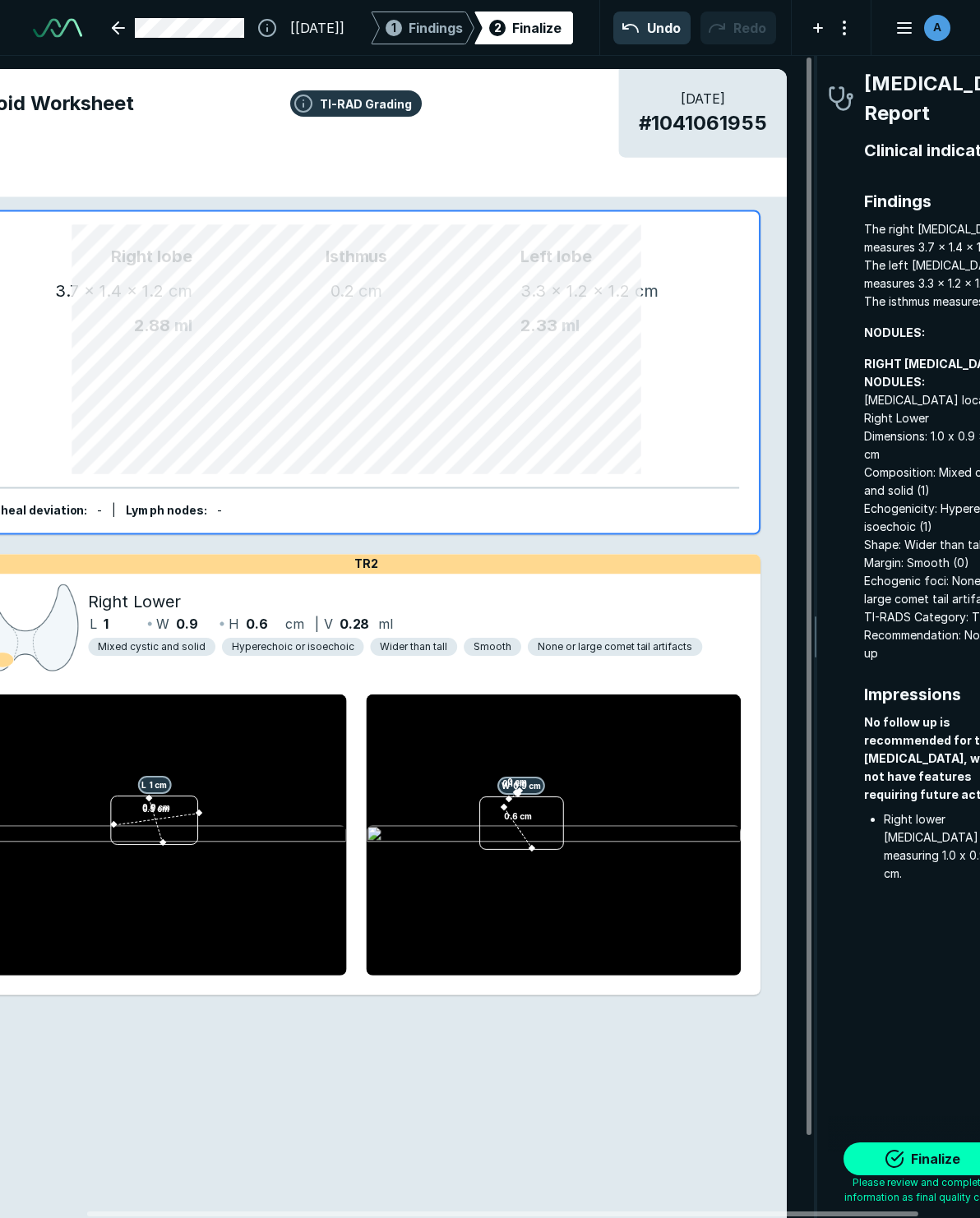
scroll to position [7248, 2970]
click at [908, 1158] on button "Finalize" at bounding box center [925, 1159] width 164 height 33
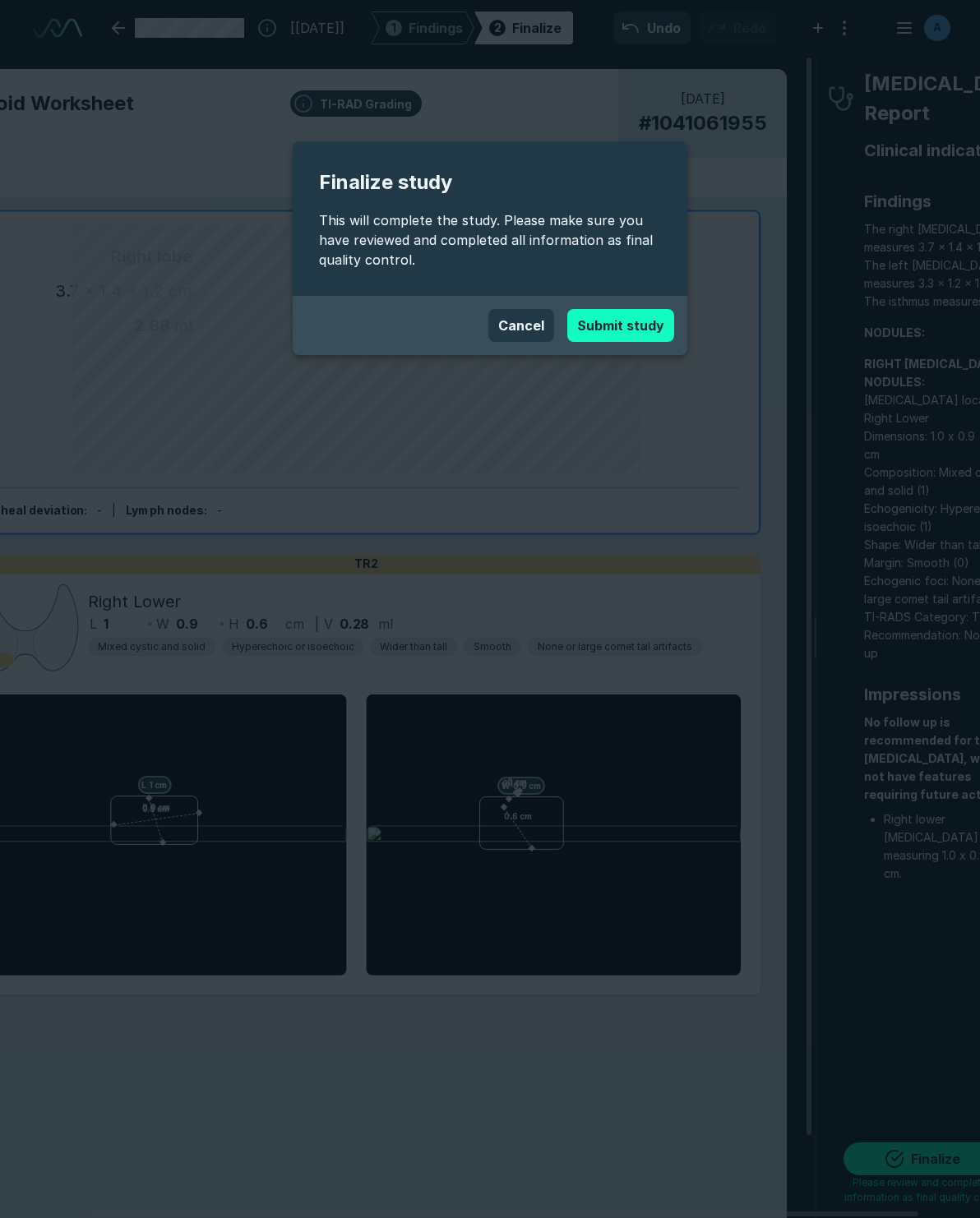
click at [612, 328] on button "Submit study" at bounding box center [621, 326] width 107 height 33
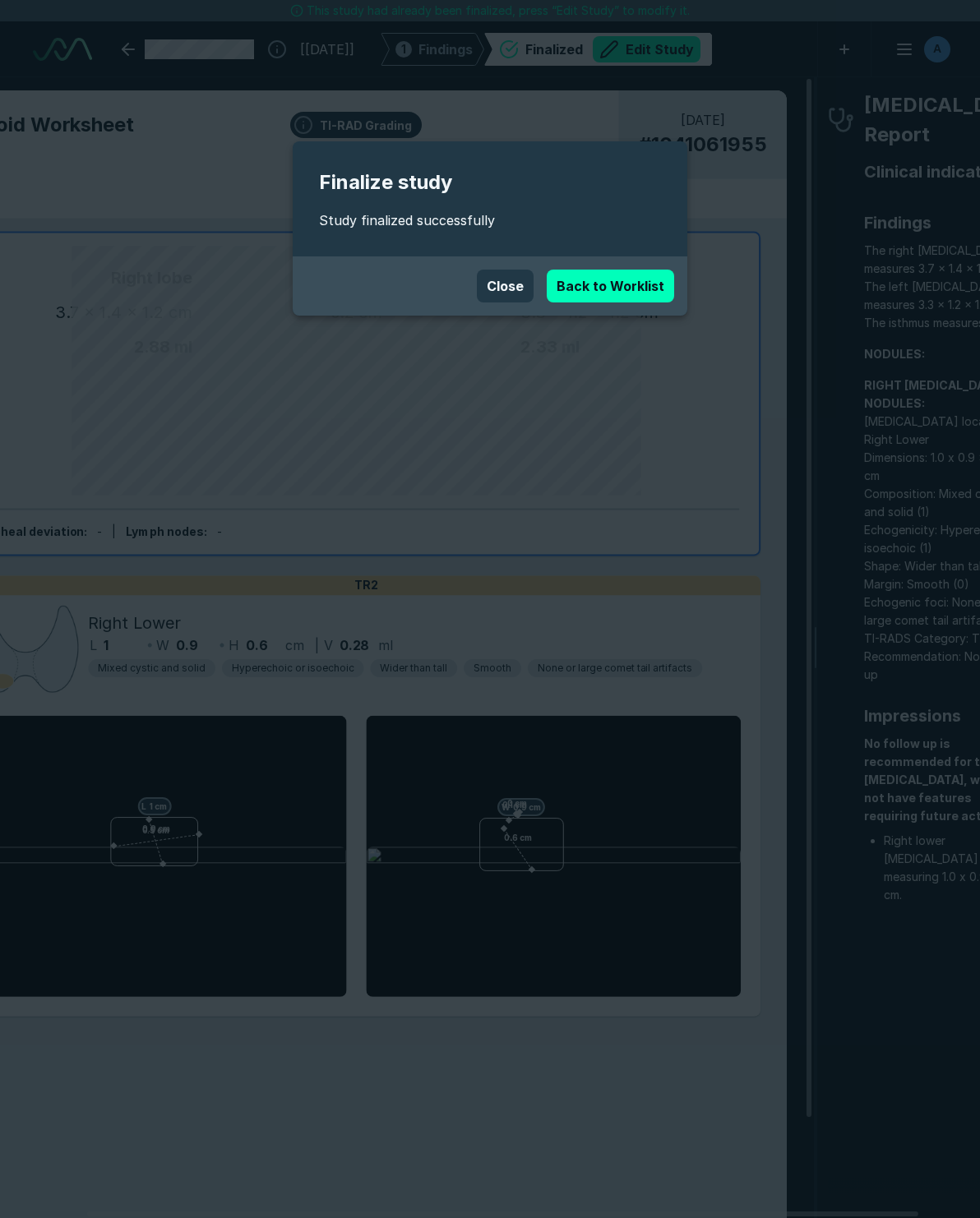
scroll to position [7212, 6521]
click at [521, 283] on button "Close" at bounding box center [505, 286] width 56 height 33
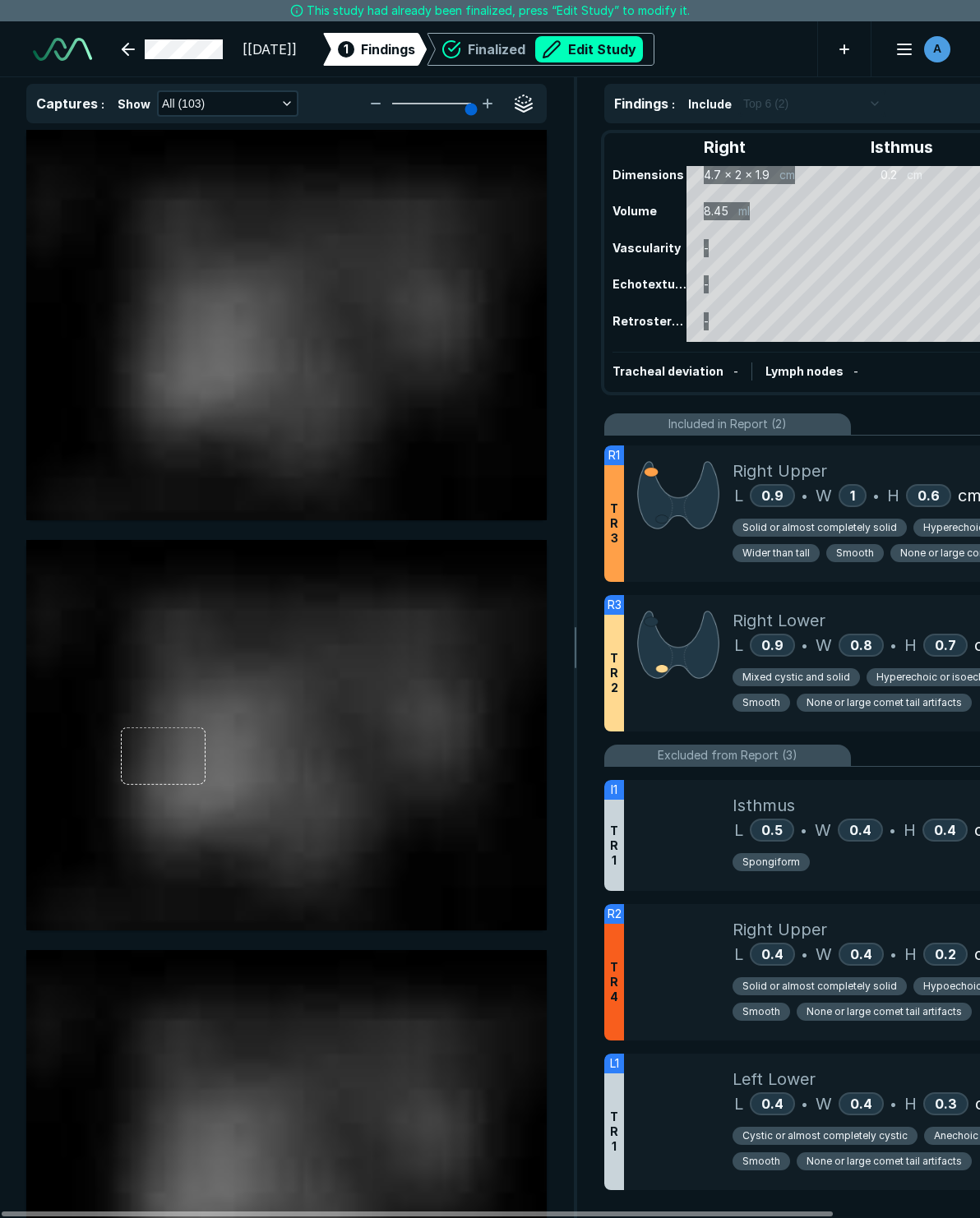
scroll to position [3229, 4439]
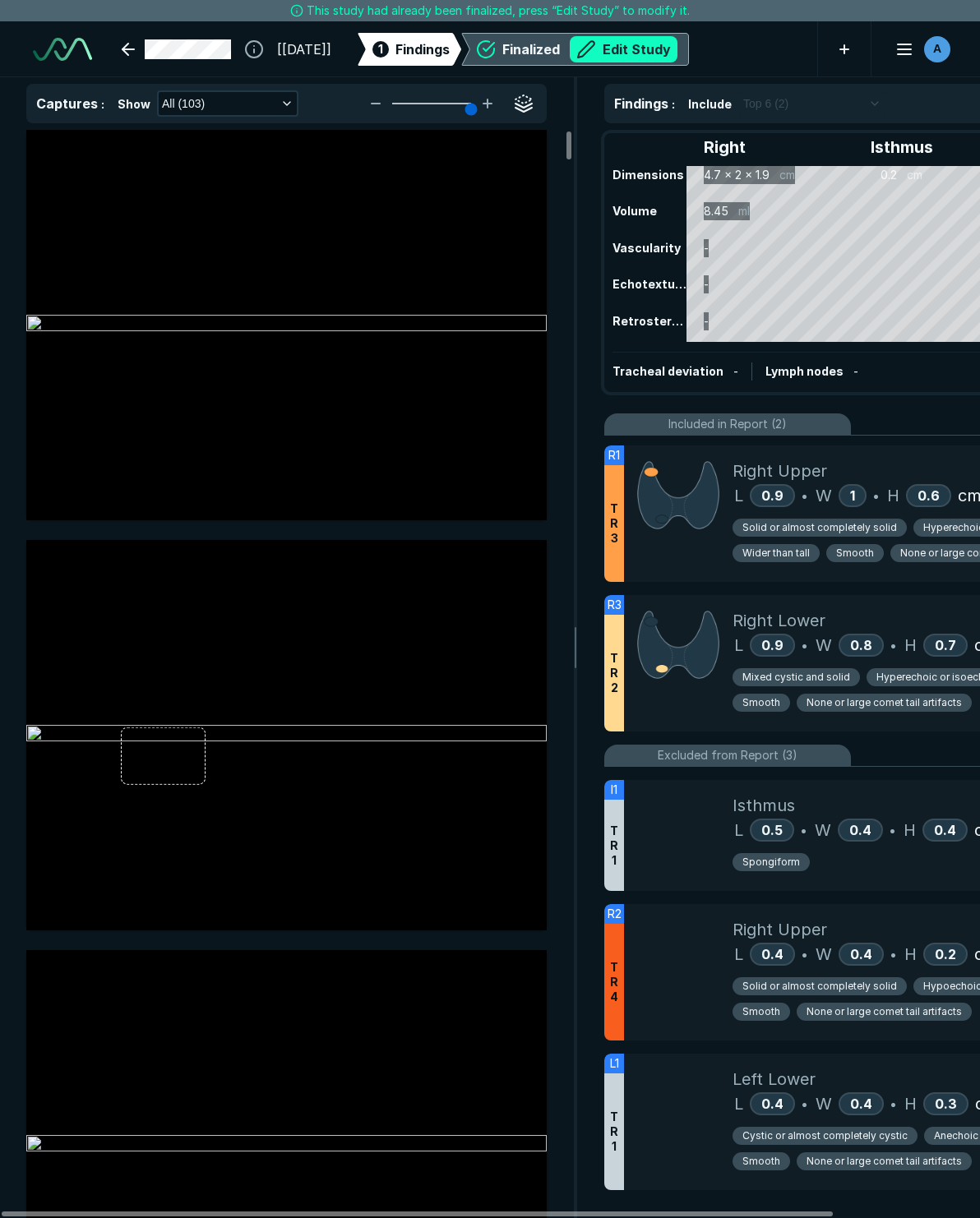
click at [677, 44] on button "Edit Study" at bounding box center [623, 49] width 108 height 26
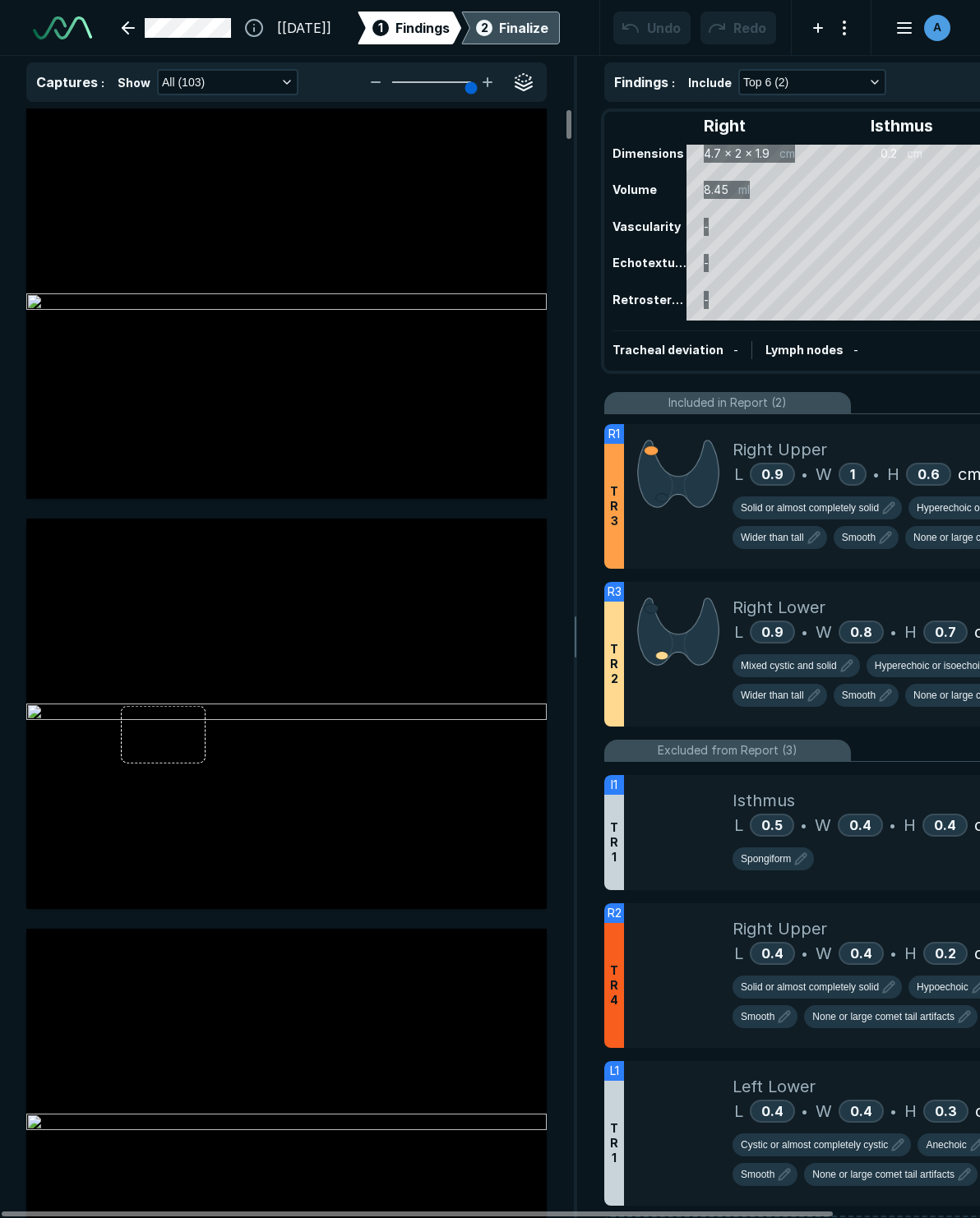
scroll to position [7308, 6521]
click at [936, 510] on span "Hyperechoic or isoechoic" at bounding box center [971, 508] width 110 height 15
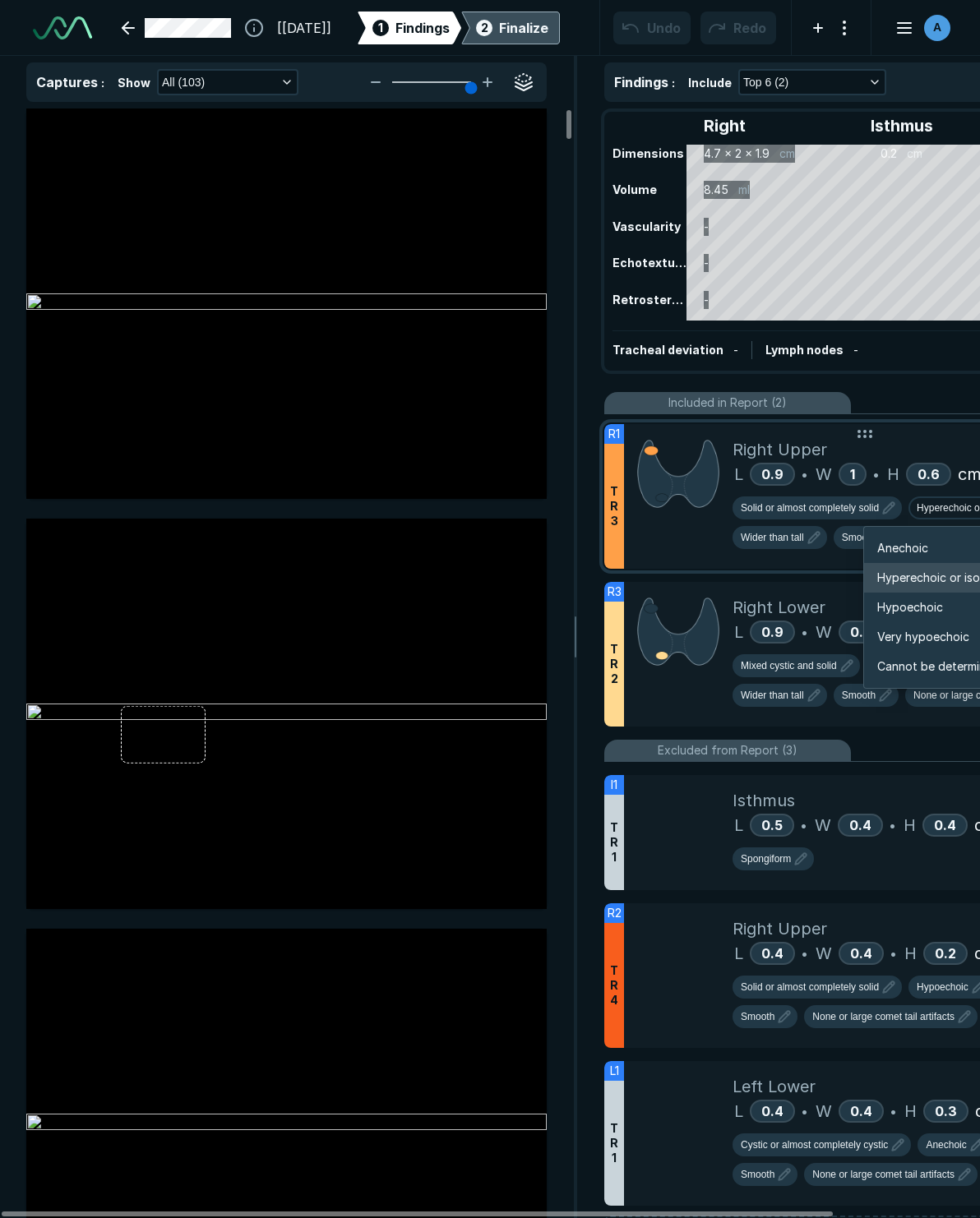
scroll to position [2743, 2945]
click at [914, 603] on span "Hypoechoic" at bounding box center [909, 607] width 65 height 18
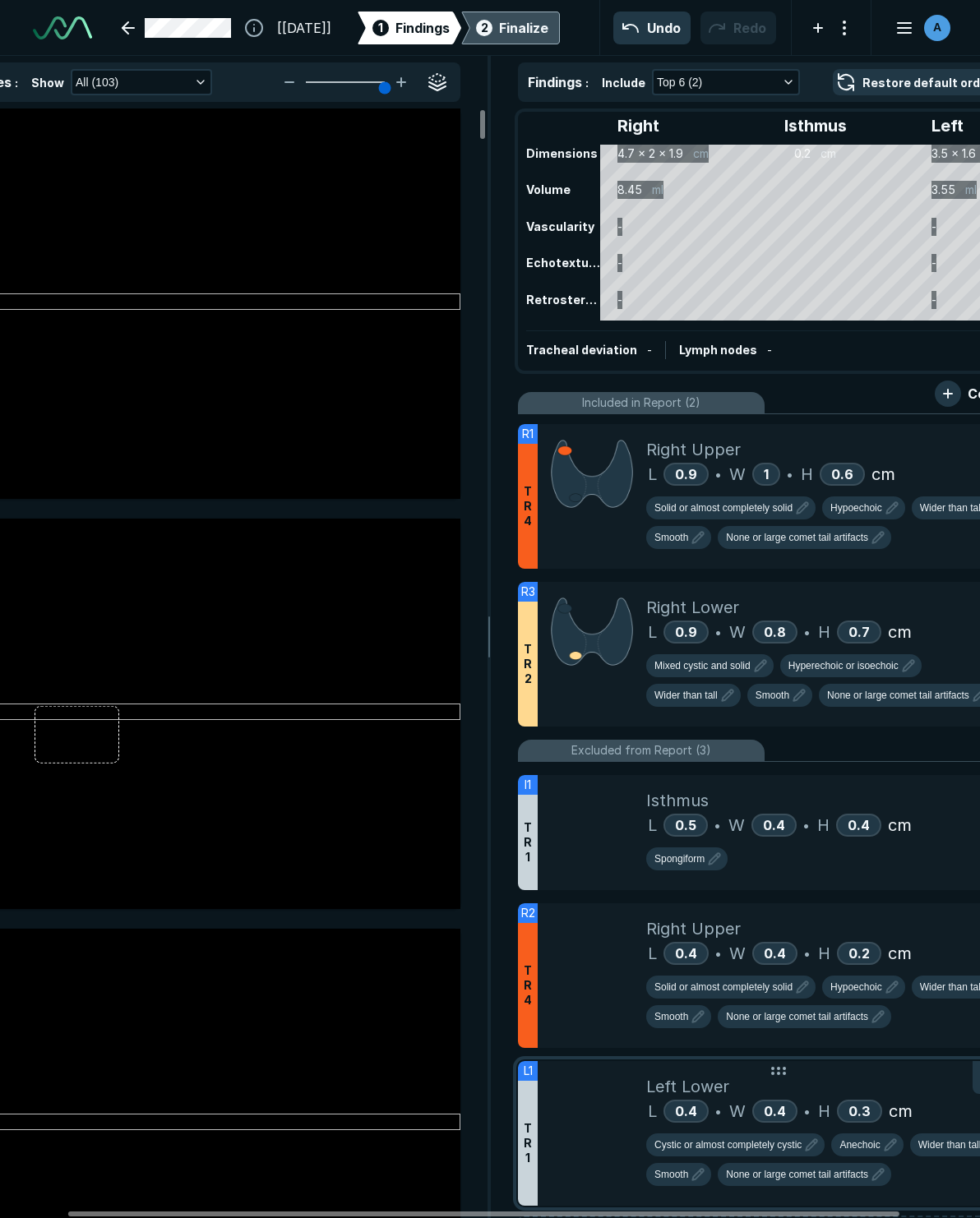
scroll to position [0, 0]
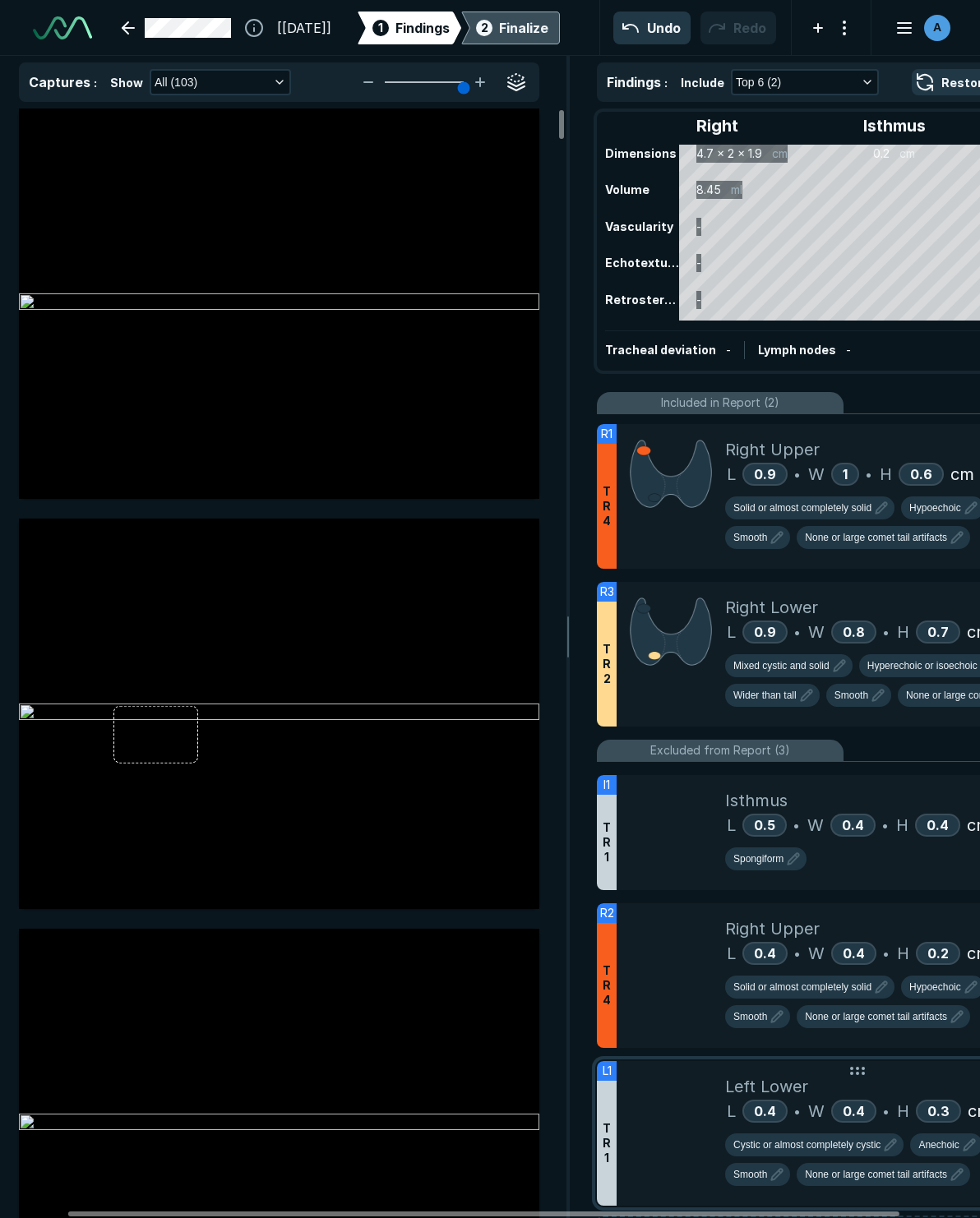
drag, startPoint x: 716, startPoint y: 1215, endPoint x: 641, endPoint y: 1166, distance: 89.6
click at [668, 1212] on div at bounding box center [484, 1213] width 831 height 5
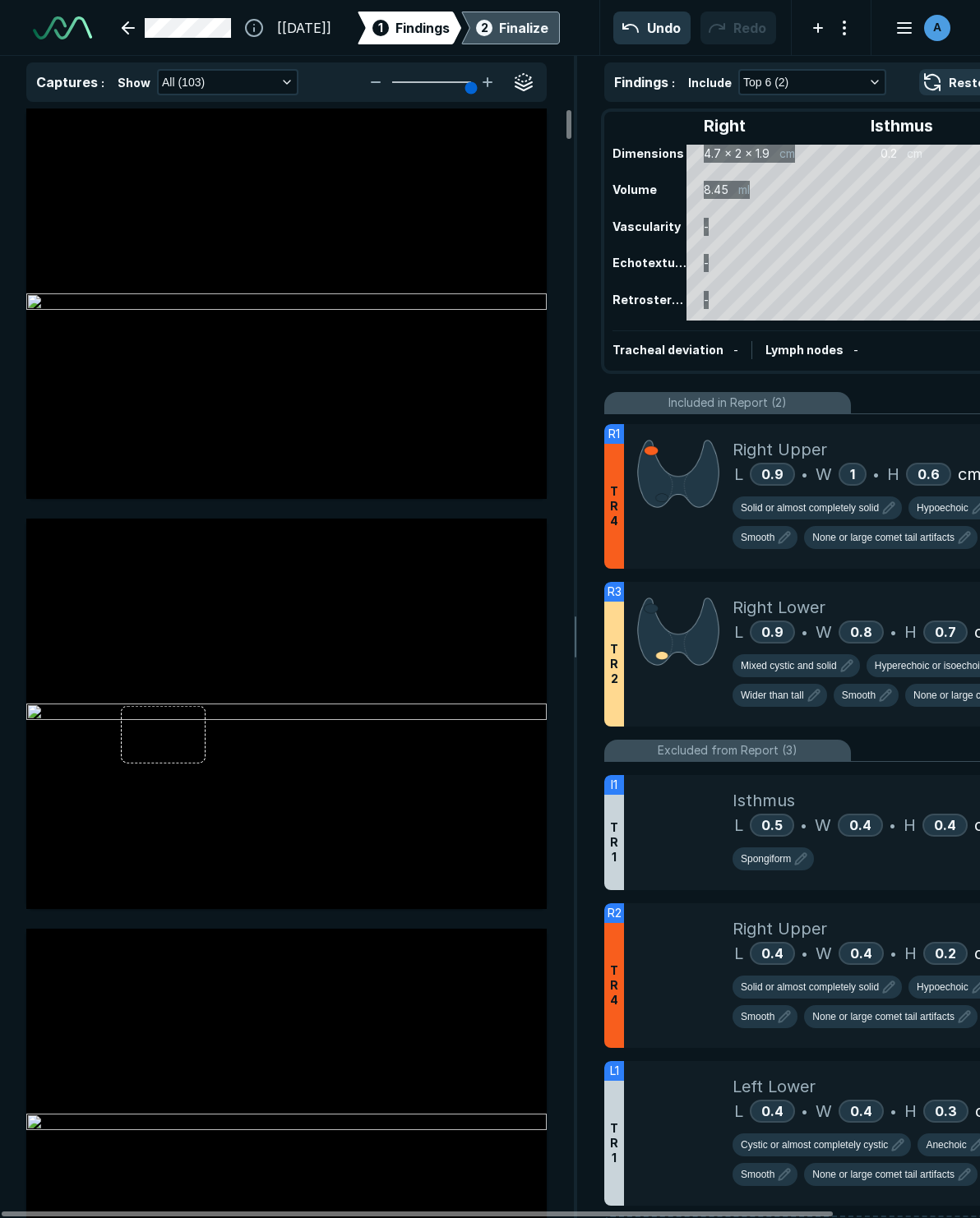
click at [515, 27] on div "Finalize" at bounding box center [524, 28] width 49 height 20
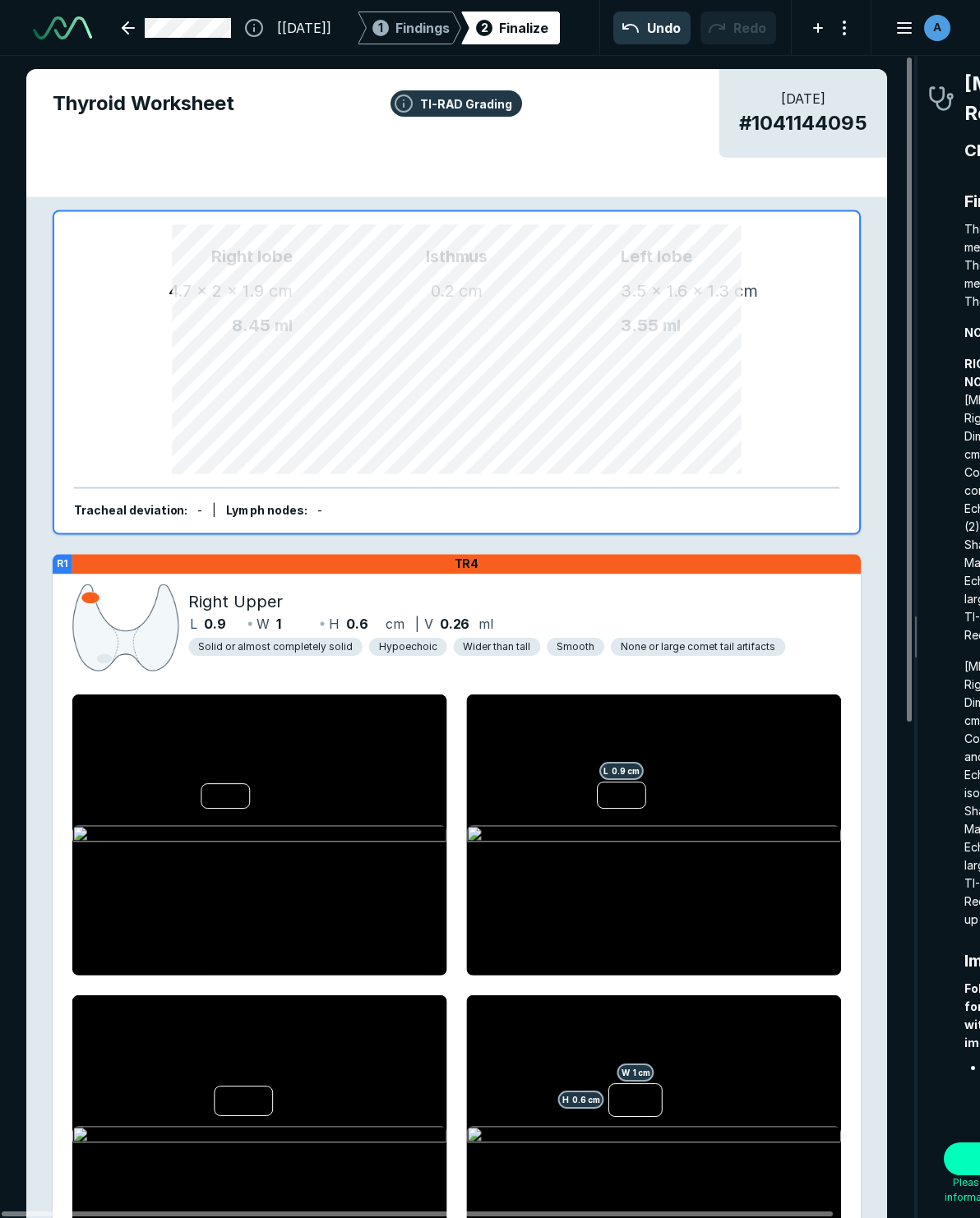
scroll to position [7248, 2970]
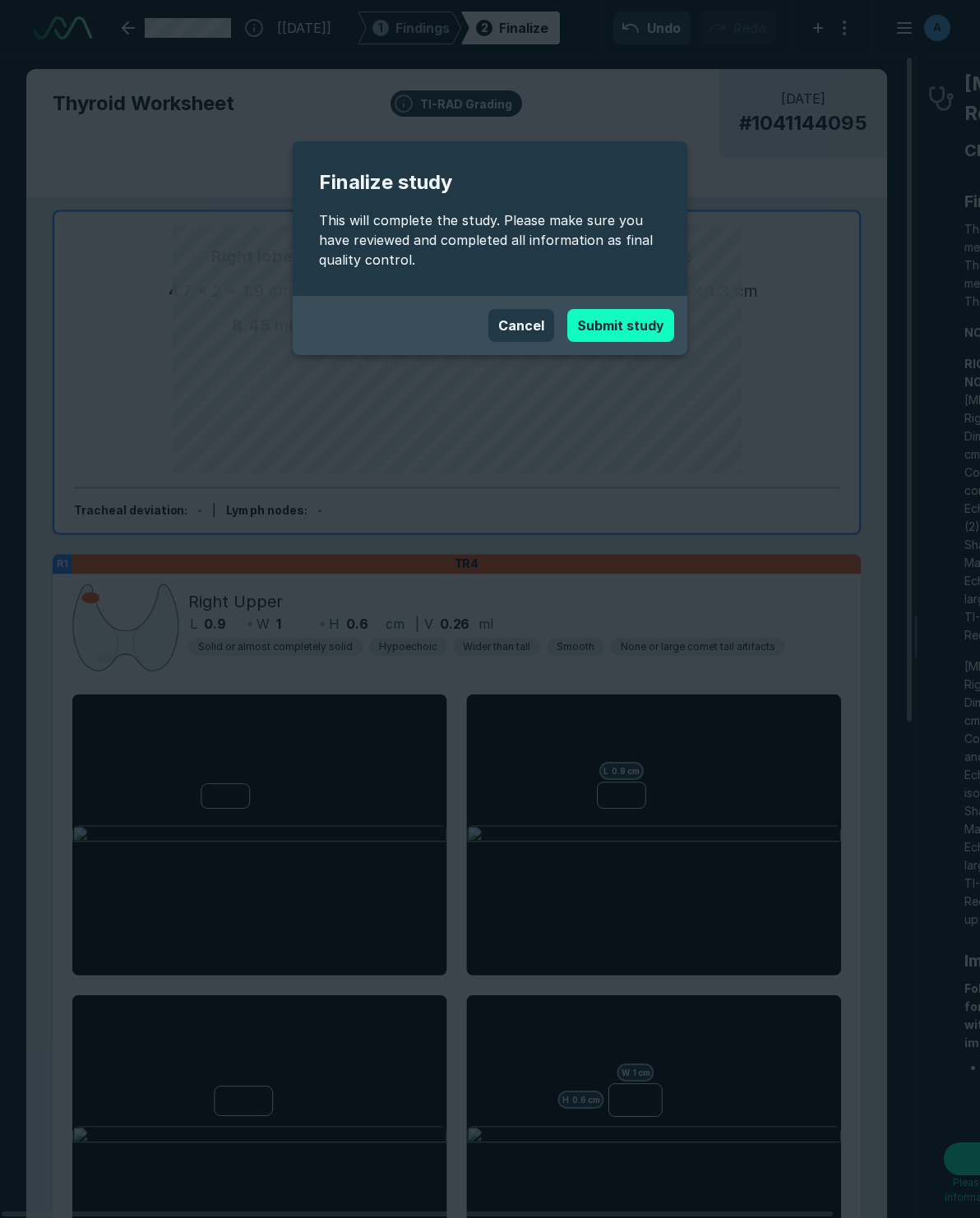
click at [636, 310] on button "Submit study" at bounding box center [621, 326] width 107 height 33
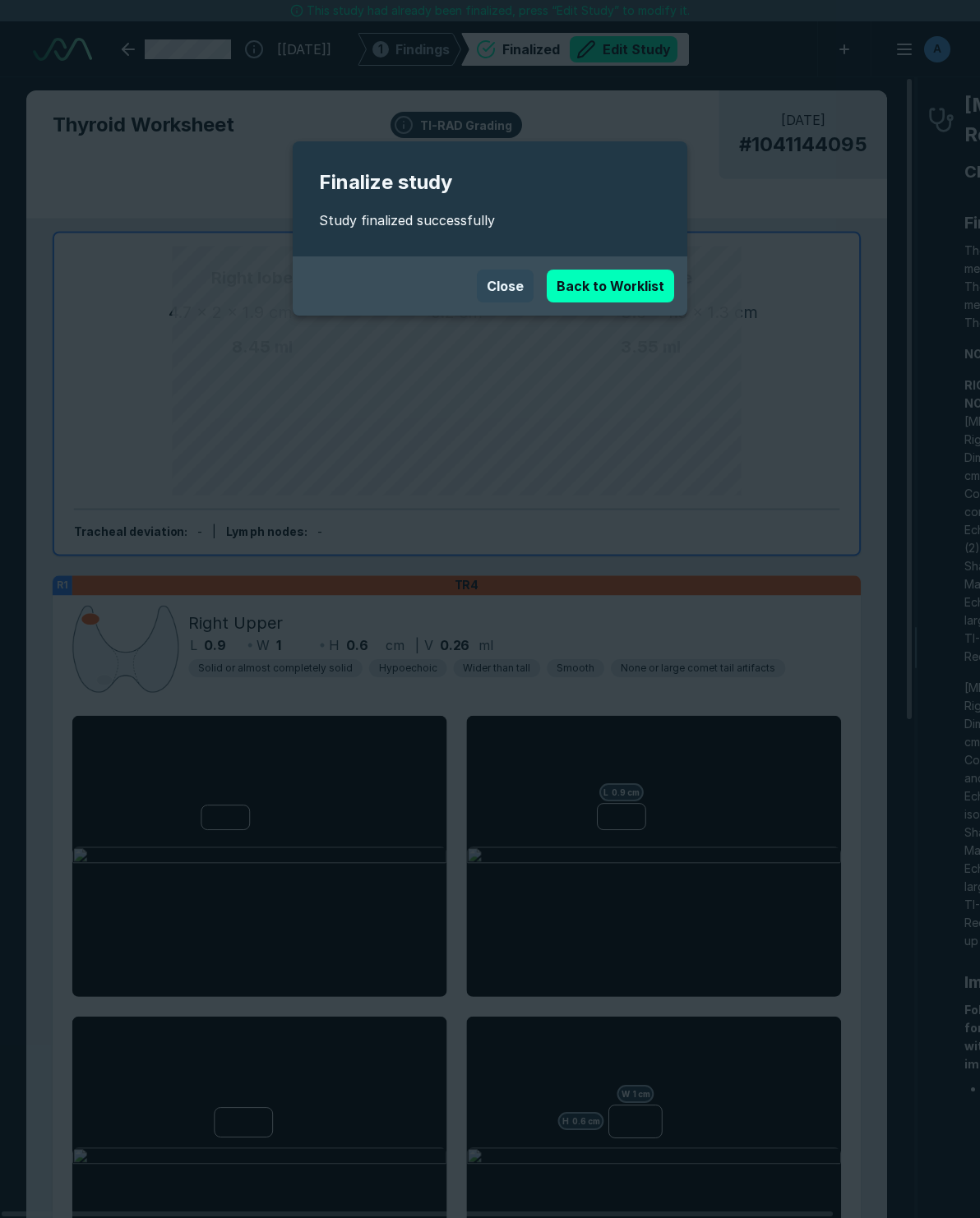
click at [487, 292] on button "Close" at bounding box center [505, 286] width 56 height 33
